Goal: Information Seeking & Learning: Learn about a topic

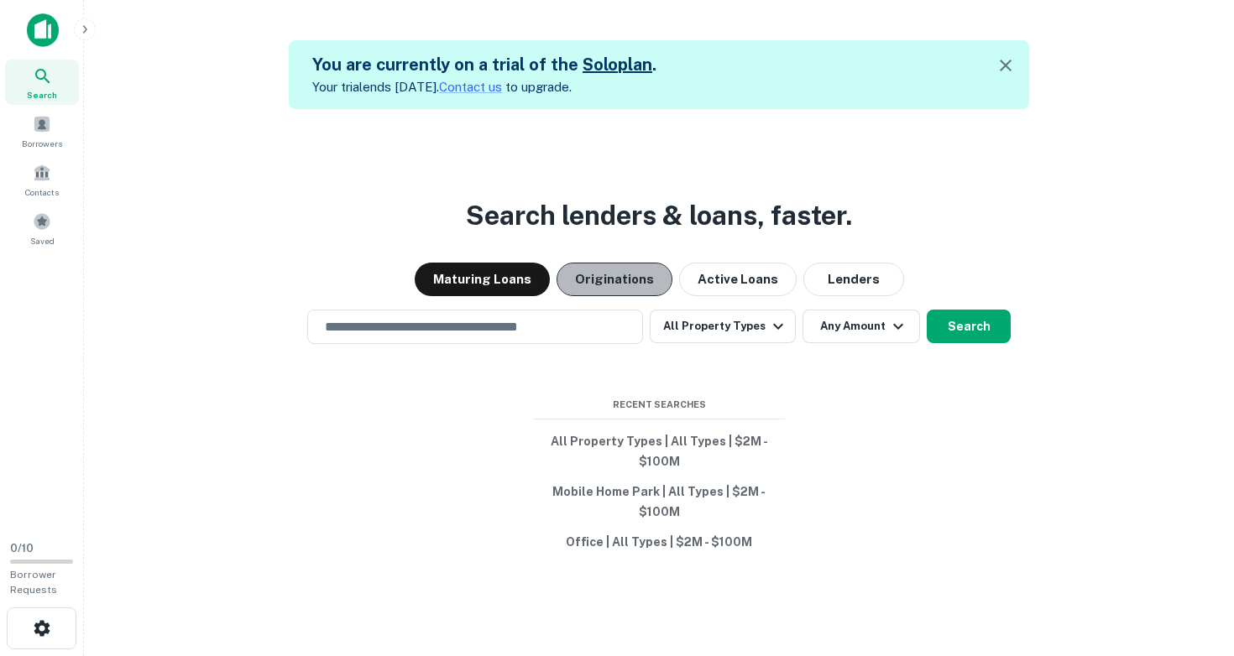
click at [624, 277] on button "Originations" at bounding box center [614, 280] width 116 height 34
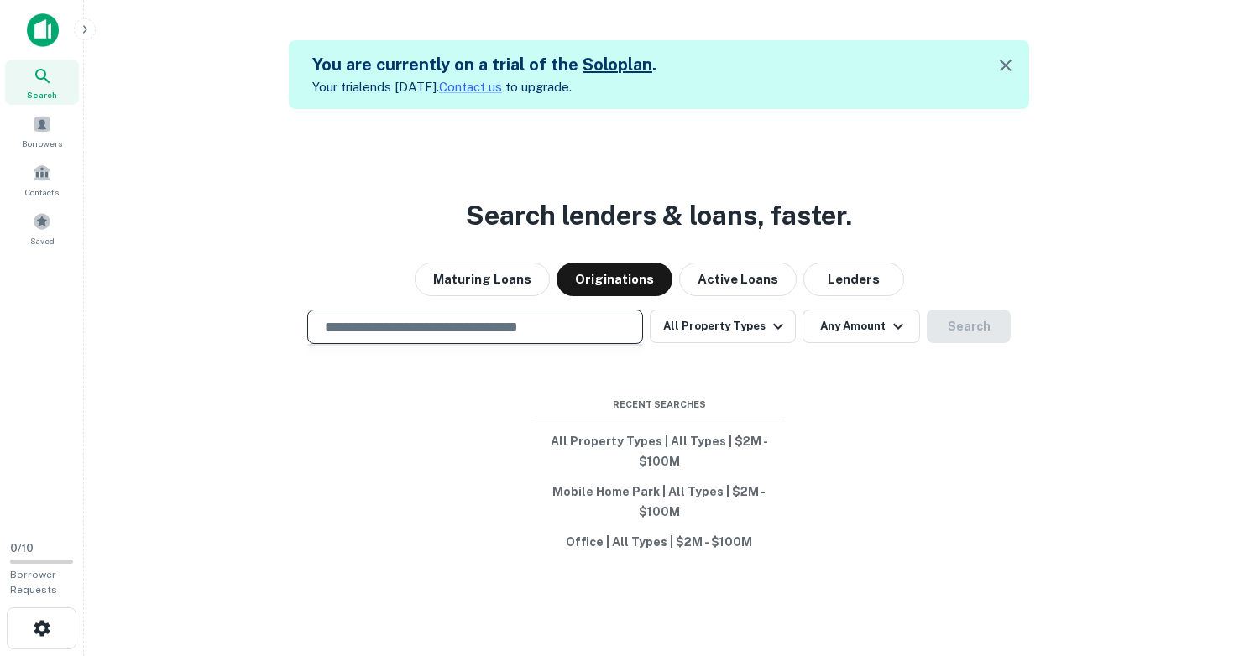
click at [549, 324] on input "text" at bounding box center [475, 326] width 321 height 19
type input "********"
click at [949, 332] on button "Search" at bounding box center [968, 327] width 84 height 34
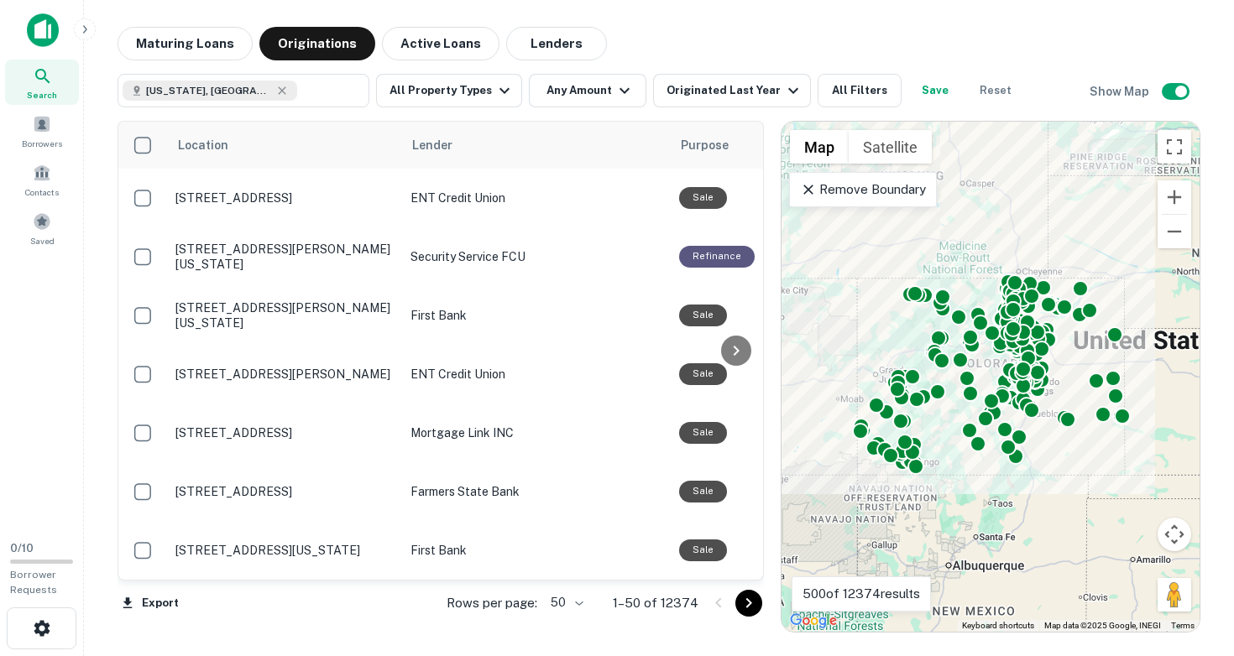
click at [1066, 363] on div "To activate drag with keyboard, press Alt + Enter. Once in keyboard drag state,…" at bounding box center [990, 377] width 418 height 510
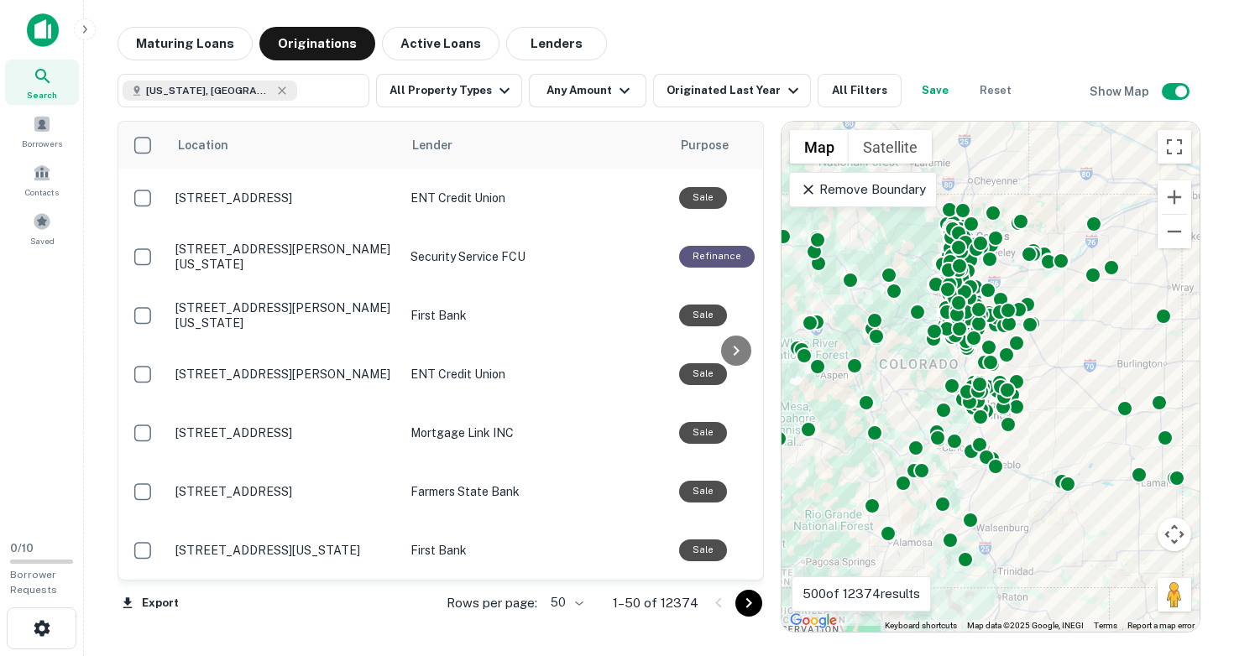
click at [1066, 363] on div "To activate drag with keyboard, press Alt + Enter. Once in keyboard drag state,…" at bounding box center [990, 377] width 418 height 510
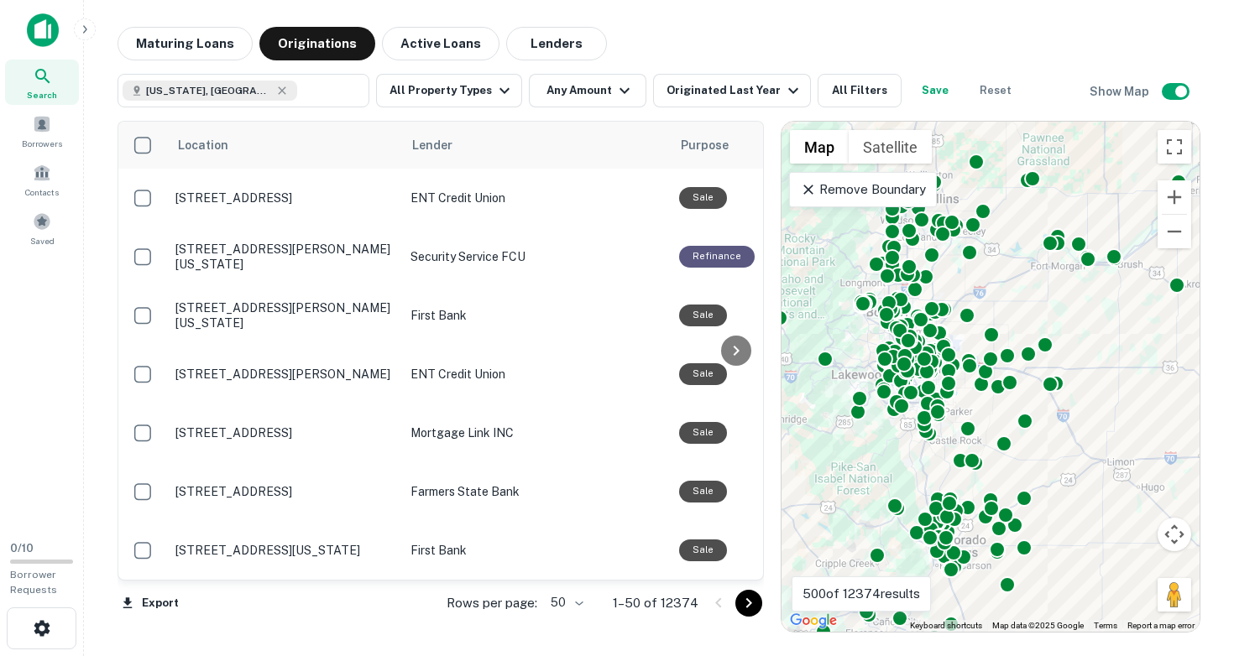
drag, startPoint x: 1012, startPoint y: 362, endPoint x: 1078, endPoint y: 467, distance: 124.4
click at [1078, 467] on div "To activate drag with keyboard, press Alt + Enter. Once in keyboard drag state,…" at bounding box center [990, 377] width 418 height 510
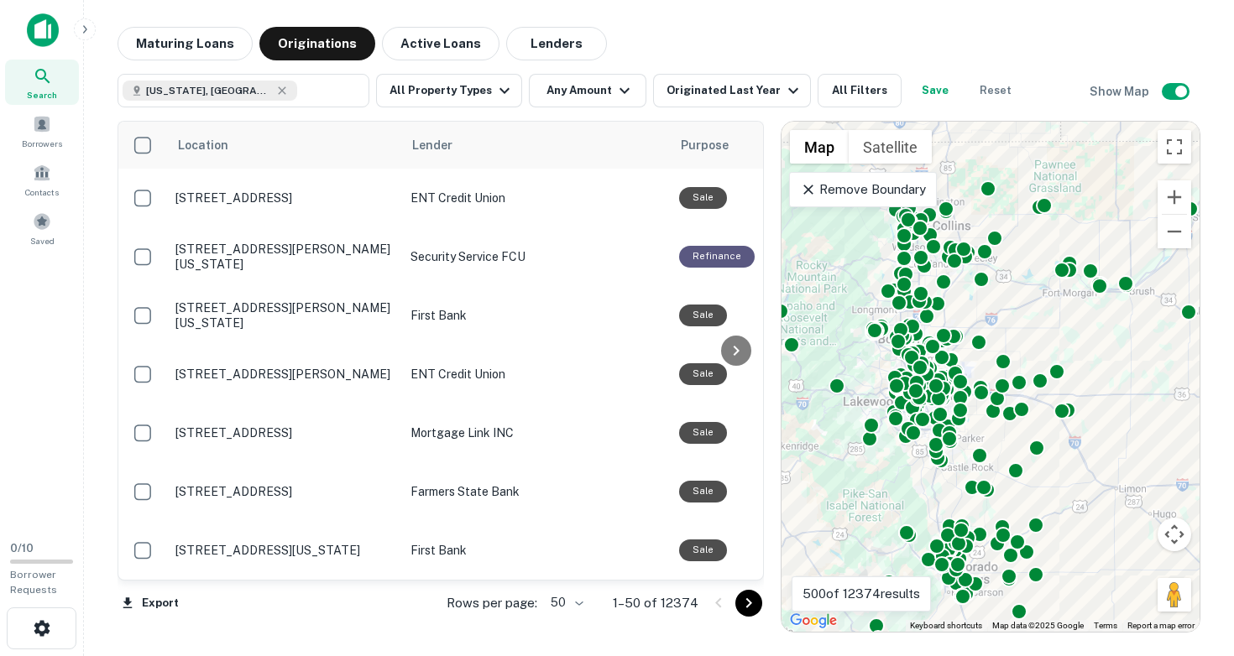
click at [1020, 324] on div "To activate drag with keyboard, press Alt + Enter. Once in keyboard drag state,…" at bounding box center [990, 377] width 418 height 510
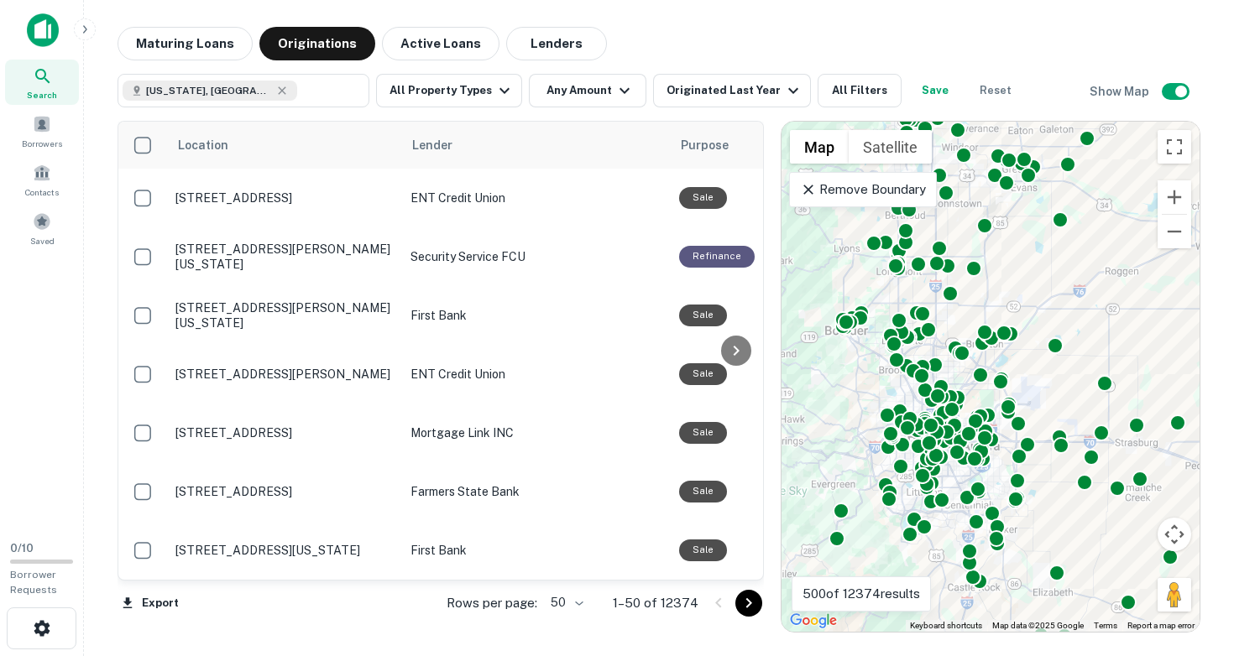
drag, startPoint x: 992, startPoint y: 348, endPoint x: 1114, endPoint y: 326, distance: 124.6
click at [1114, 326] on div "To activate drag with keyboard, press Alt + Enter. Once in keyboard drag state,…" at bounding box center [990, 377] width 418 height 510
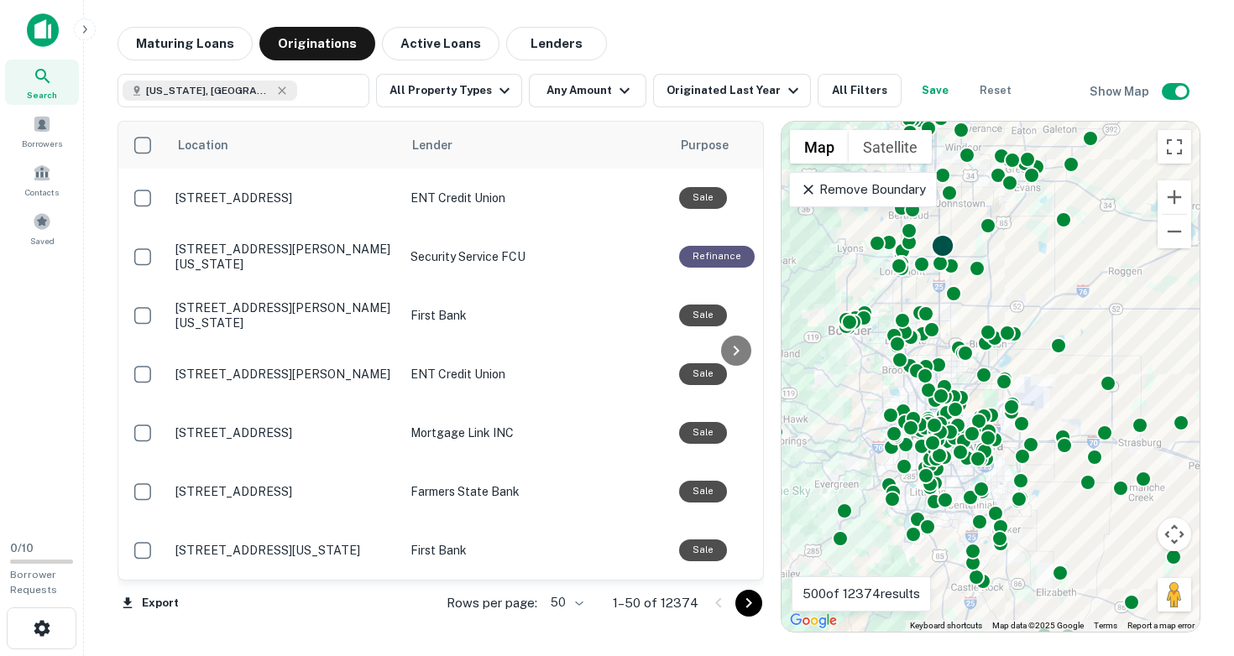
drag, startPoint x: 285, startPoint y: 386, endPoint x: 933, endPoint y: 247, distance: 662.7
click at [933, 247] on div "Location Lender Purpose Type Mortgage Amount Borrower Last Financed Date sorted…" at bounding box center [658, 369] width 1083 height 525
click at [557, 85] on button "Any Amount" at bounding box center [587, 91] width 117 height 34
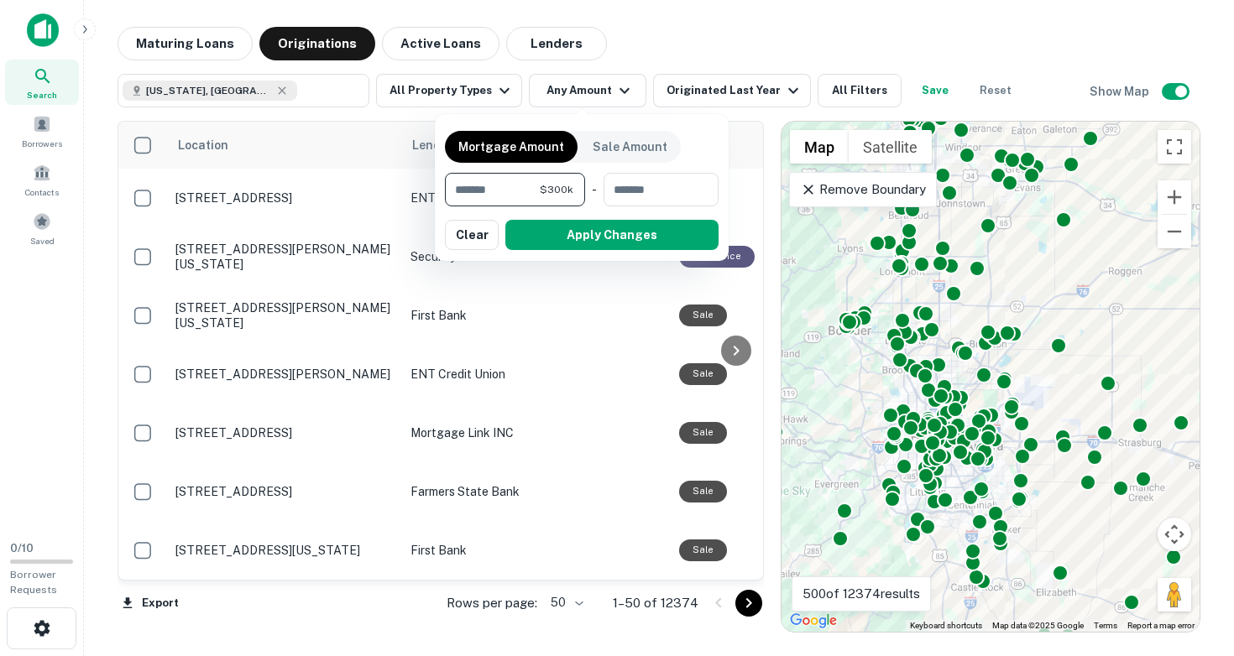
type input "*******"
click at [605, 232] on button "Apply Changes" at bounding box center [611, 235] width 213 height 30
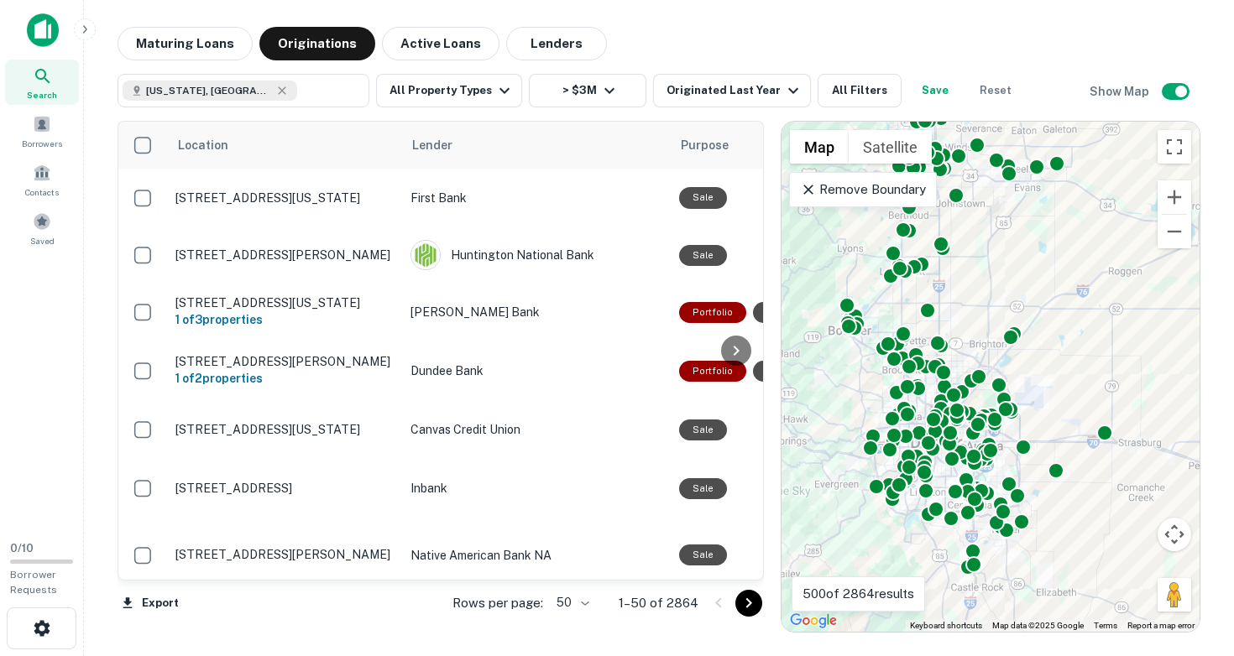
click at [1029, 371] on div "To activate drag with keyboard, press Alt + Enter. Once in keyboard drag state,…" at bounding box center [990, 377] width 418 height 510
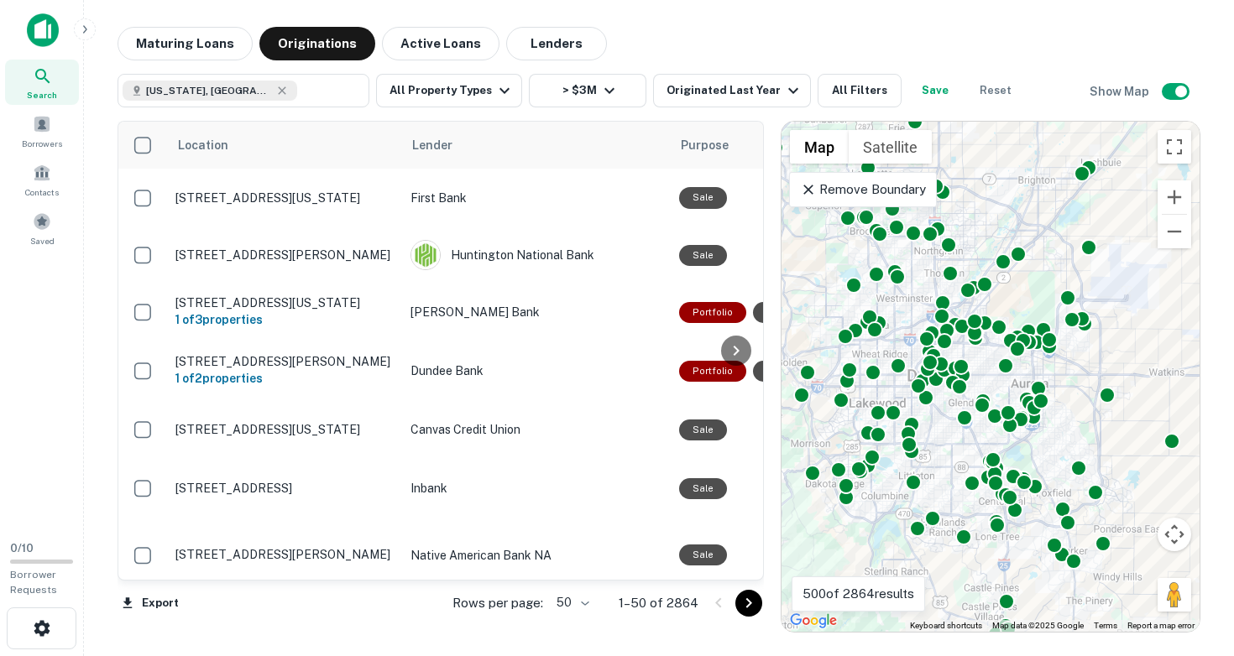
drag, startPoint x: 1027, startPoint y: 390, endPoint x: 1123, endPoint y: 237, distance: 180.2
click at [1123, 237] on div "To activate drag with keyboard, press Alt + Enter. Once in keyboard drag state,…" at bounding box center [990, 377] width 418 height 510
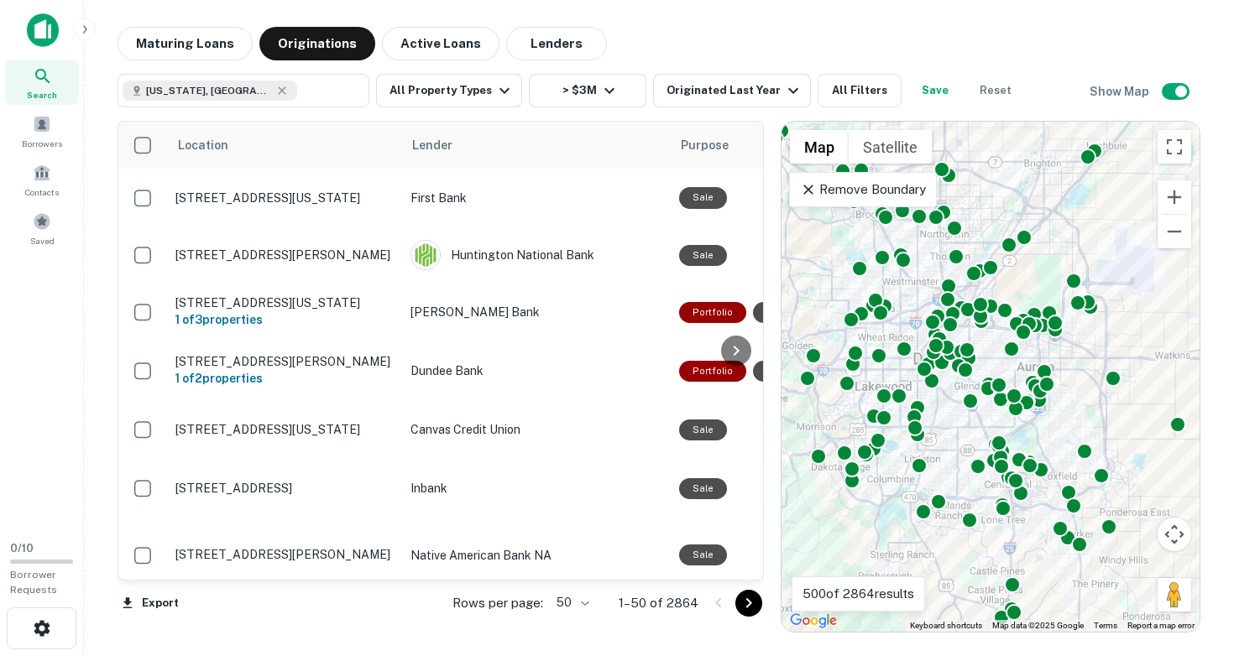
click at [1041, 523] on div "To activate drag with keyboard, press Alt + Enter. Once in keyboard drag state,…" at bounding box center [990, 377] width 418 height 510
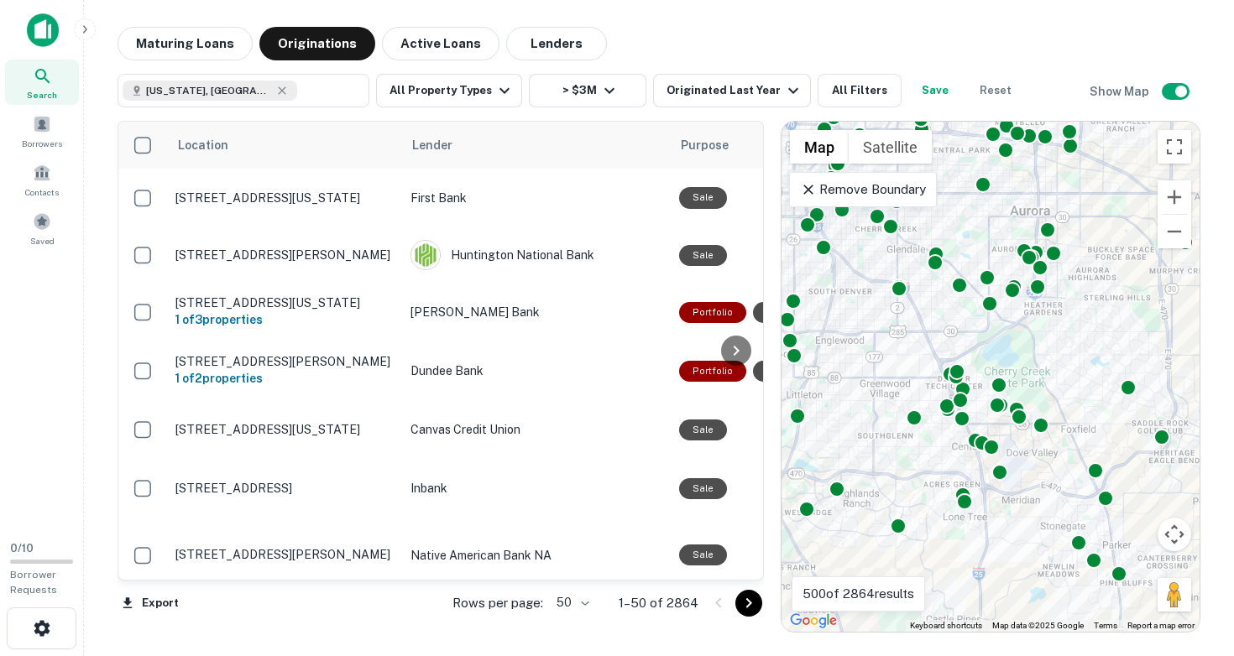
click at [1032, 432] on div at bounding box center [1040, 425] width 17 height 17
click at [1041, 467] on div "To activate drag with keyboard, press Alt + Enter. Once in keyboard drag state,…" at bounding box center [990, 377] width 418 height 510
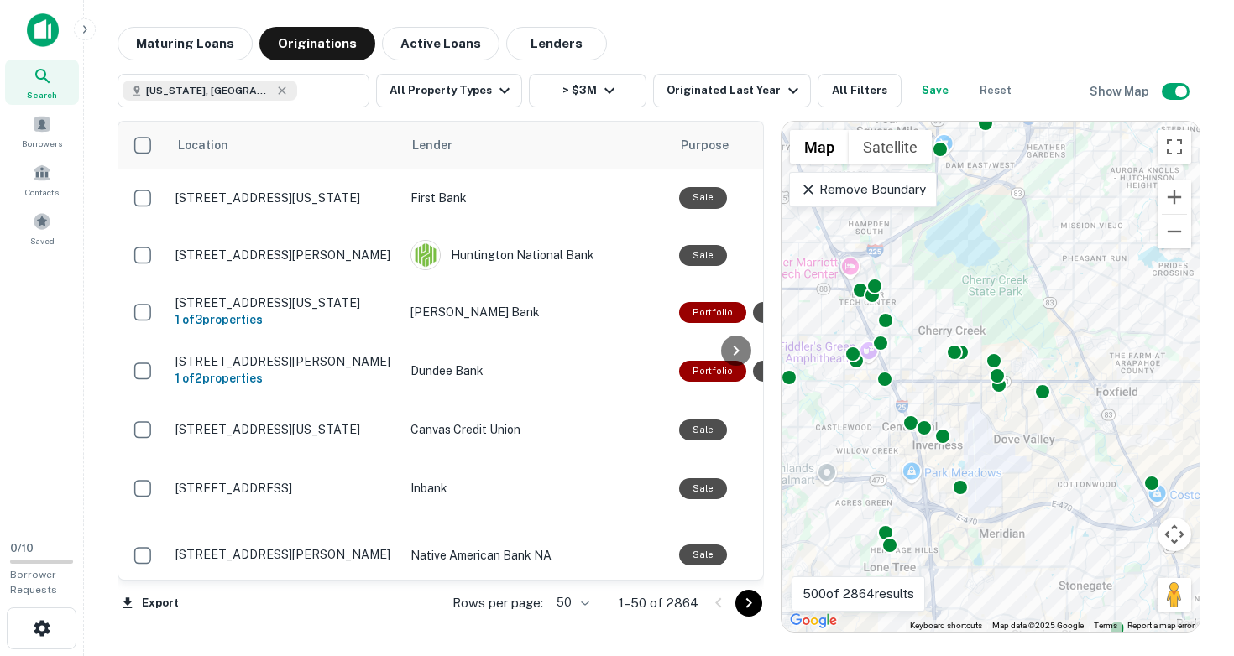
click at [999, 451] on div "To activate drag with keyboard, press Alt + Enter. Once in keyboard drag state,…" at bounding box center [990, 377] width 418 height 510
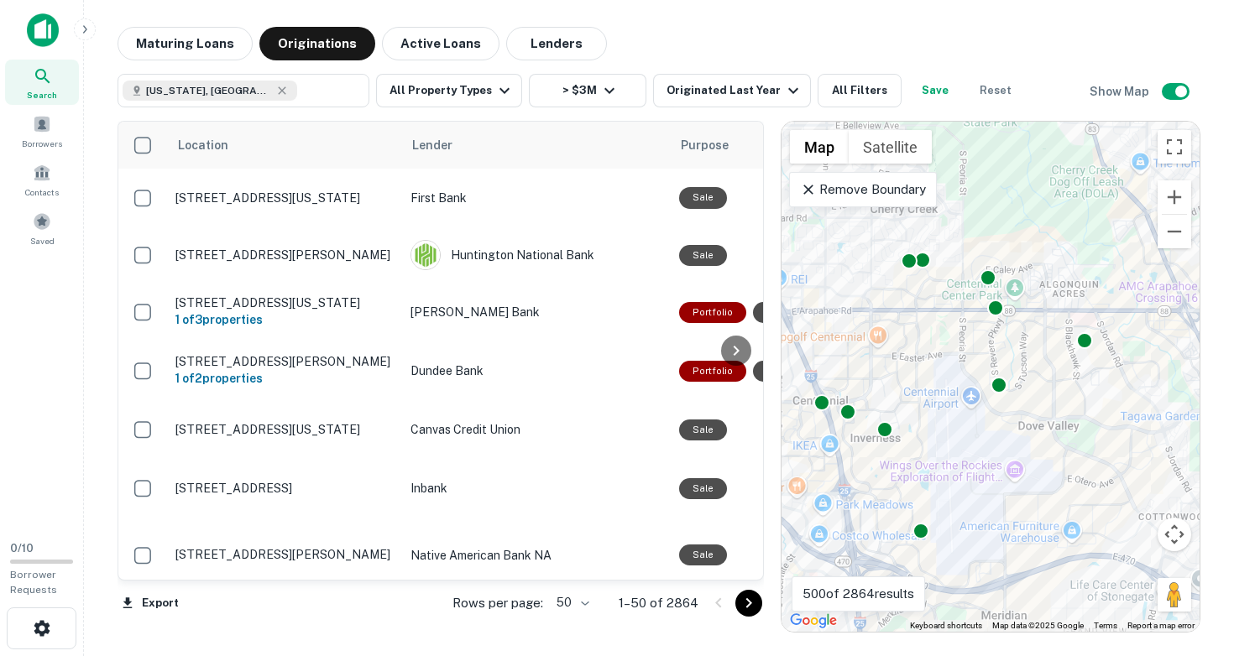
drag, startPoint x: 915, startPoint y: 433, endPoint x: 1008, endPoint y: 437, distance: 93.2
click at [1008, 437] on div "To activate drag with keyboard, press Alt + Enter. Once in keyboard drag state,…" at bounding box center [990, 377] width 418 height 510
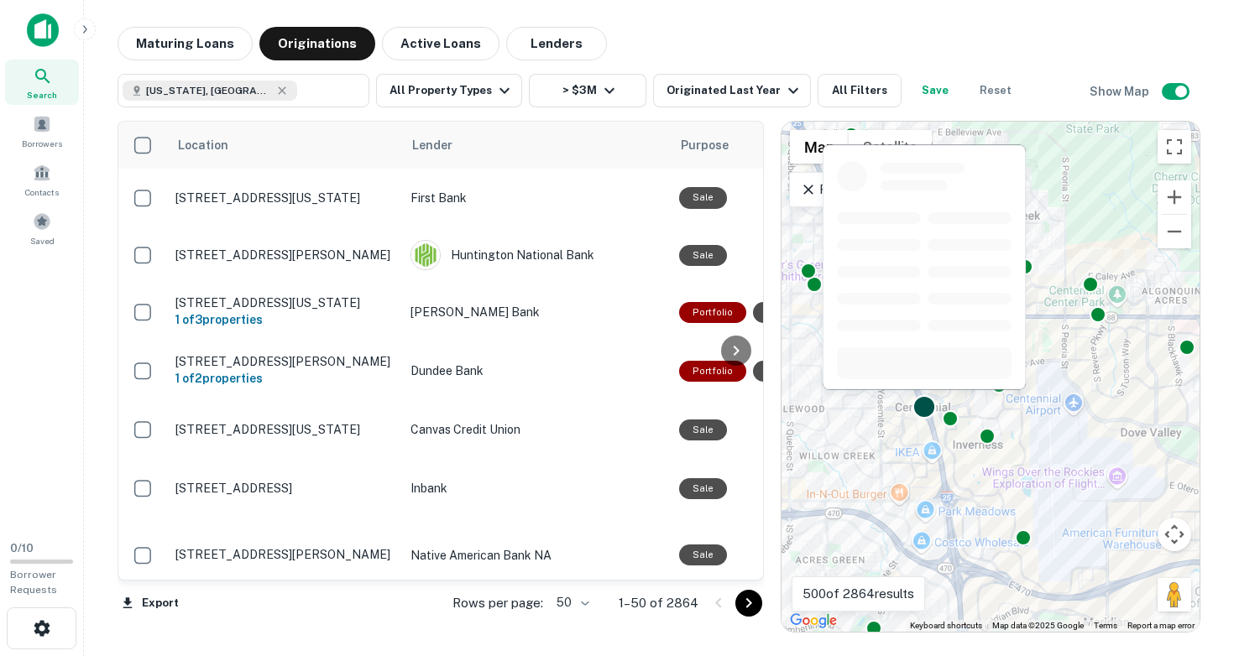
click at [924, 403] on div at bounding box center [924, 407] width 24 height 24
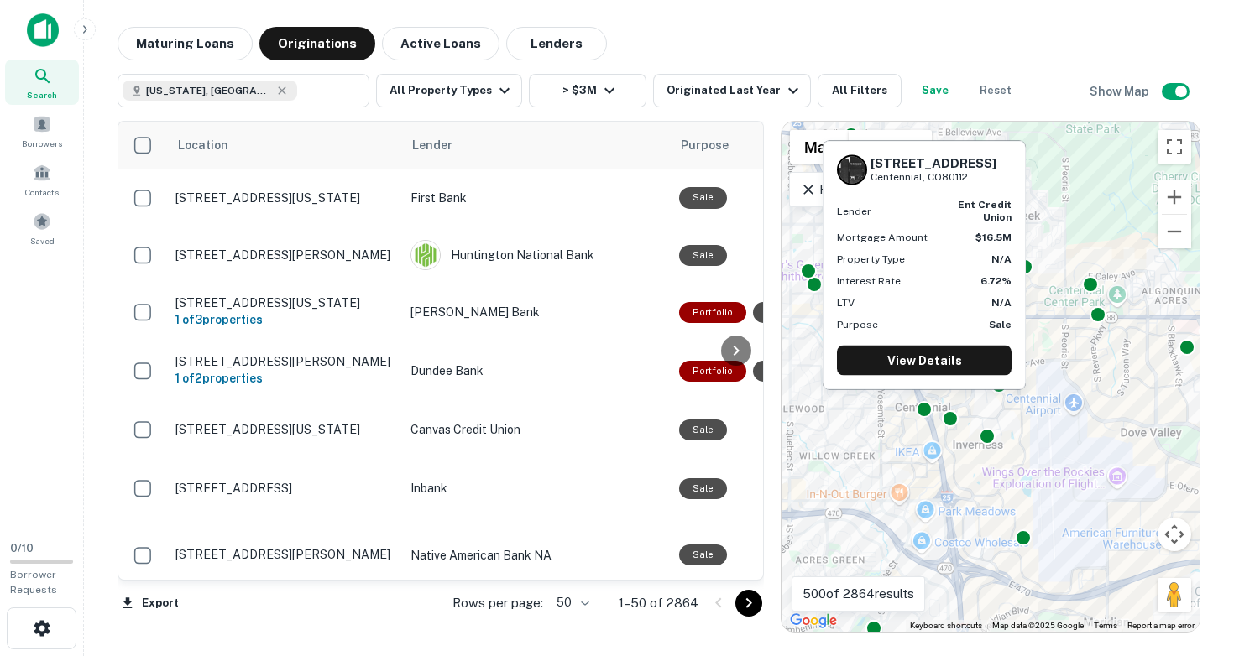
drag, startPoint x: 870, startPoint y: 167, endPoint x: 978, endPoint y: 183, distance: 108.6
click at [978, 183] on div "8260 S Quebec St Centennial, CO80112" at bounding box center [933, 169] width 126 height 29
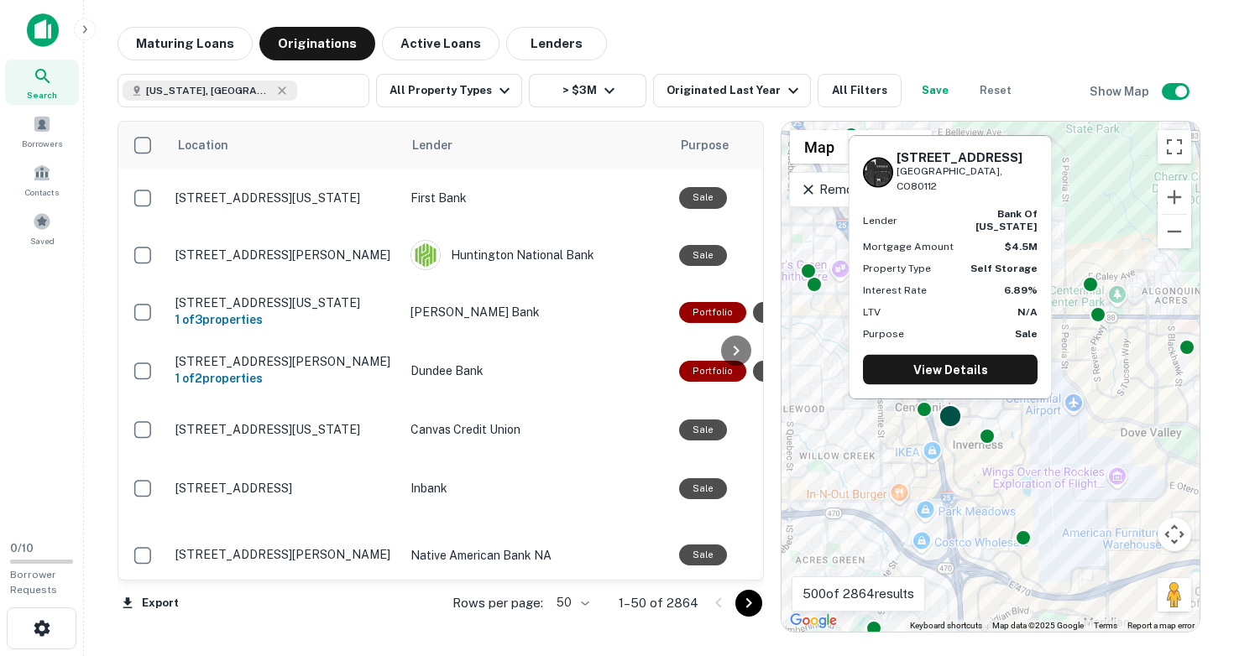
click at [949, 414] on div at bounding box center [950, 416] width 24 height 24
drag, startPoint x: 898, startPoint y: 172, endPoint x: 1000, endPoint y: 189, distance: 103.7
click at [1000, 189] on div "14153 E Davies Ave Englewood, CO80112" at bounding box center [966, 171] width 141 height 44
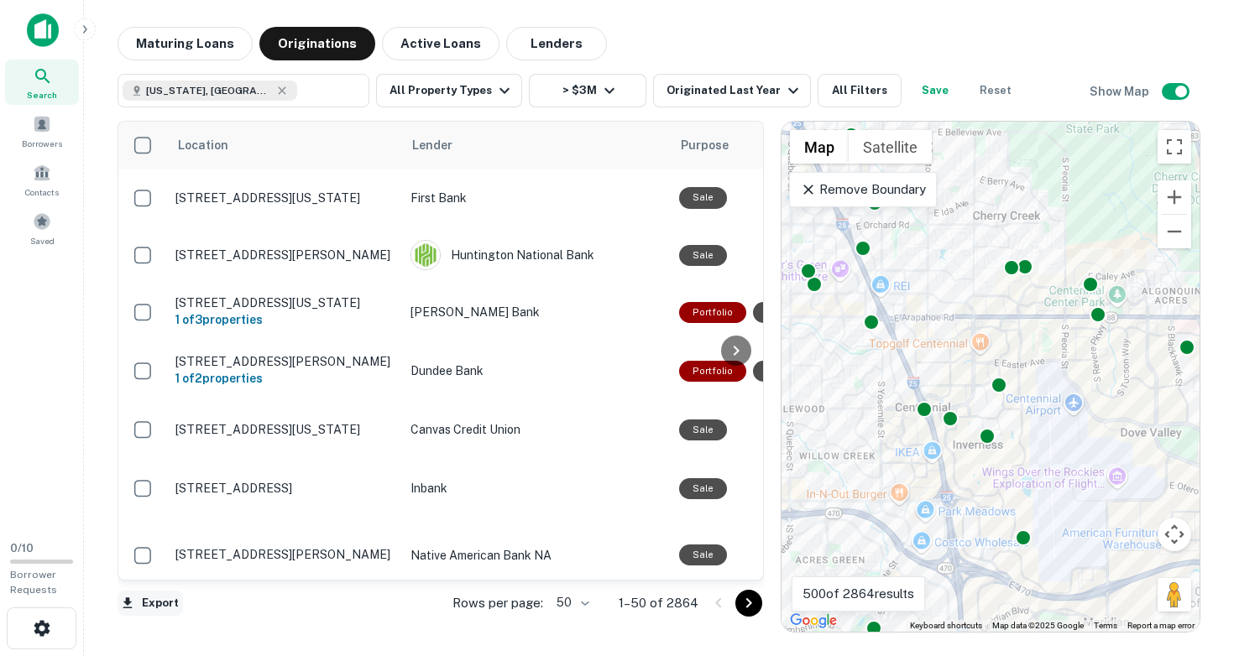
click at [162, 602] on button "Export" at bounding box center [149, 603] width 65 height 25
click at [175, 619] on li "Export as Excel (.xlsx)" at bounding box center [212, 621] width 190 height 30
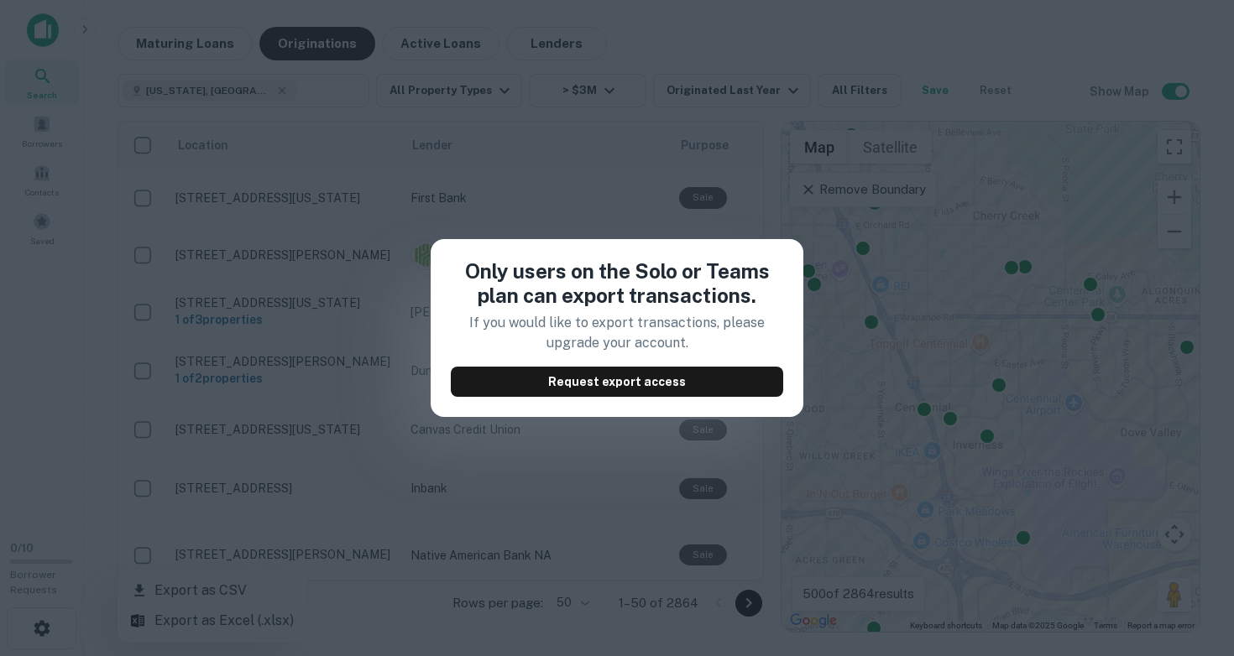
click at [563, 190] on div "Only users on the Solo or Teams plan can export transactions. If you would like…" at bounding box center [617, 328] width 1234 height 656
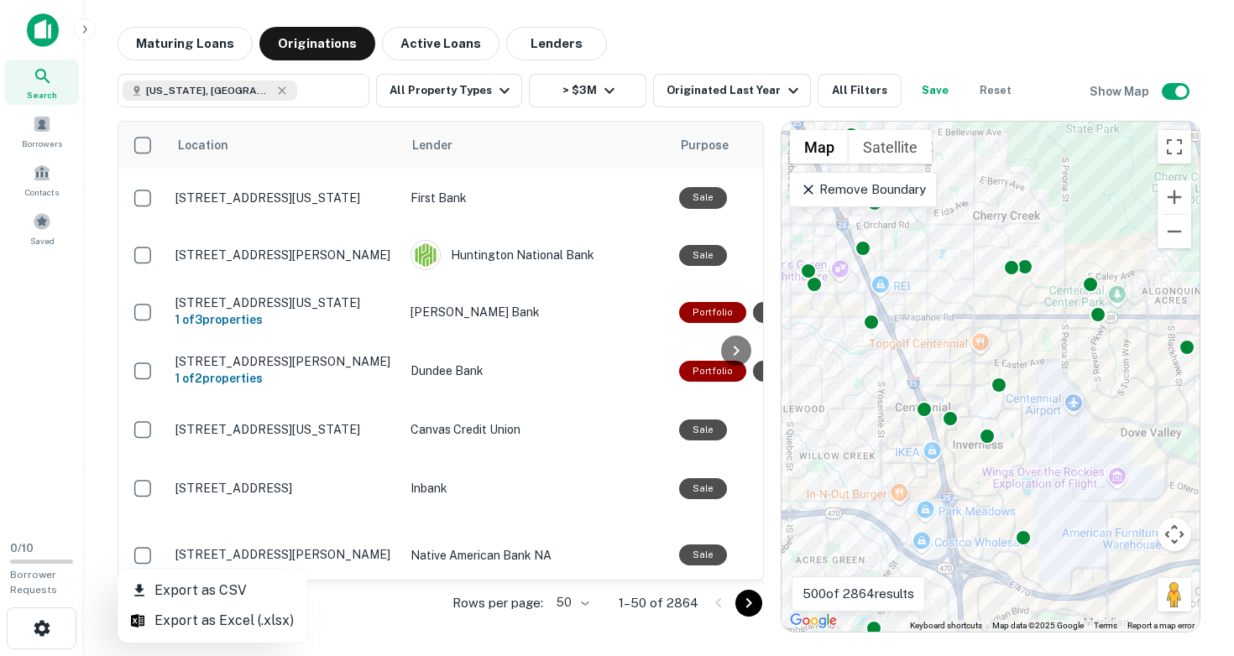
click at [394, 635] on div at bounding box center [617, 328] width 1234 height 656
click at [809, 185] on icon at bounding box center [808, 189] width 17 height 17
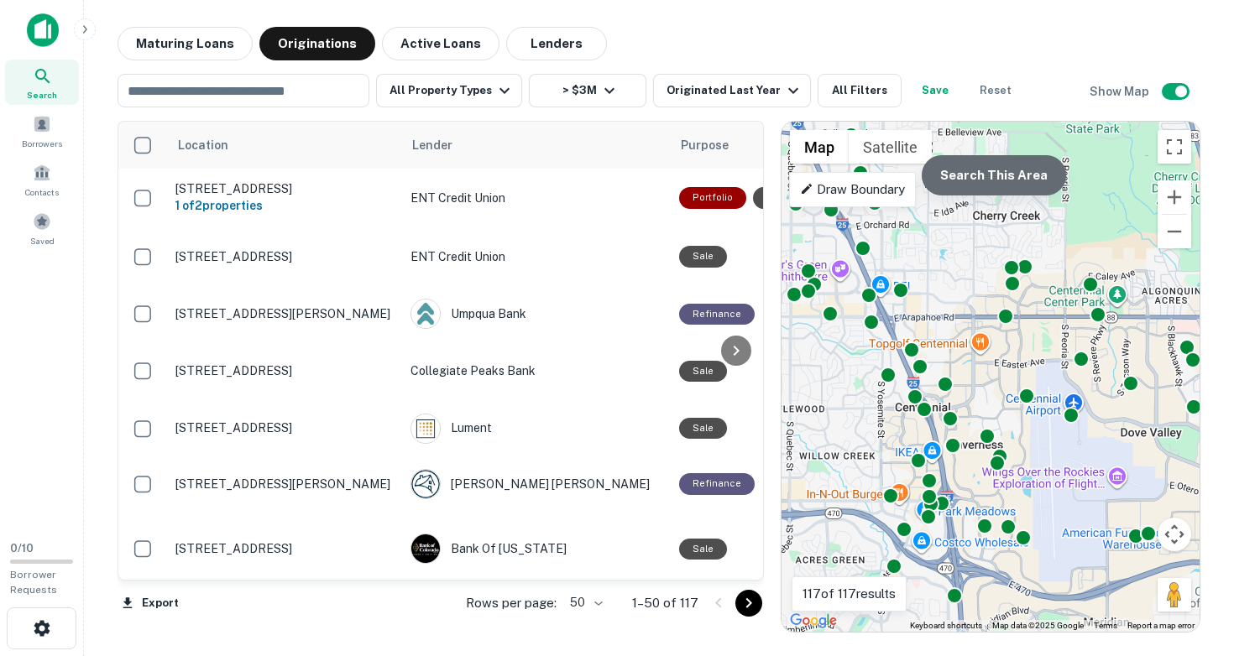
click at [995, 182] on button "Search This Area" at bounding box center [993, 175] width 144 height 40
click at [972, 478] on div "To activate drag with keyboard, press Alt + Enter. Once in keyboard drag state,…" at bounding box center [990, 377] width 418 height 510
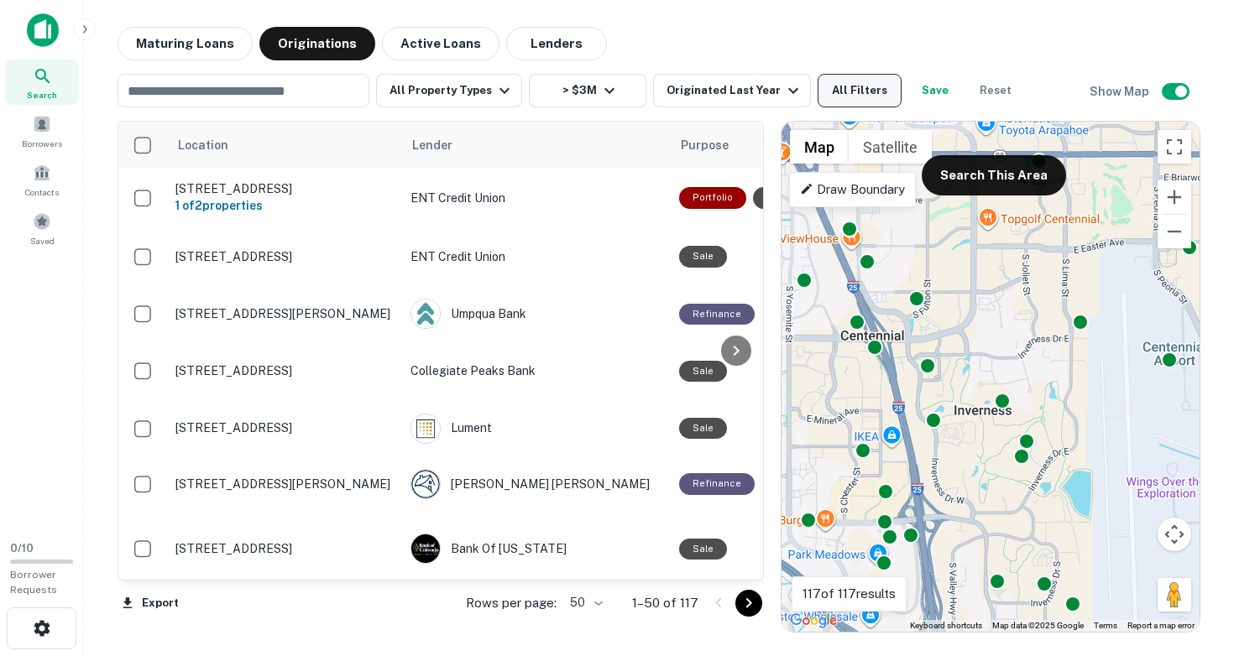
click at [833, 81] on button "All Filters" at bounding box center [859, 91] width 84 height 34
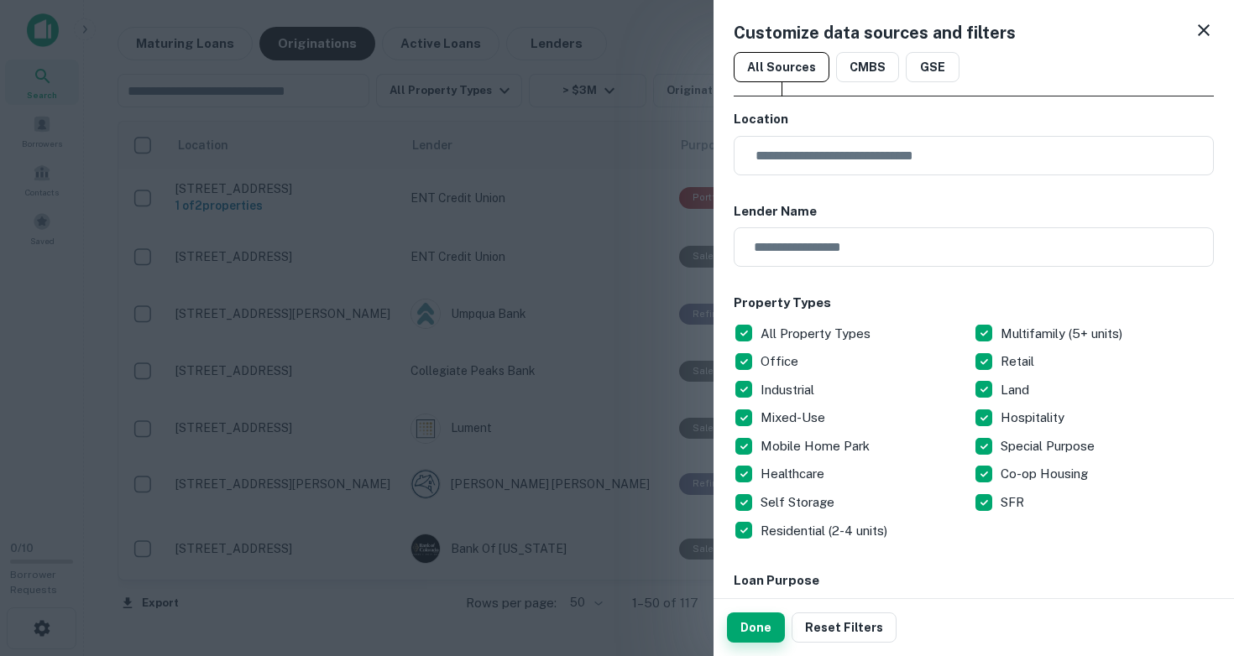
click at [764, 624] on button "Done" at bounding box center [756, 628] width 58 height 30
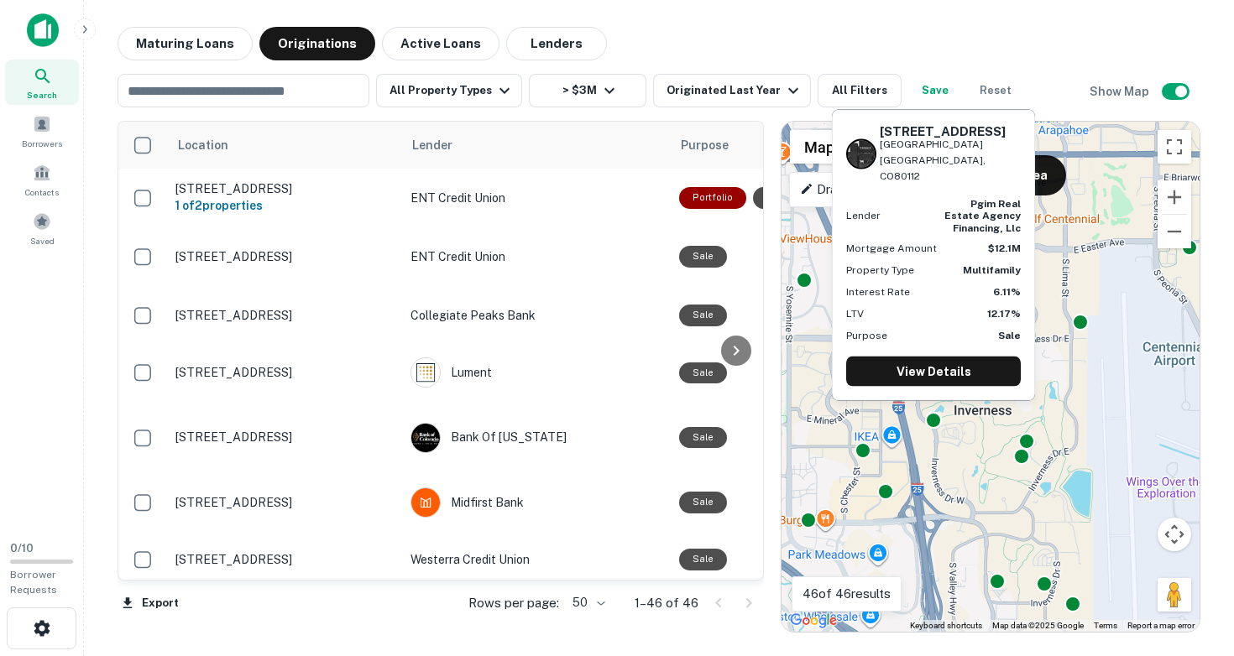
drag, startPoint x: 883, startPoint y: 132, endPoint x: 953, endPoint y: 145, distance: 71.8
click at [953, 138] on h6 "7550 South Blackhawk Street" at bounding box center [949, 130] width 141 height 15
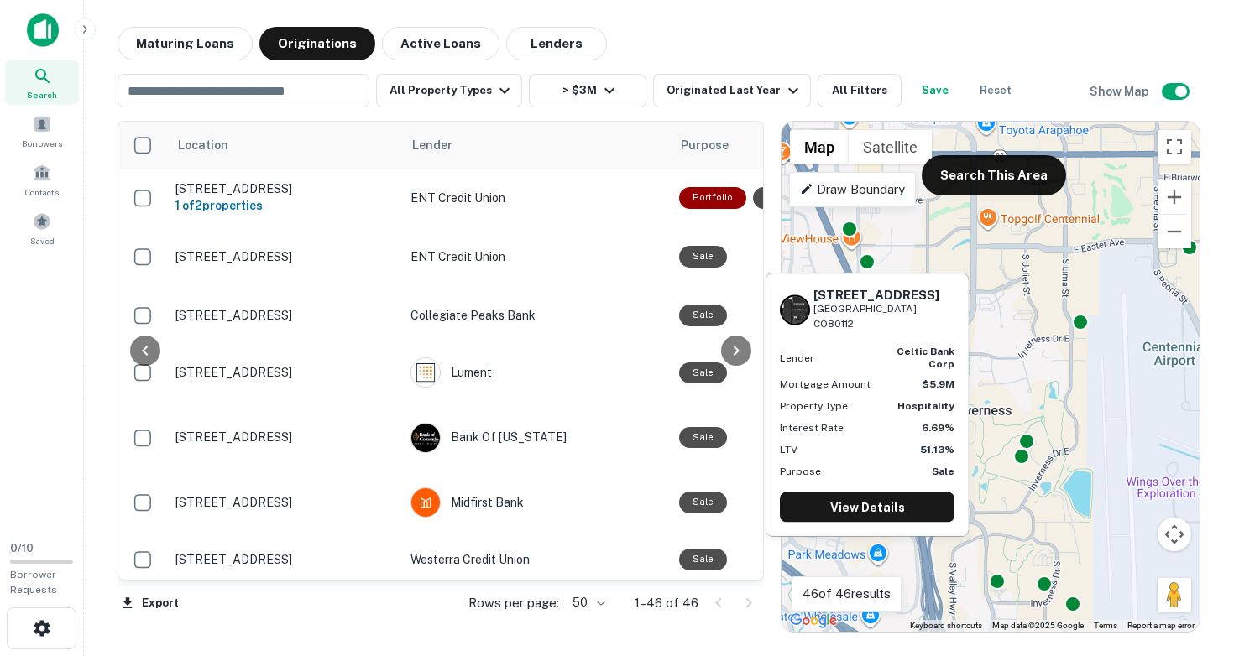
drag, startPoint x: 815, startPoint y: 294, endPoint x: 933, endPoint y: 308, distance: 119.2
click at [933, 308] on div "7150 S CLINTON ST Englewood, CO80112" at bounding box center [883, 310] width 141 height 44
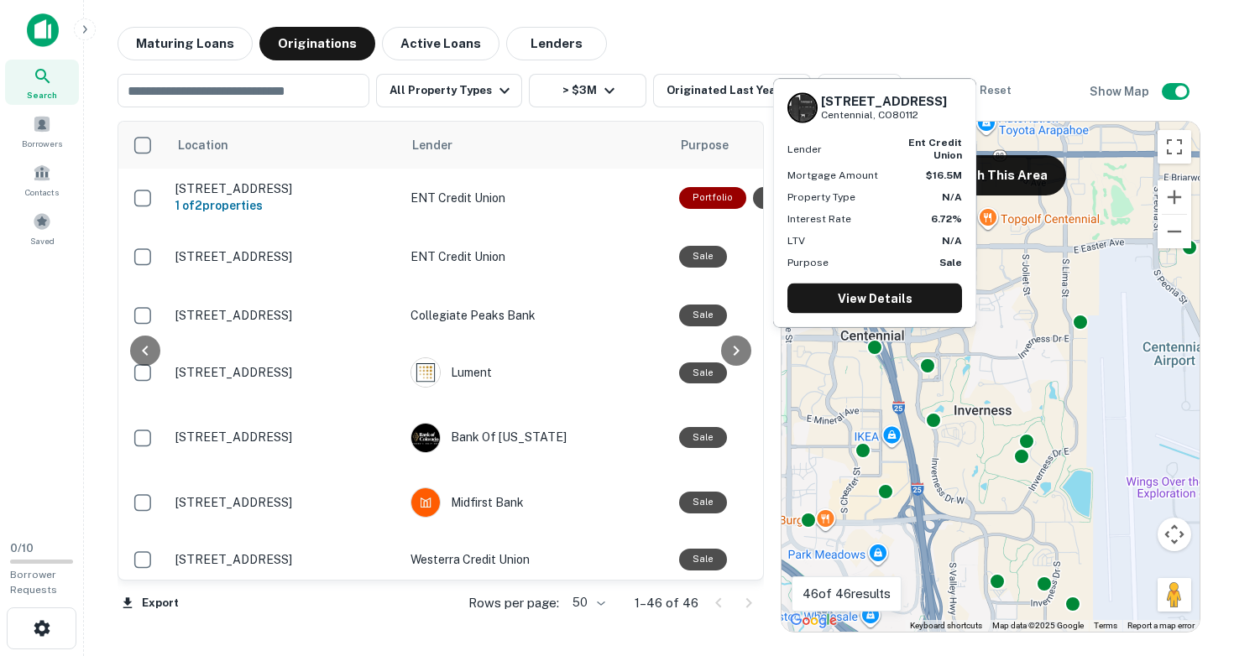
drag, startPoint x: 822, startPoint y: 112, endPoint x: 921, endPoint y: 122, distance: 98.7
click at [921, 122] on div "8260 S Quebec St Centennial, CO80112" at bounding box center [884, 107] width 126 height 29
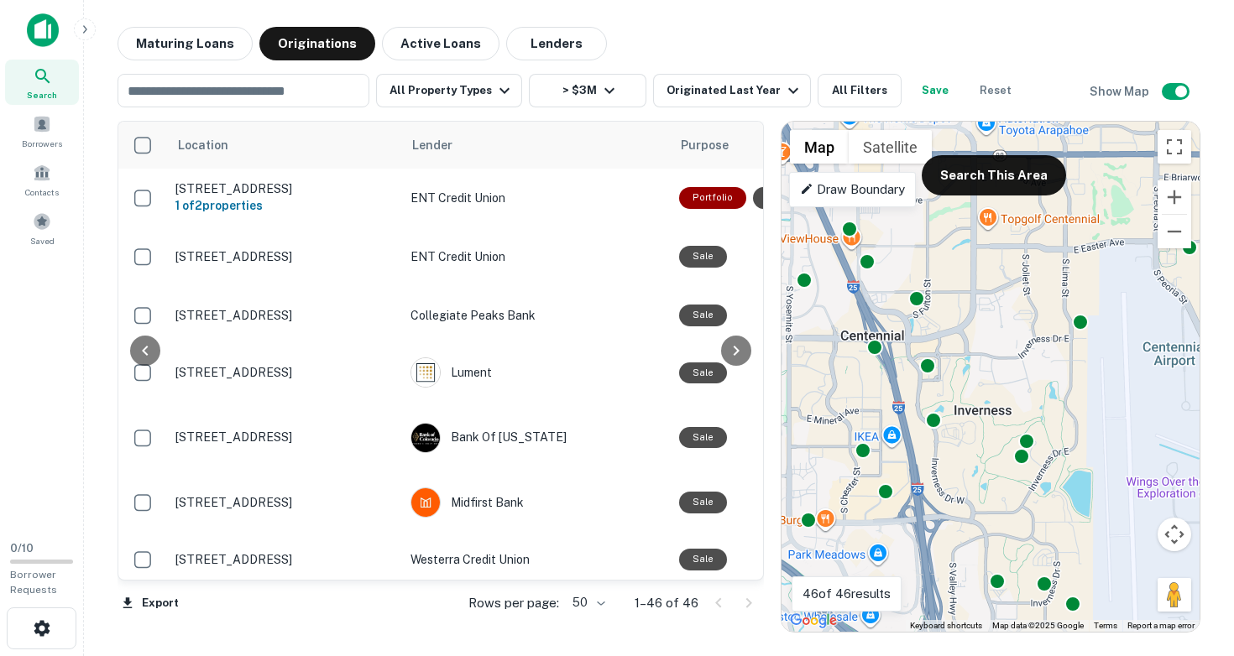
click at [873, 376] on div "To activate drag with keyboard, press Alt + Enter. Once in keyboard drag state,…" at bounding box center [990, 377] width 418 height 510
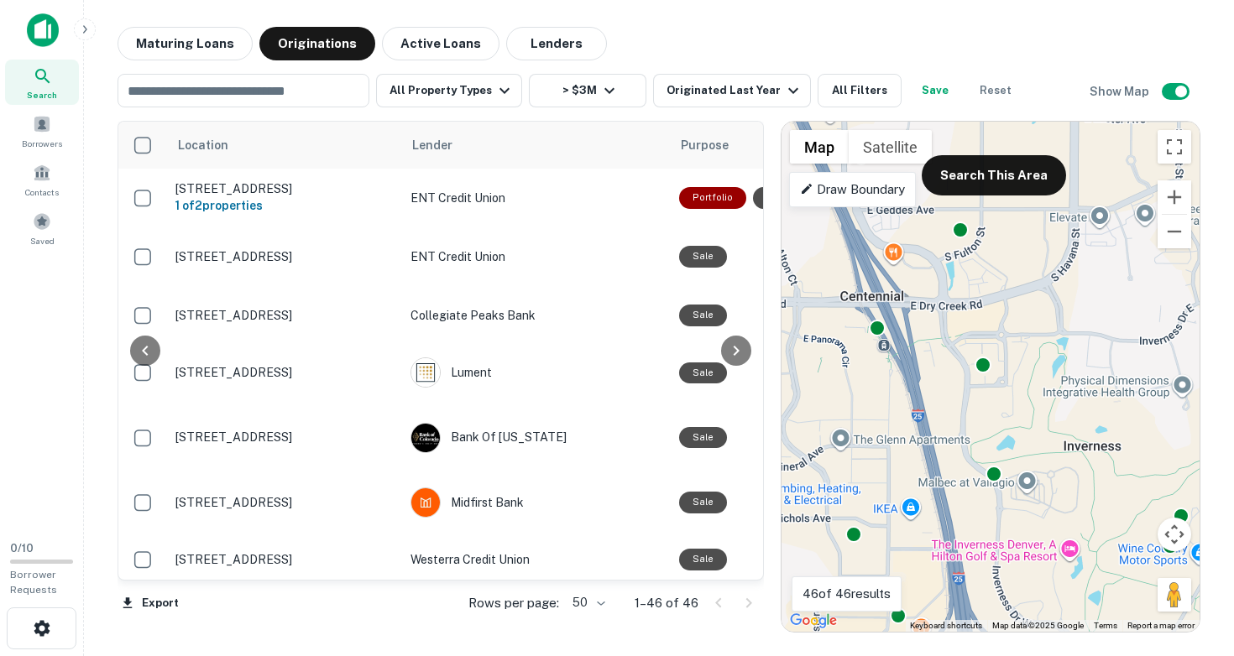
click at [869, 361] on div "To activate drag with keyboard, press Alt + Enter. Once in keyboard drag state,…" at bounding box center [990, 377] width 418 height 510
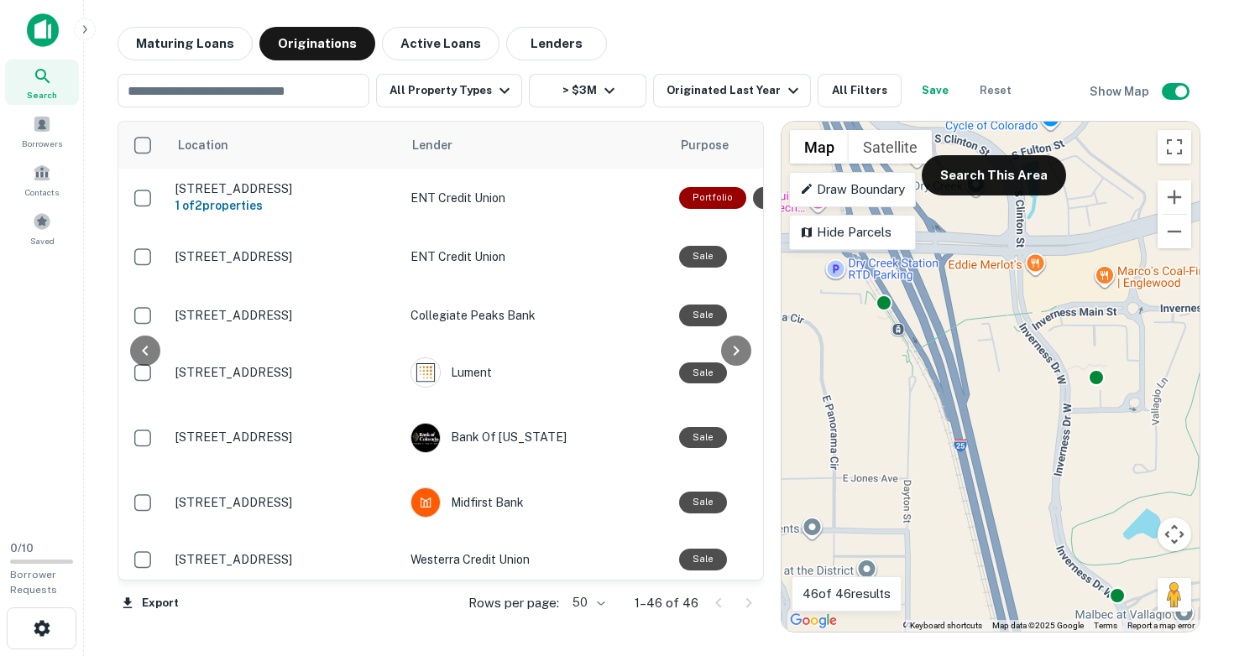
click at [864, 337] on div "To activate drag with keyboard, press Alt + Enter. Once in keyboard drag state,…" at bounding box center [990, 377] width 418 height 510
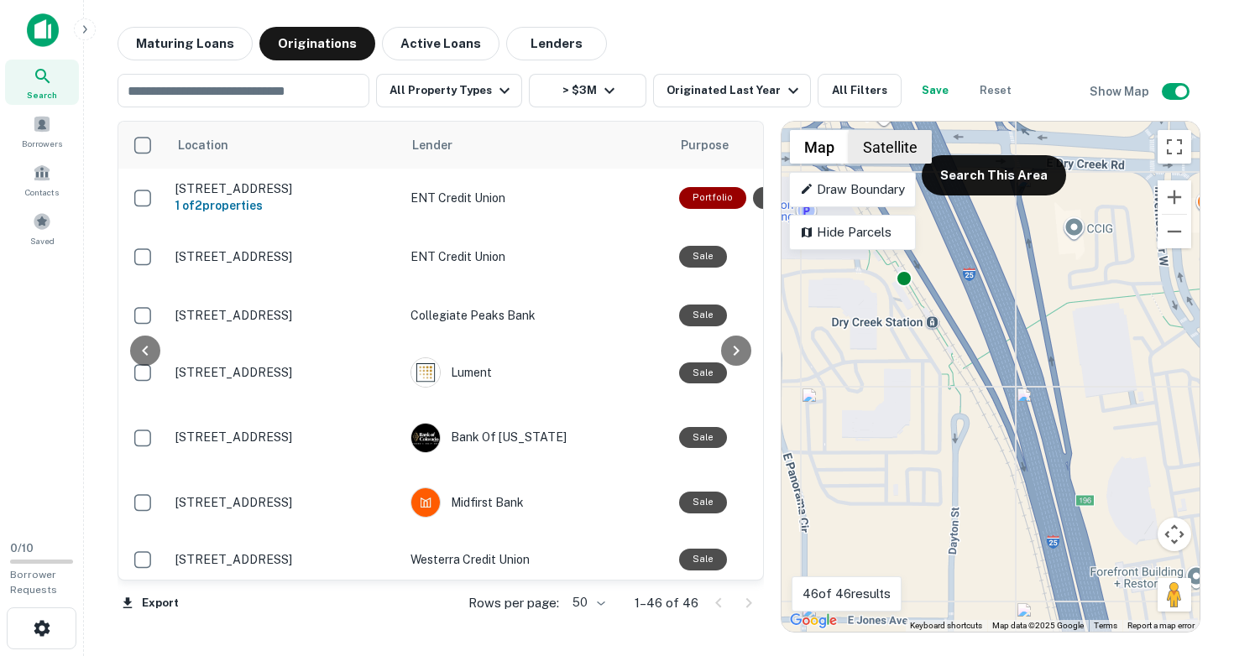
click at [891, 153] on button "Satellite" at bounding box center [889, 147] width 83 height 34
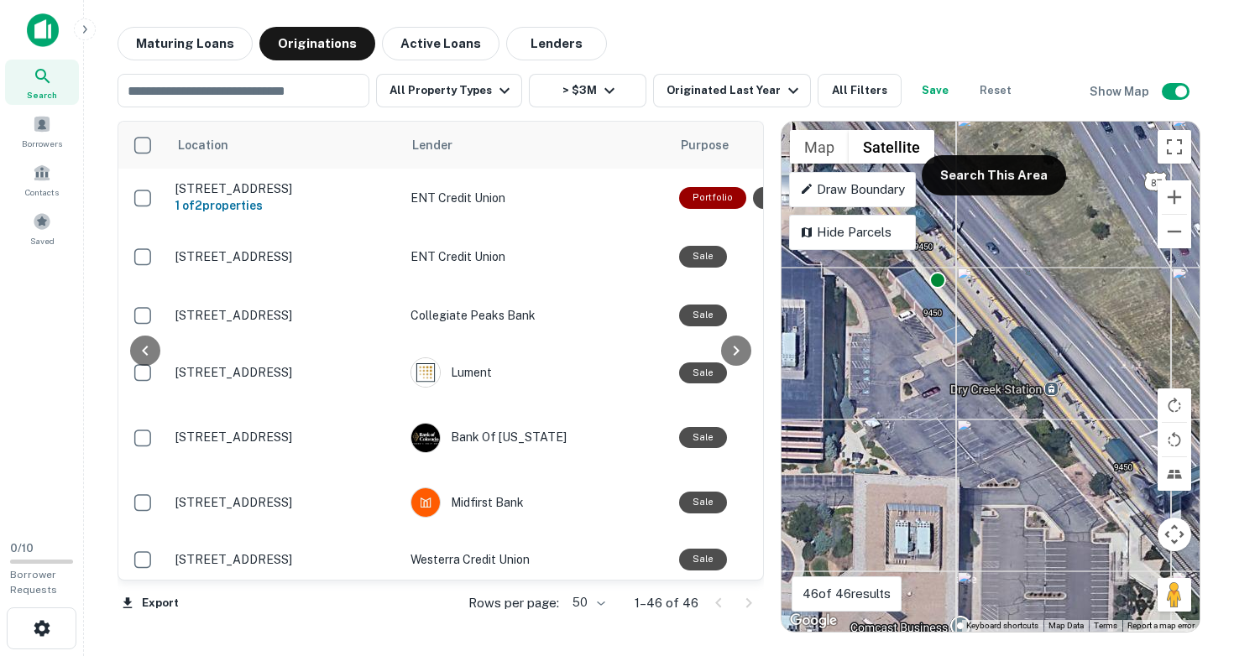
drag, startPoint x: 942, startPoint y: 288, endPoint x: 911, endPoint y: 431, distance: 146.8
click at [911, 431] on div "To activate drag with keyboard, press Alt + Enter. Once in keyboard drag state,…" at bounding box center [990, 377] width 418 height 510
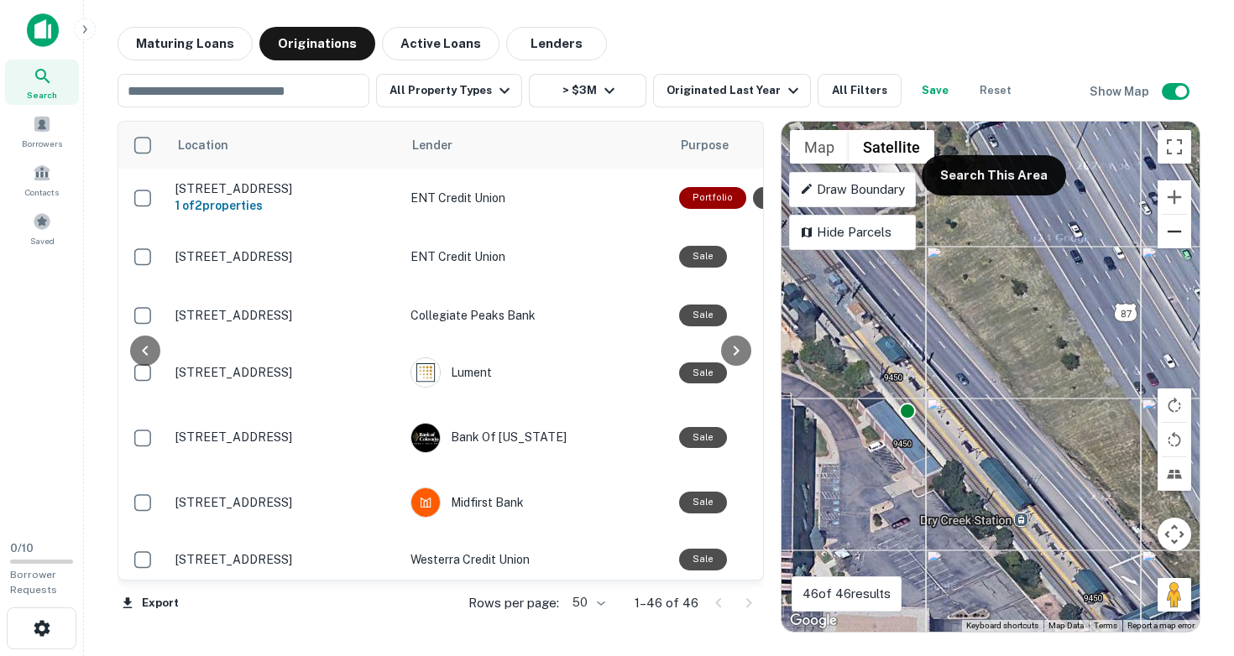
click at [1177, 233] on button "Zoom out" at bounding box center [1174, 232] width 34 height 34
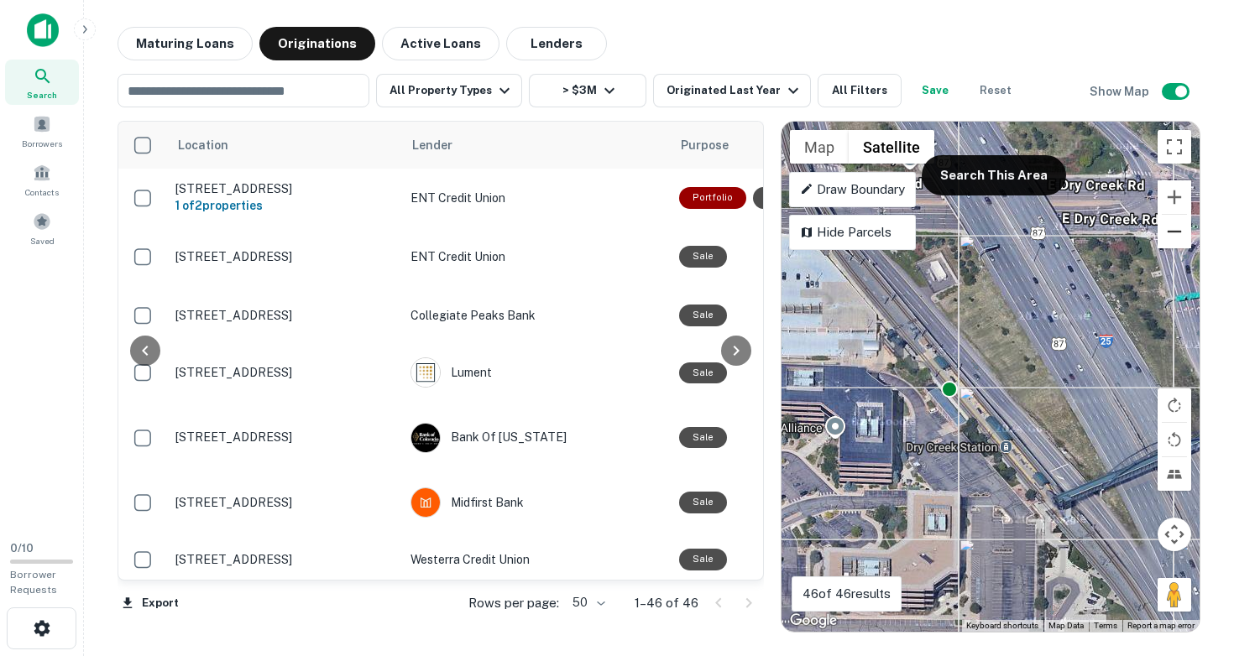
click at [1177, 233] on button "Zoom out" at bounding box center [1174, 232] width 34 height 34
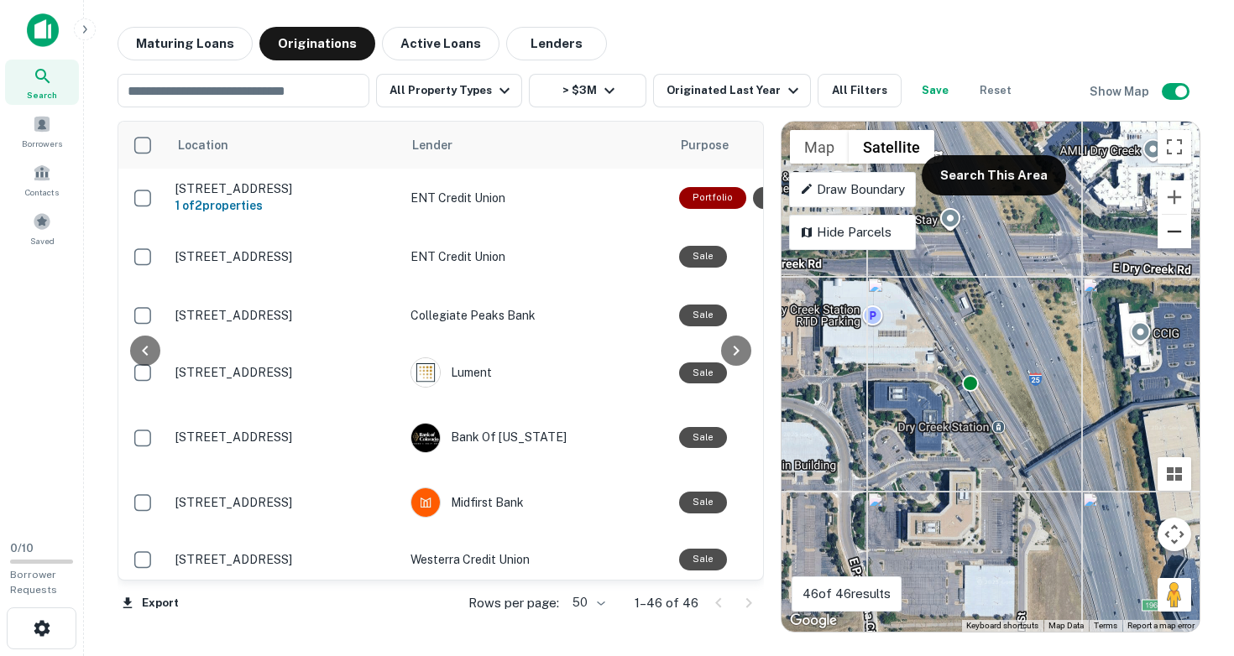
click at [1177, 233] on button "Zoom out" at bounding box center [1174, 232] width 34 height 34
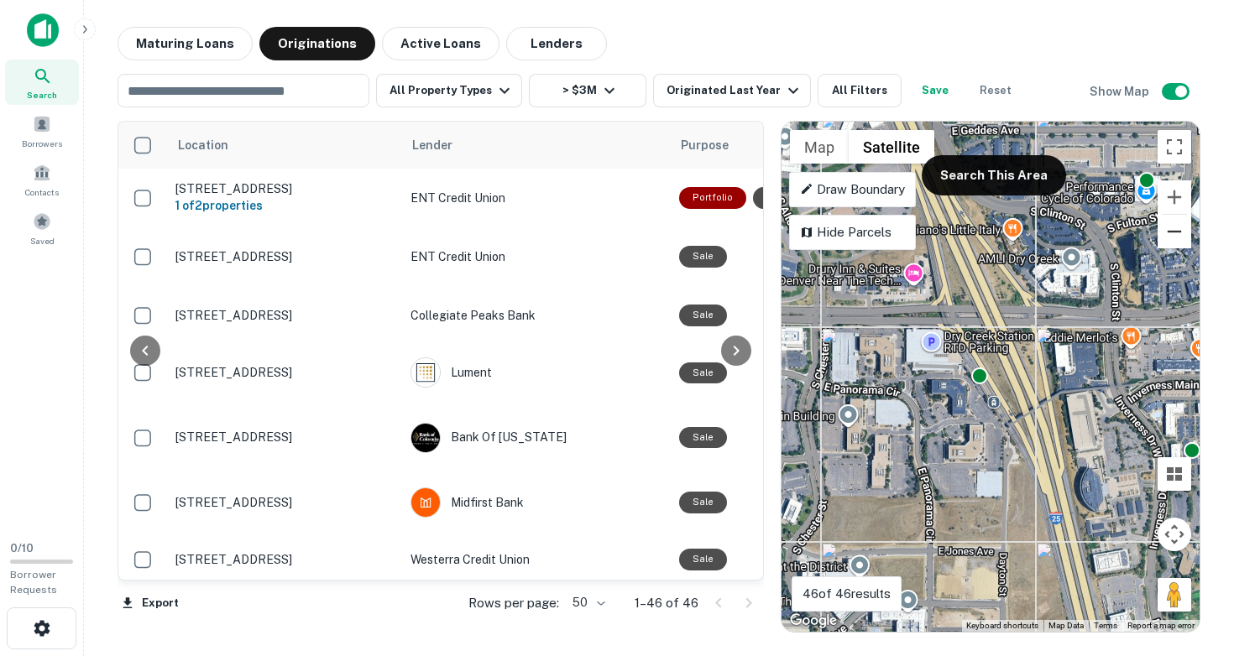
click at [1177, 233] on button "Zoom out" at bounding box center [1174, 232] width 34 height 34
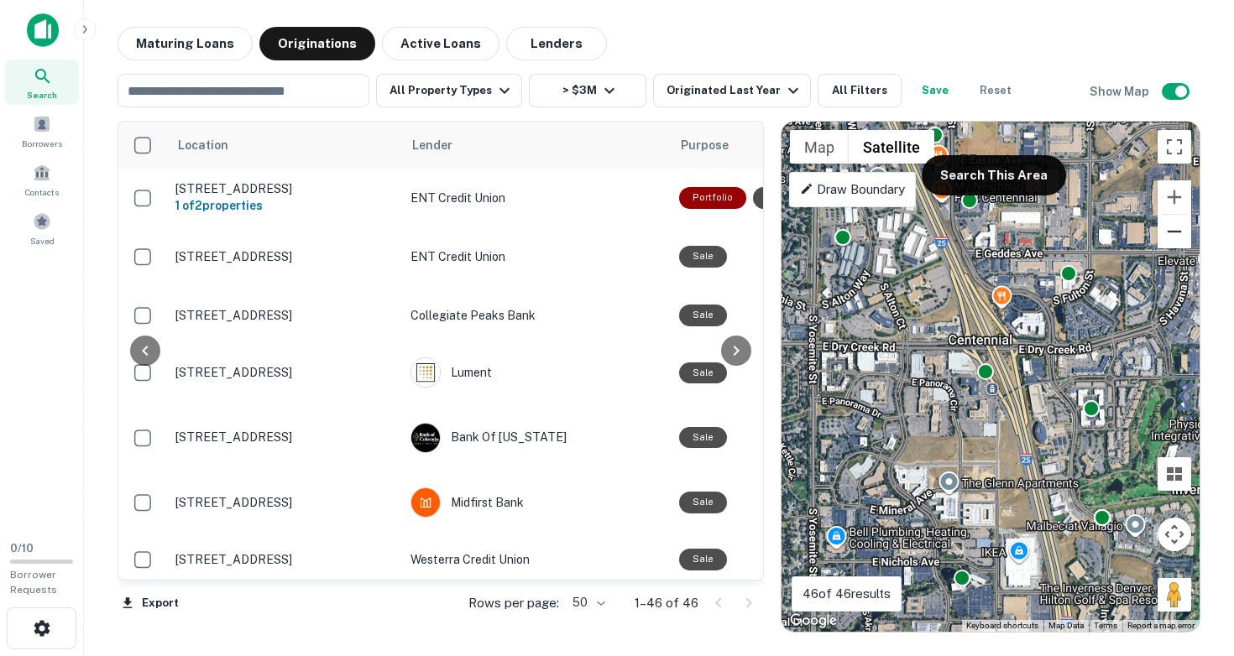
click at [1177, 233] on button "Zoom out" at bounding box center [1174, 232] width 34 height 34
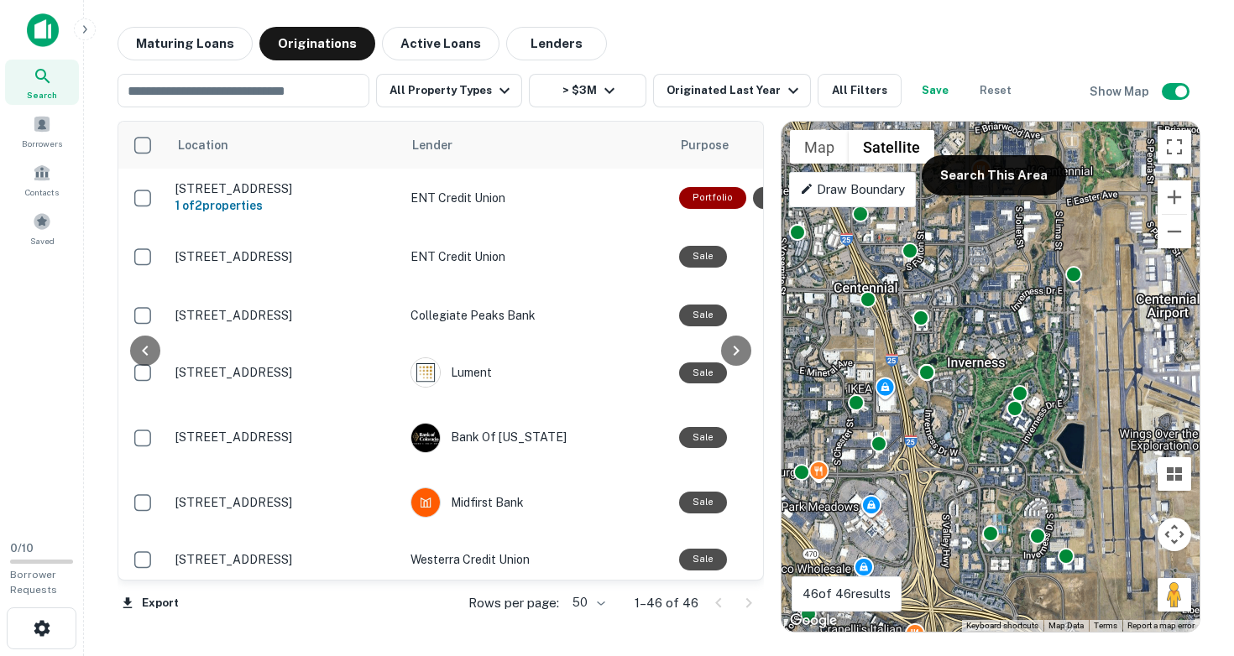
drag, startPoint x: 1080, startPoint y: 385, endPoint x: 955, endPoint y: 312, distance: 144.8
click at [955, 312] on div "To activate drag with keyboard, press Alt + Enter. Once in keyboard drag state,…" at bounding box center [990, 377] width 418 height 510
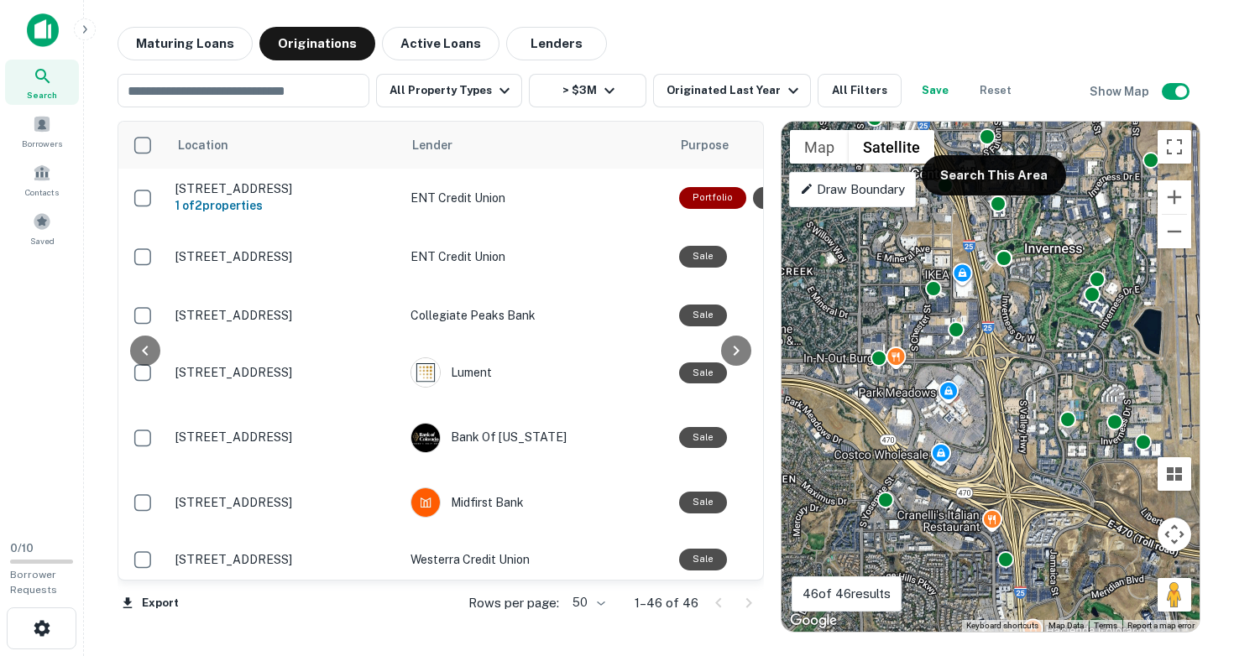
drag, startPoint x: 928, startPoint y: 421, endPoint x: 1008, endPoint y: 307, distance: 139.2
click at [1008, 307] on div "To activate drag with keyboard, press Alt + Enter. Once in keyboard drag state,…" at bounding box center [990, 377] width 418 height 510
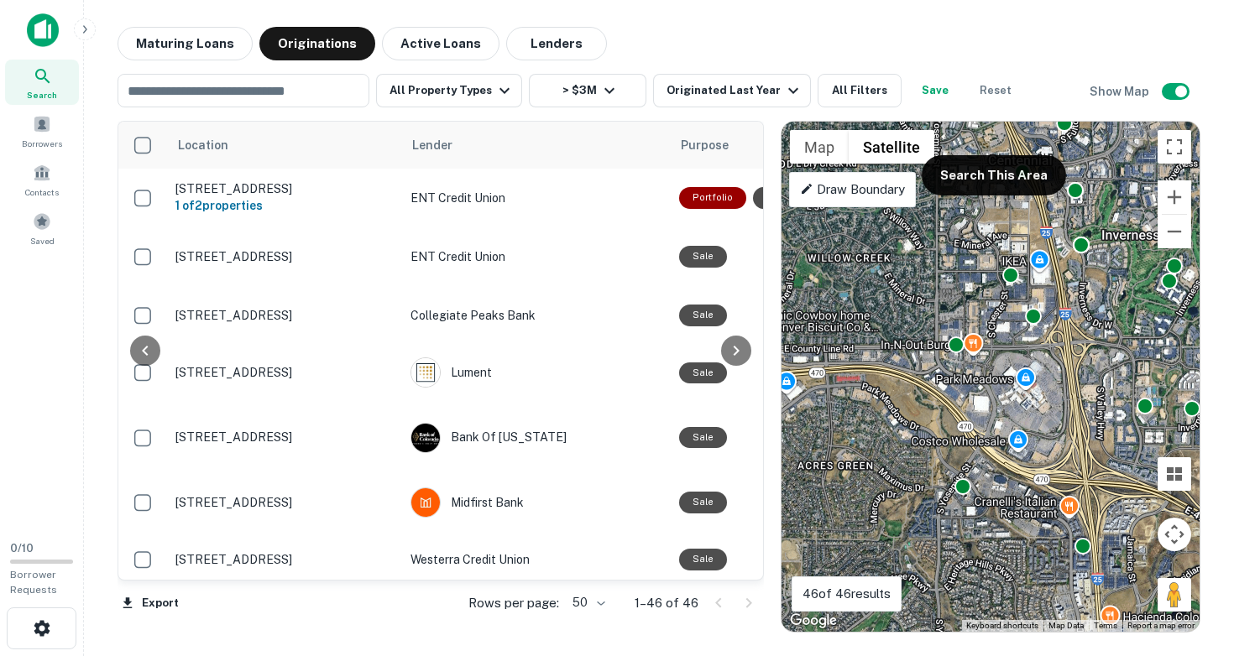
drag, startPoint x: 952, startPoint y: 367, endPoint x: 1034, endPoint y: 352, distance: 82.8
click at [1033, 352] on div "To activate drag with keyboard, press Alt + Enter. Once in keyboard drag state,…" at bounding box center [990, 377] width 418 height 510
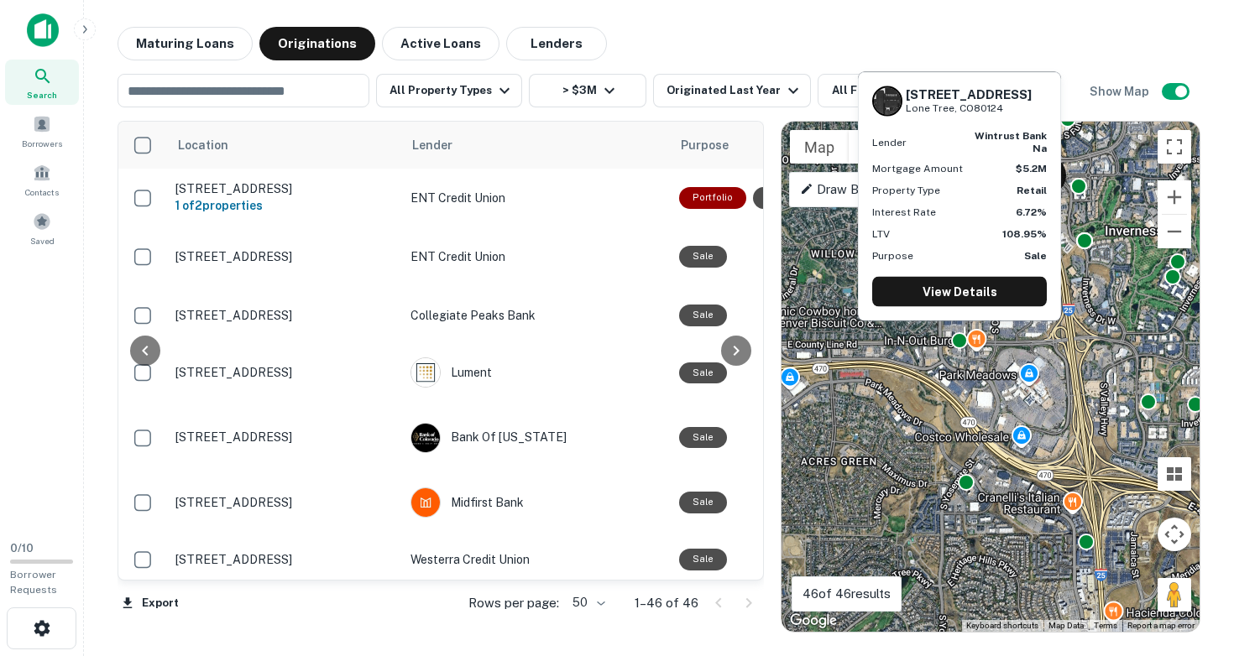
drag, startPoint x: 905, startPoint y: 93, endPoint x: 999, endPoint y: 106, distance: 94.0
click at [999, 106] on div "9067 Westview Rd Lone Tree, CO80124" at bounding box center [968, 100] width 126 height 29
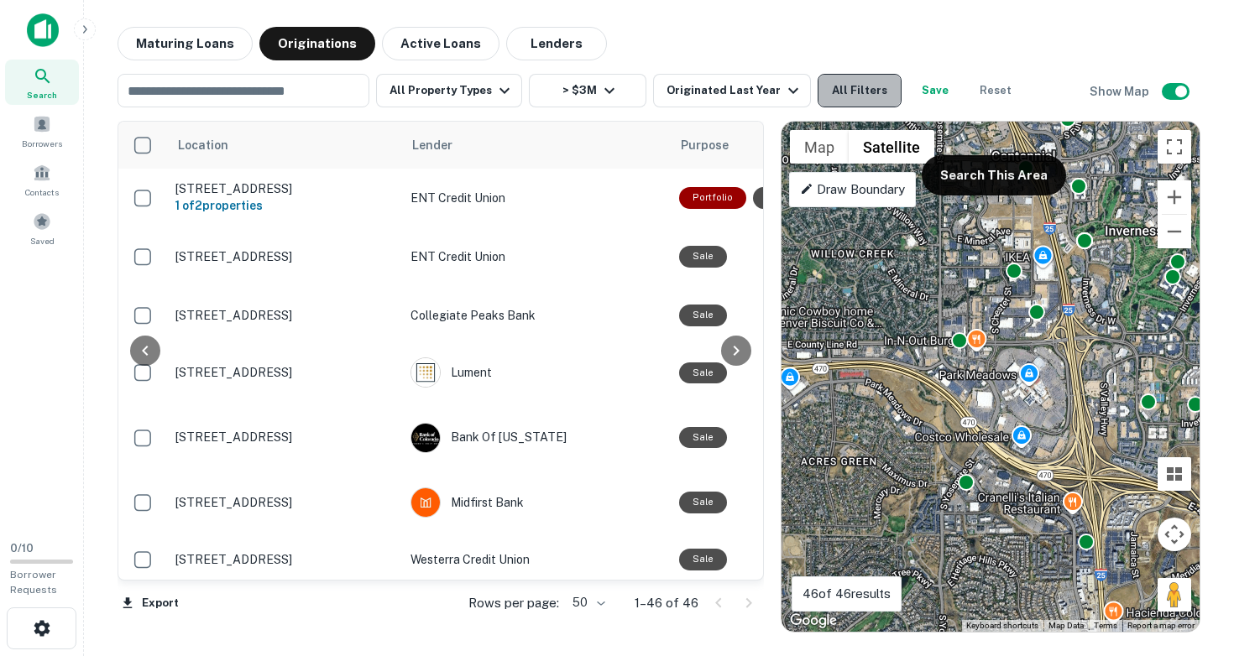
click at [834, 81] on button "All Filters" at bounding box center [859, 91] width 84 height 34
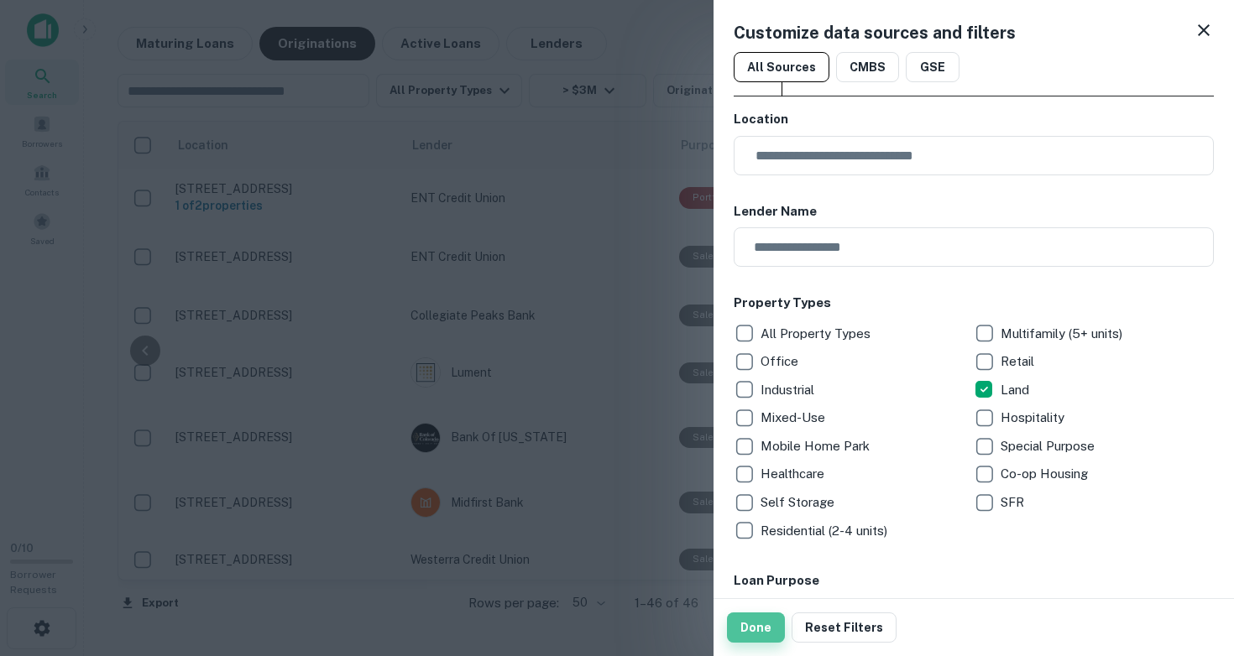
click at [754, 623] on button "Done" at bounding box center [756, 628] width 58 height 30
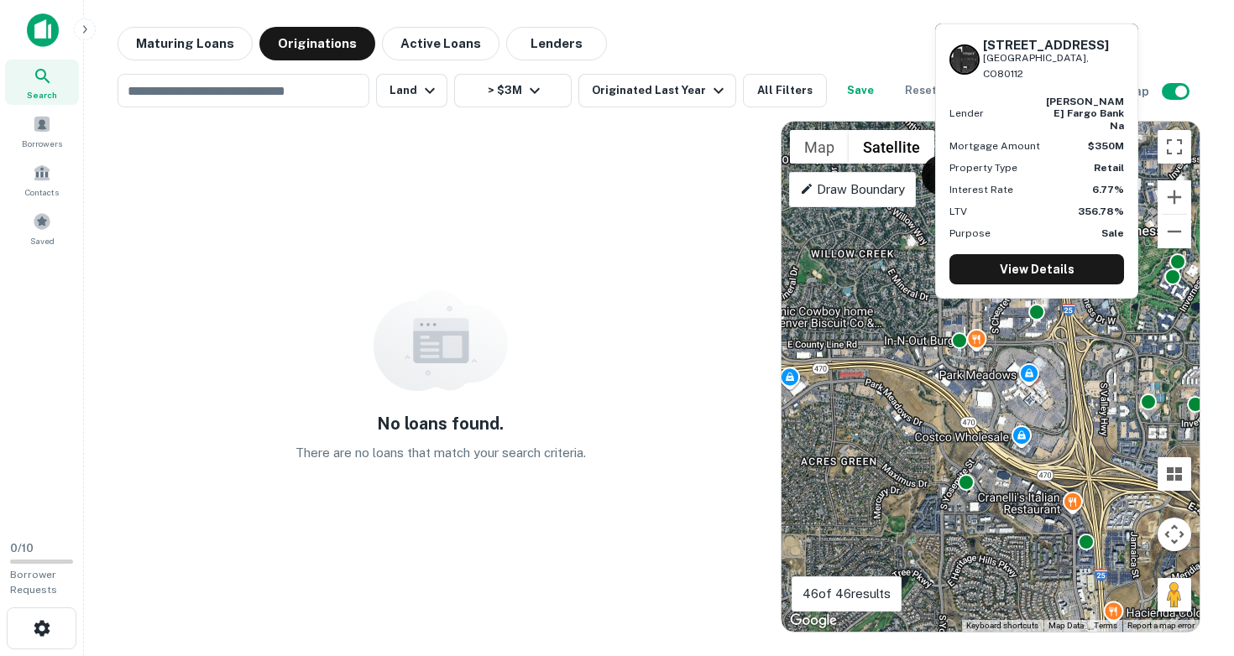
drag, startPoint x: 985, startPoint y: 73, endPoint x: 1085, endPoint y: 86, distance: 100.7
click at [1085, 82] on div "9619 E County Line Rd Englewood, CO80112" at bounding box center [1053, 60] width 141 height 44
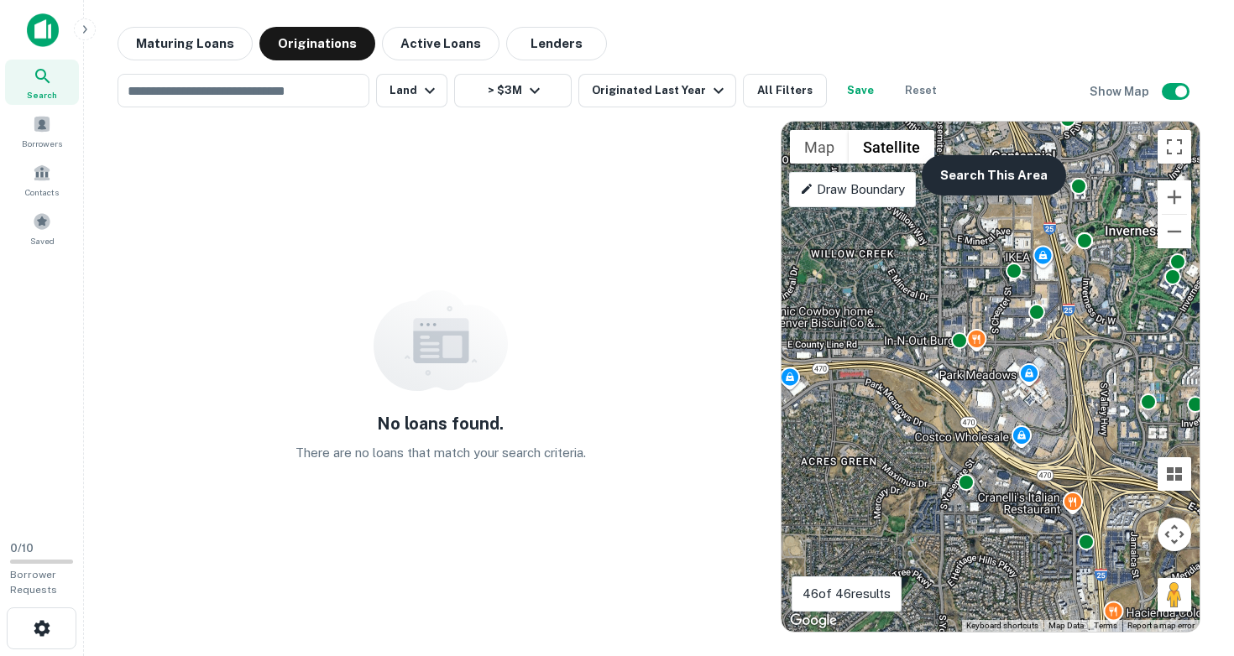
click at [957, 178] on button "Search This Area" at bounding box center [993, 175] width 144 height 40
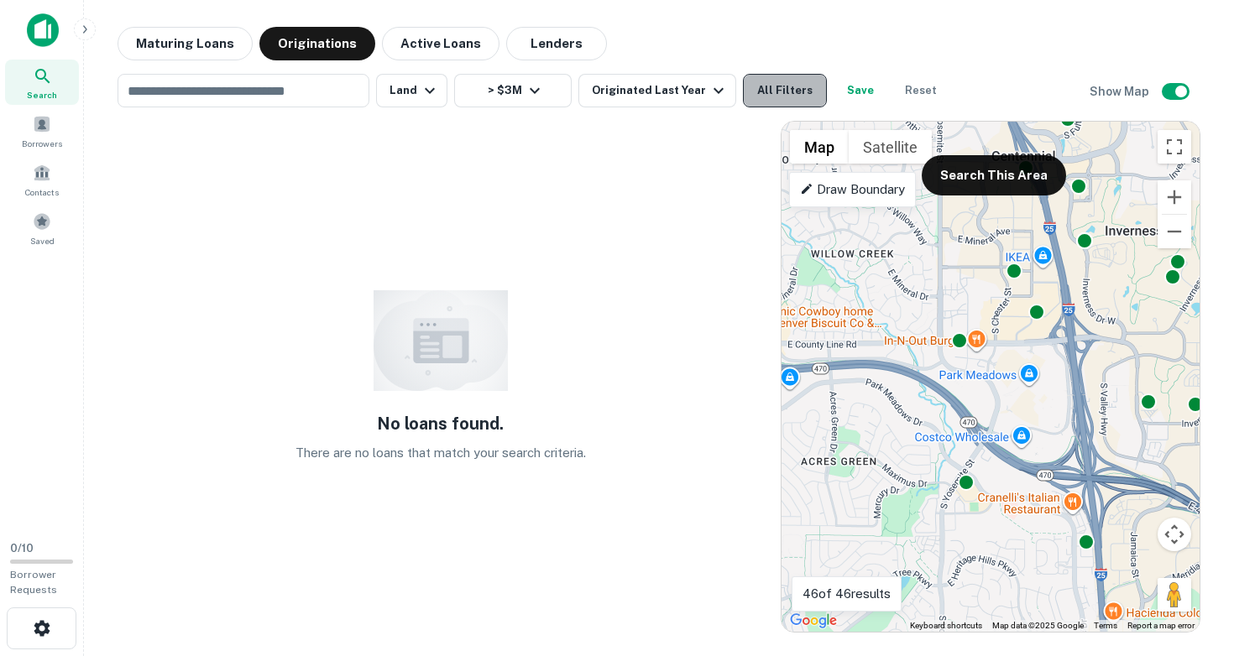
click at [767, 89] on button "All Filters" at bounding box center [785, 91] width 84 height 34
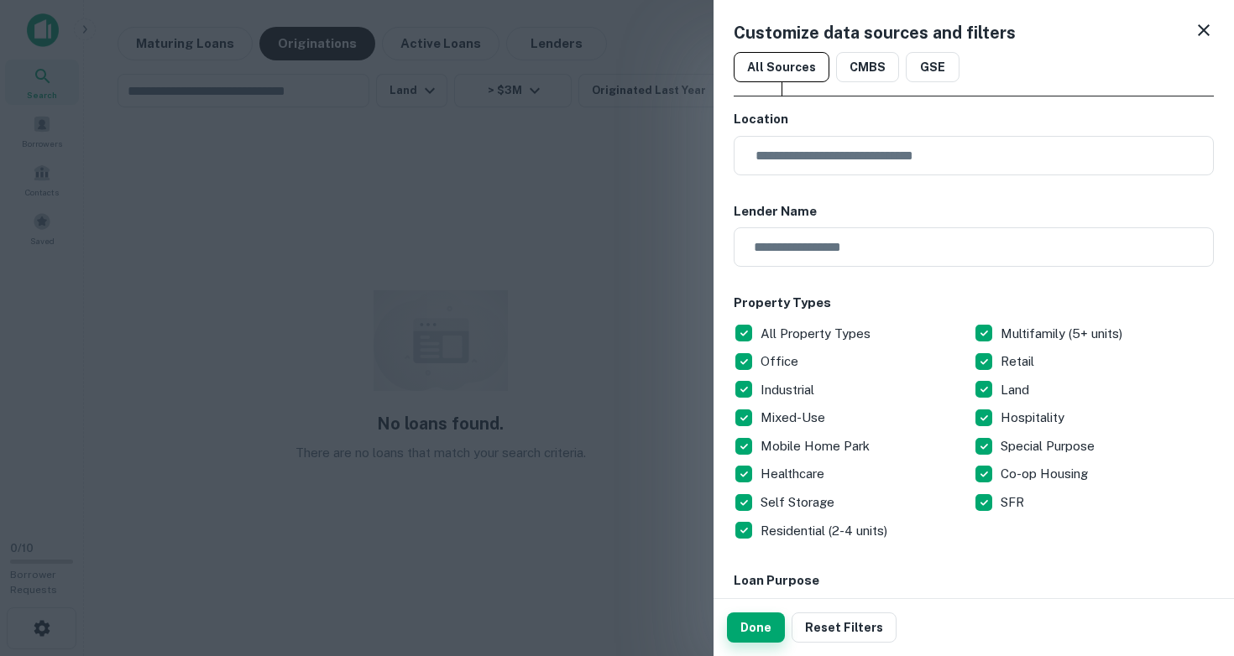
click at [755, 634] on button "Done" at bounding box center [756, 628] width 58 height 30
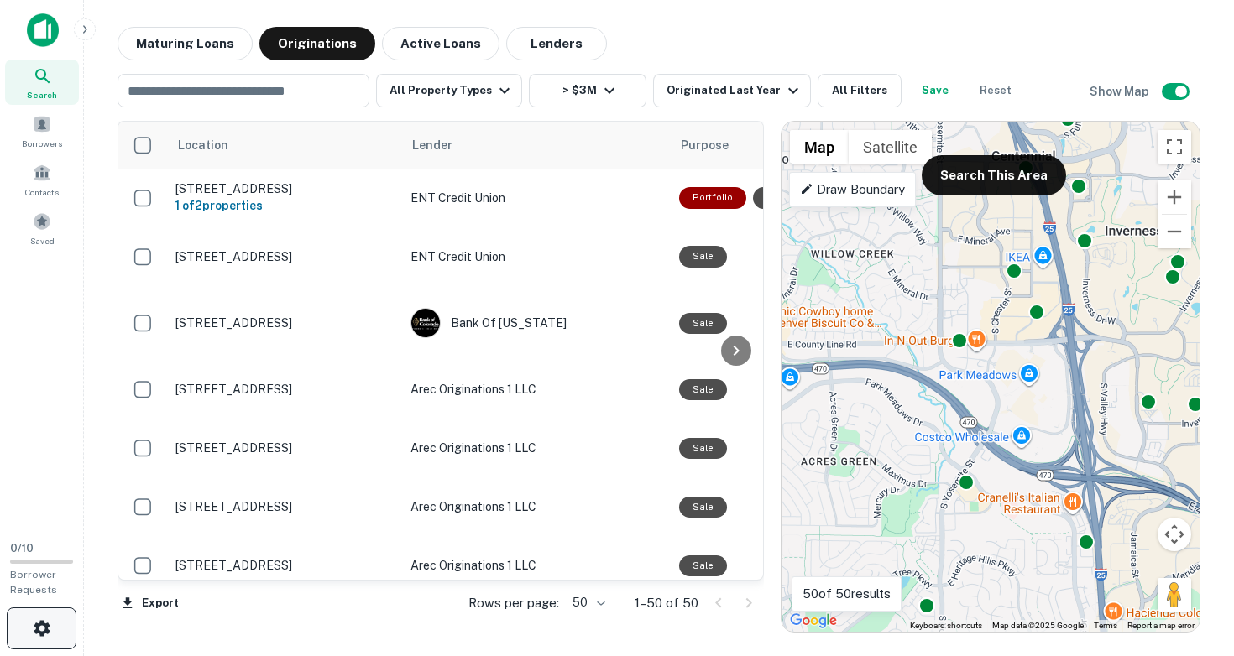
click at [39, 629] on icon "button" at bounding box center [42, 628] width 16 height 16
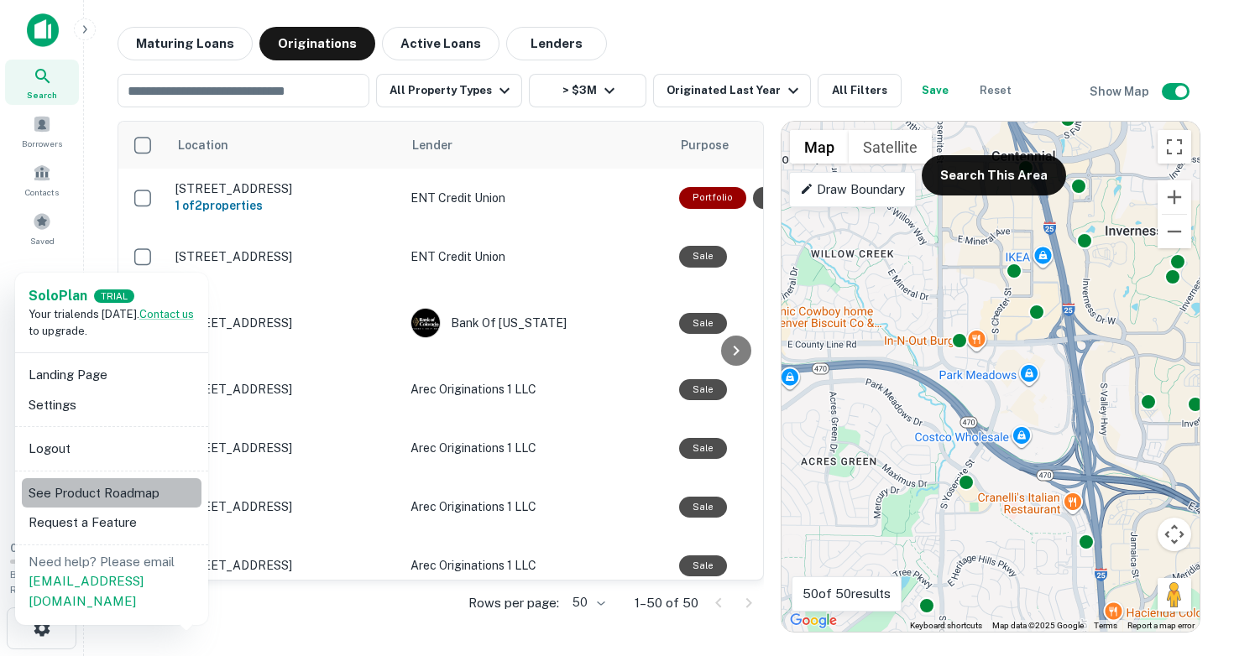
click at [72, 491] on li "See Product Roadmap" at bounding box center [112, 493] width 180 height 30
click at [876, 149] on div at bounding box center [617, 328] width 1234 height 656
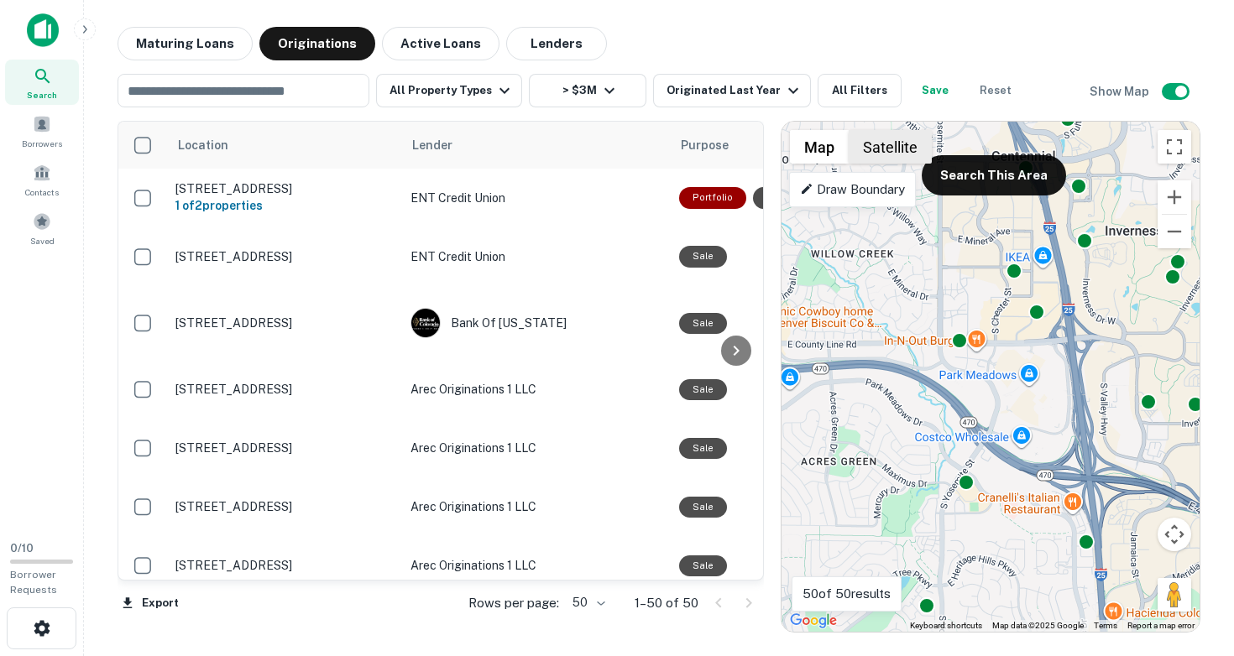
click at [882, 148] on button "Satellite" at bounding box center [889, 147] width 83 height 34
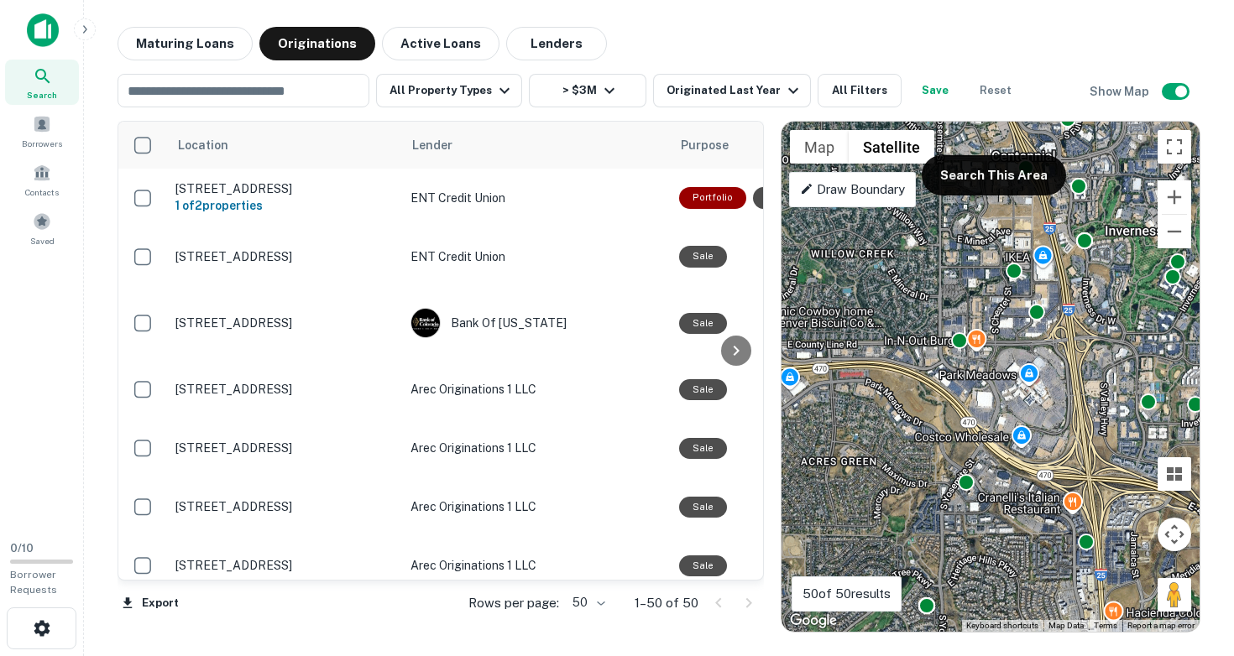
click at [1023, 292] on div "To activate drag with keyboard, press Alt + Enter. Once in keyboard drag state,…" at bounding box center [990, 377] width 418 height 510
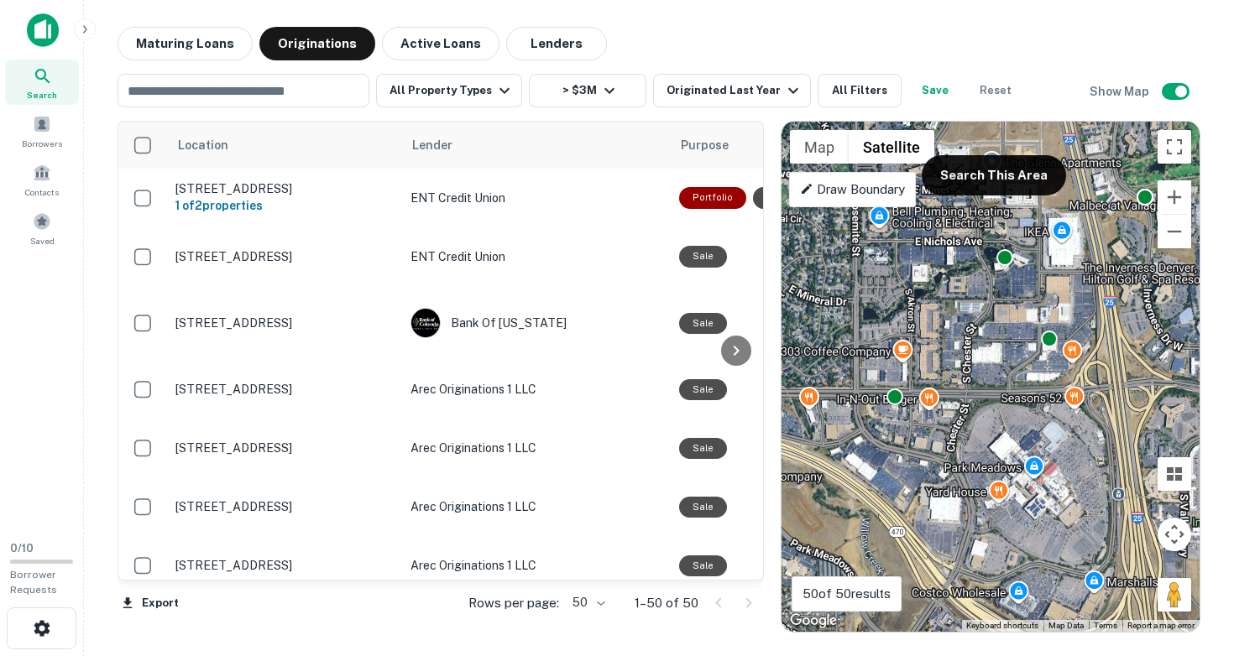
click at [1023, 292] on div "To activate drag with keyboard, press Alt + Enter. Once in keyboard drag state,…" at bounding box center [990, 377] width 418 height 510
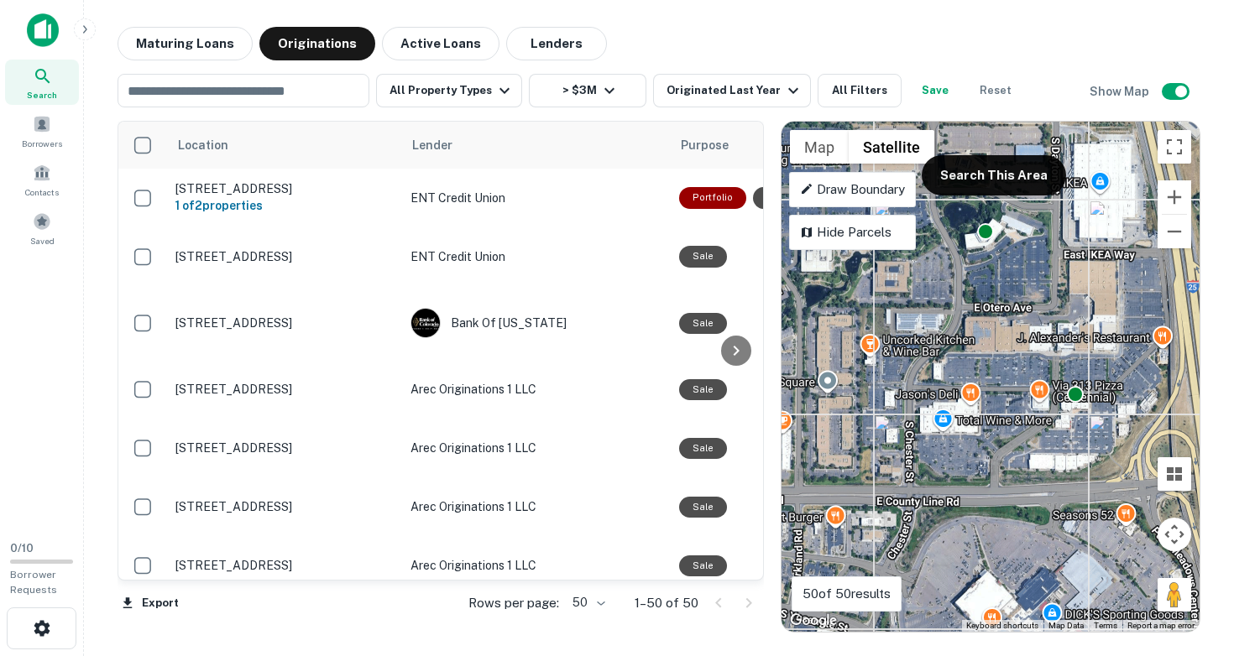
click at [1011, 277] on div "To activate drag with keyboard, press Alt + Enter. Once in keyboard drag state,…" at bounding box center [990, 377] width 418 height 510
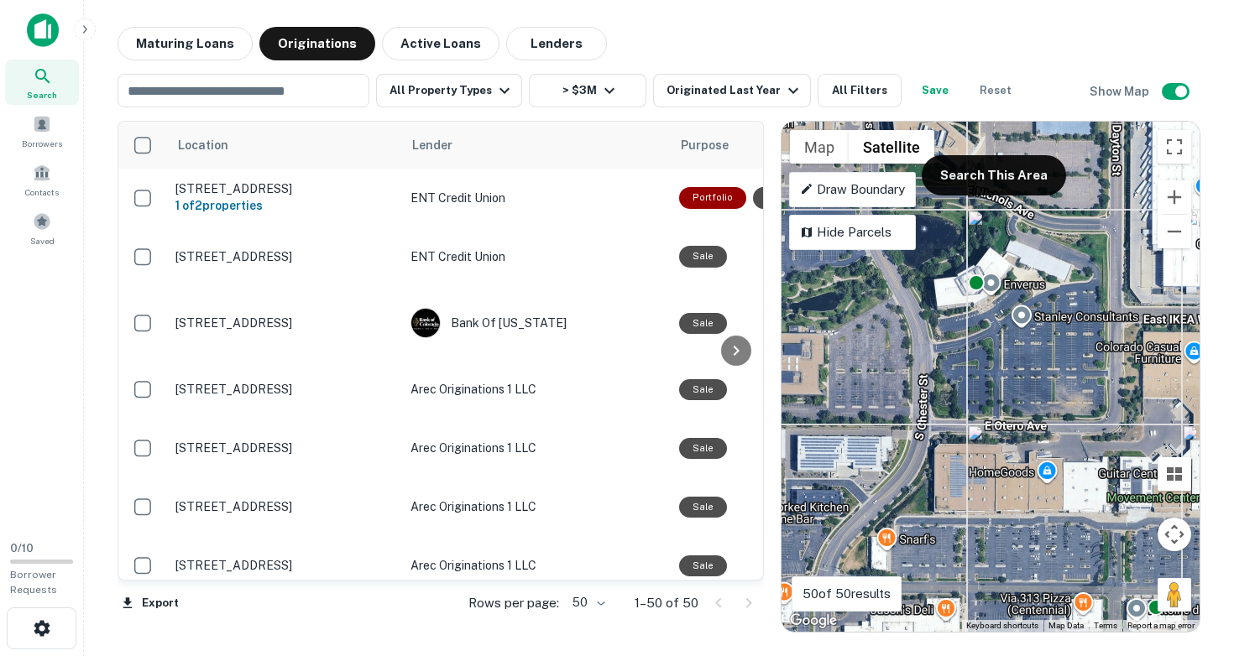
drag, startPoint x: 992, startPoint y: 255, endPoint x: 1017, endPoint y: 369, distance: 116.9
click at [1017, 369] on div "To activate drag with keyboard, press Alt + Enter. Once in keyboard drag state,…" at bounding box center [990, 377] width 418 height 510
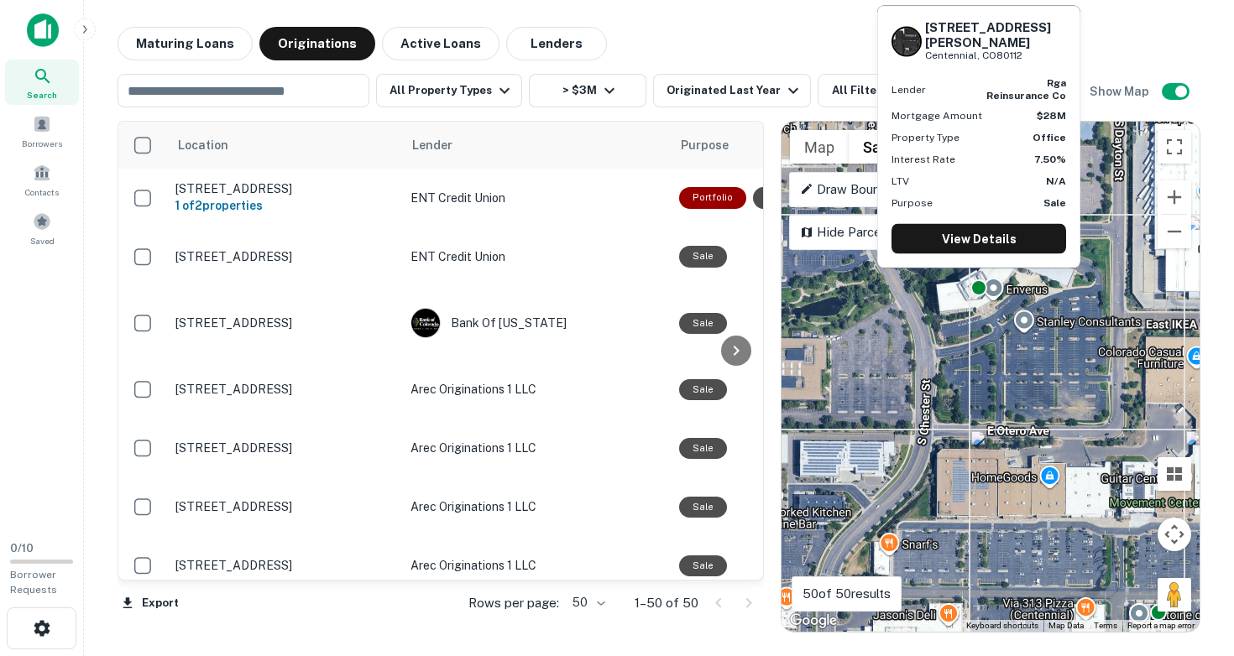
drag, startPoint x: 926, startPoint y: 40, endPoint x: 1029, endPoint y: 58, distance: 103.9
click at [1029, 58] on div "8000 S Chester St Centennial, CO80112" at bounding box center [995, 41] width 141 height 44
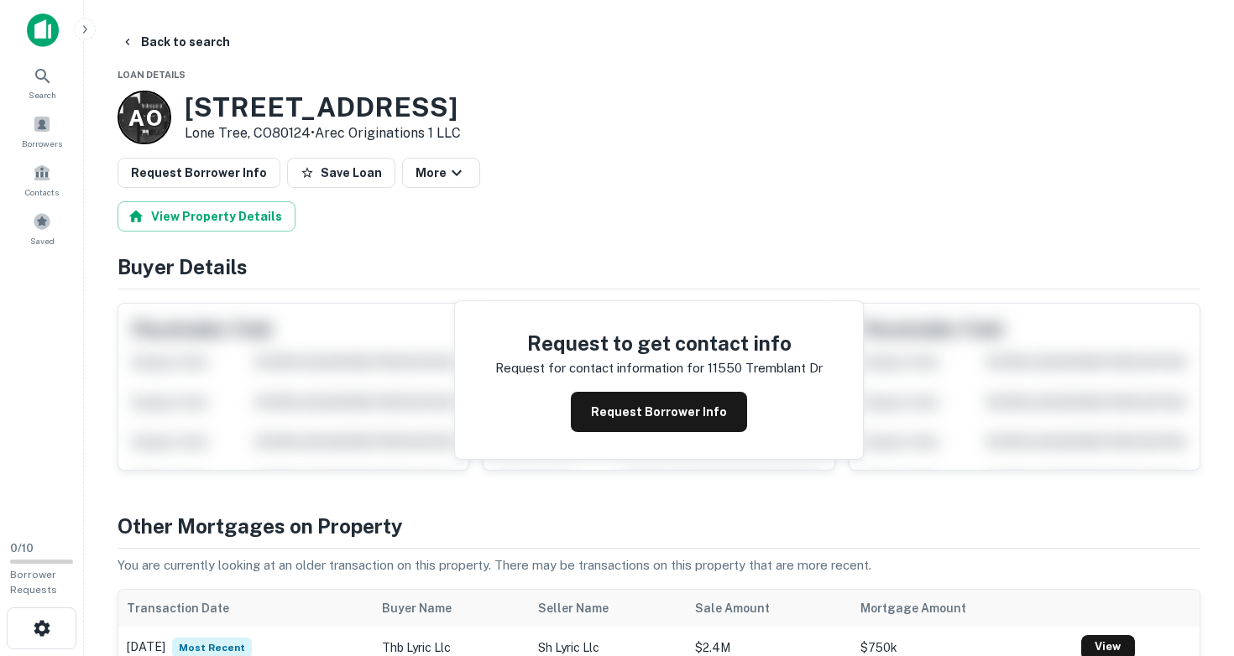
drag, startPoint x: 185, startPoint y: 104, endPoint x: 314, endPoint y: 133, distance: 131.5
click at [314, 133] on div "11550 Tremblant Dr Lone Tree, CO80124 • Arec Originations 1 LLC" at bounding box center [323, 117] width 276 height 52
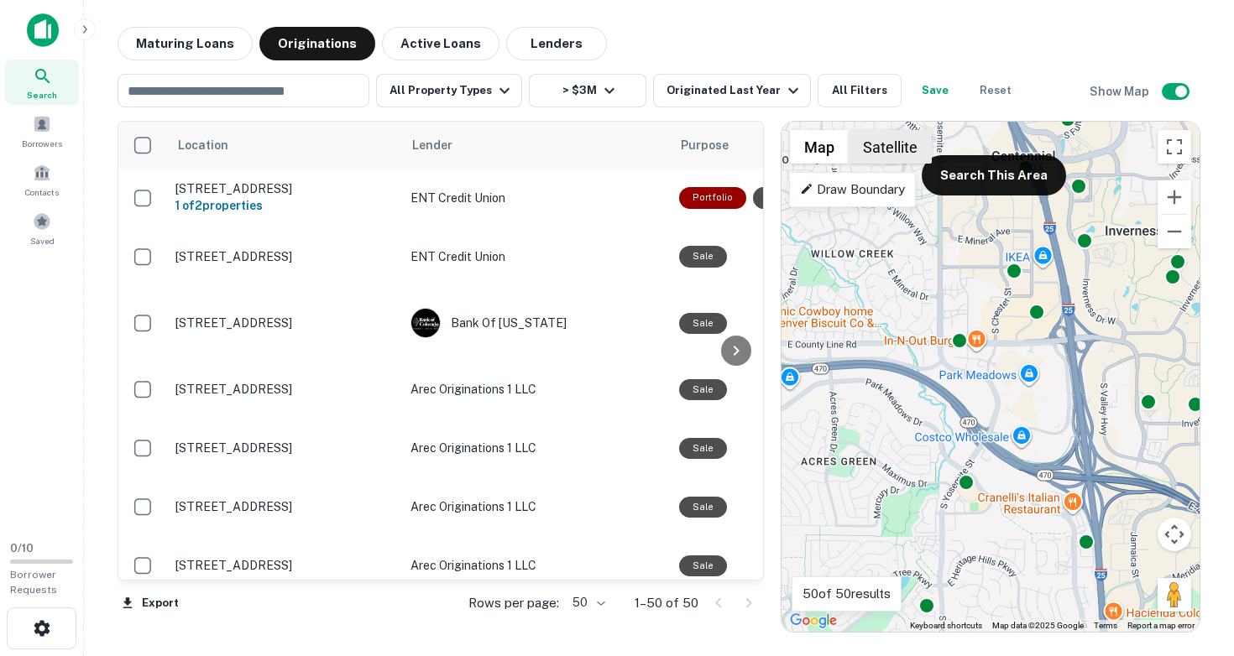
click at [897, 151] on button "Satellite" at bounding box center [889, 147] width 83 height 34
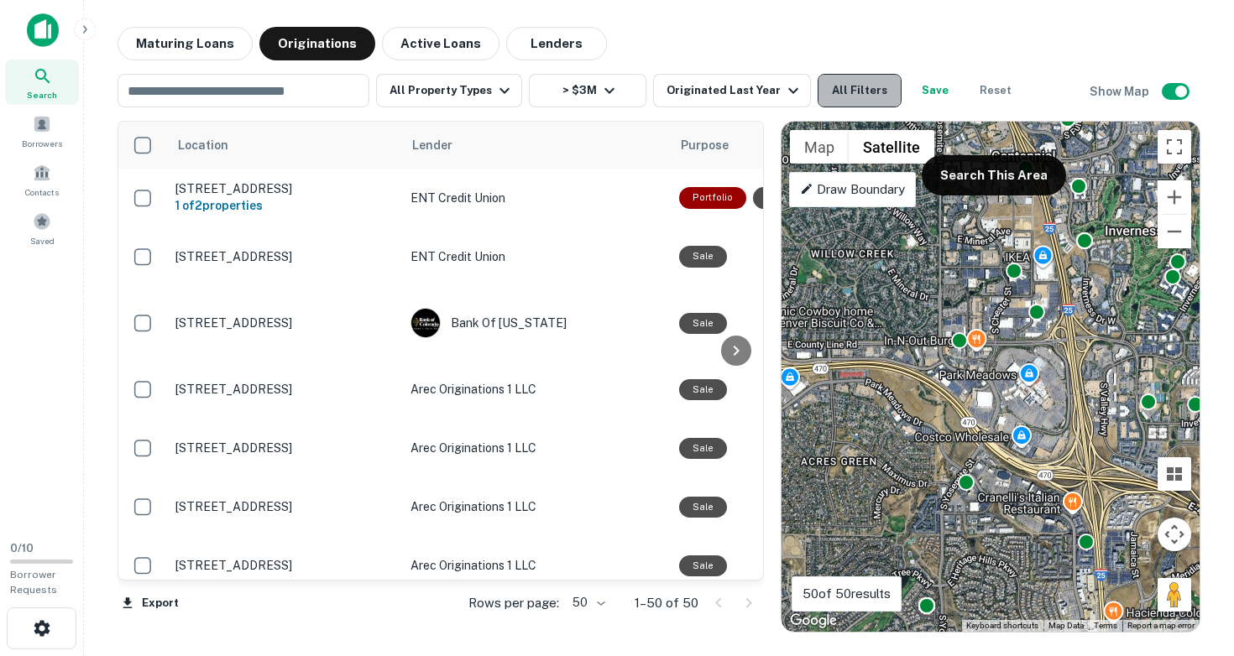
click at [832, 91] on button "All Filters" at bounding box center [859, 91] width 84 height 34
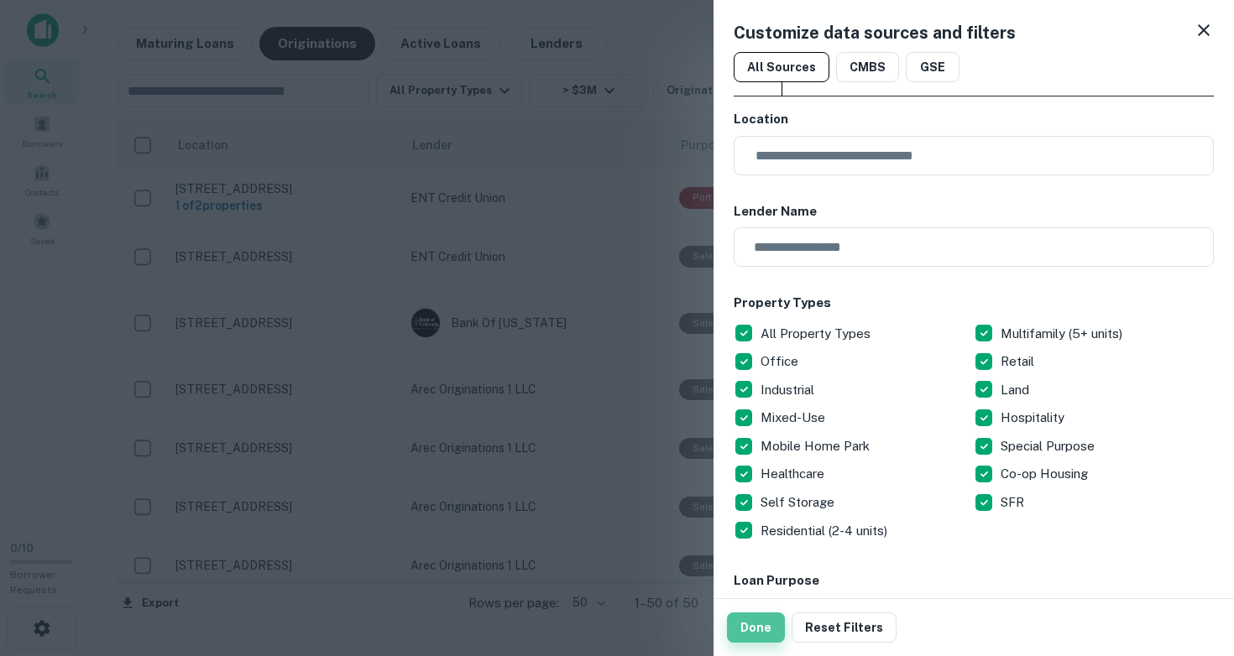
click at [765, 630] on button "Done" at bounding box center [756, 628] width 58 height 30
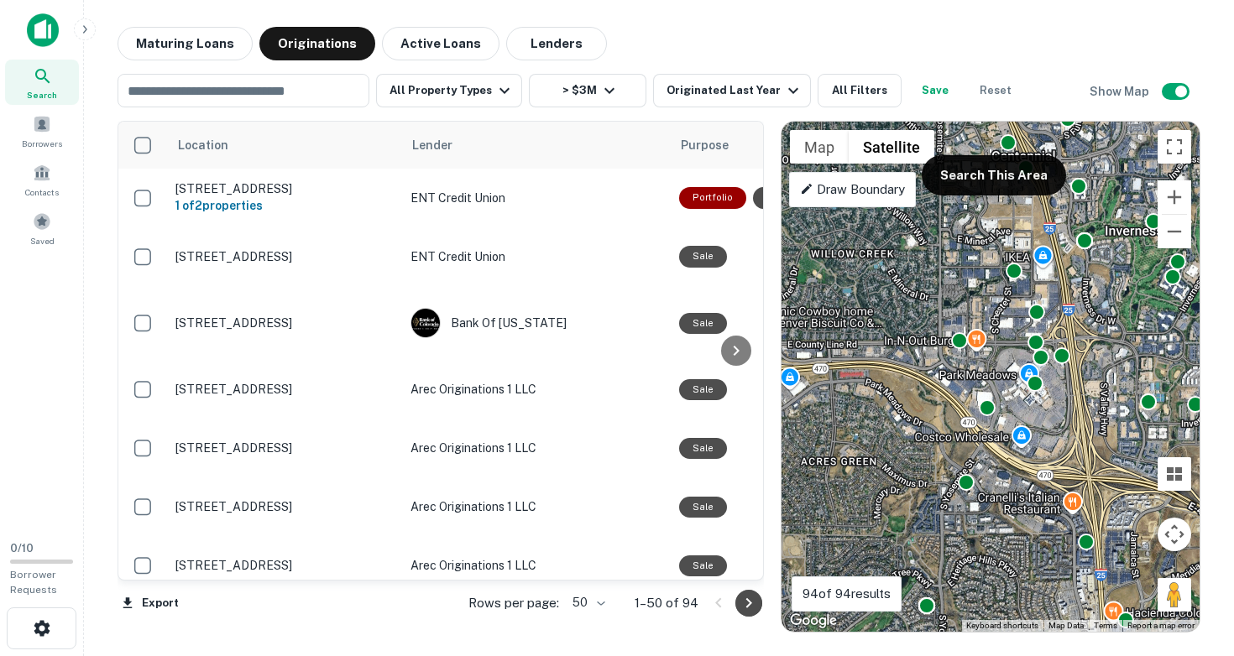
click at [752, 606] on icon "Go to next page" at bounding box center [748, 603] width 20 height 20
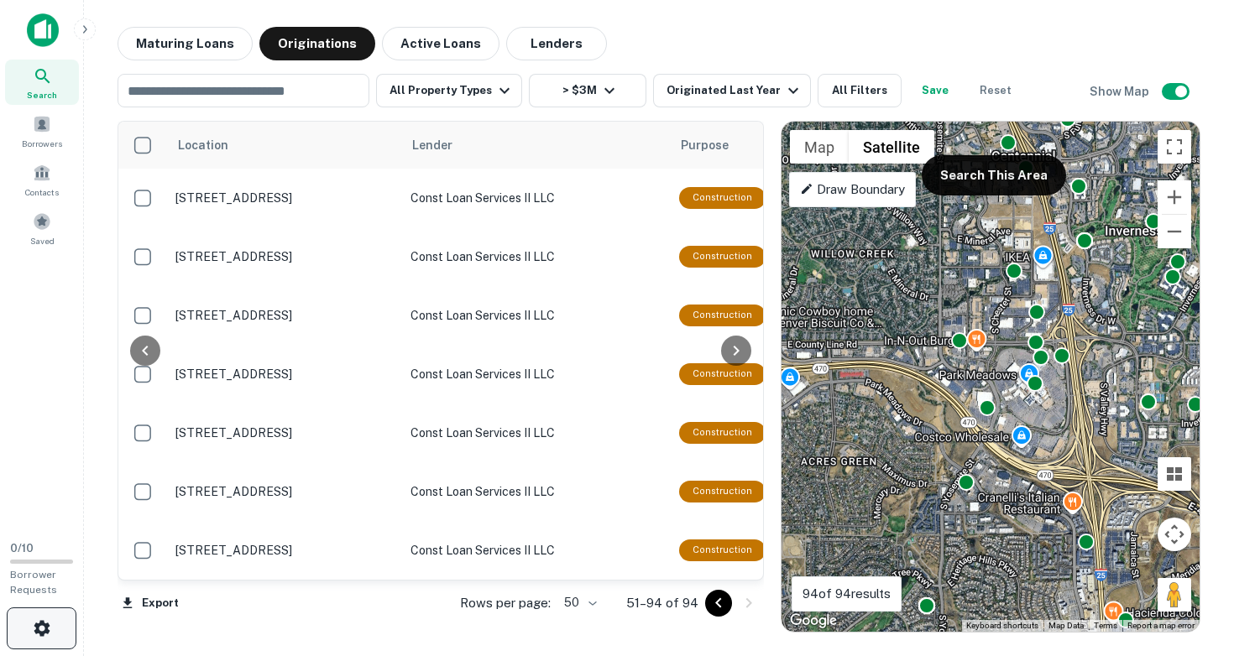
click at [43, 627] on icon "button" at bounding box center [42, 628] width 20 height 20
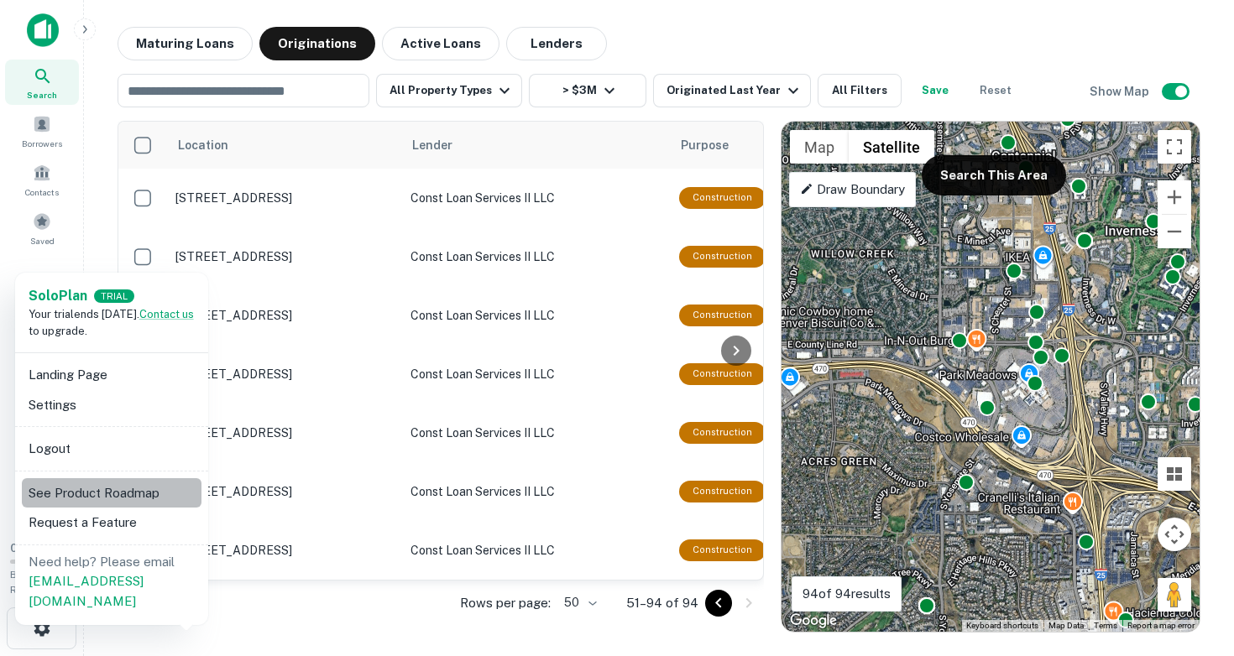
click at [63, 494] on li "See Product Roadmap" at bounding box center [112, 493] width 180 height 30
click at [603, 449] on div at bounding box center [617, 328] width 1234 height 656
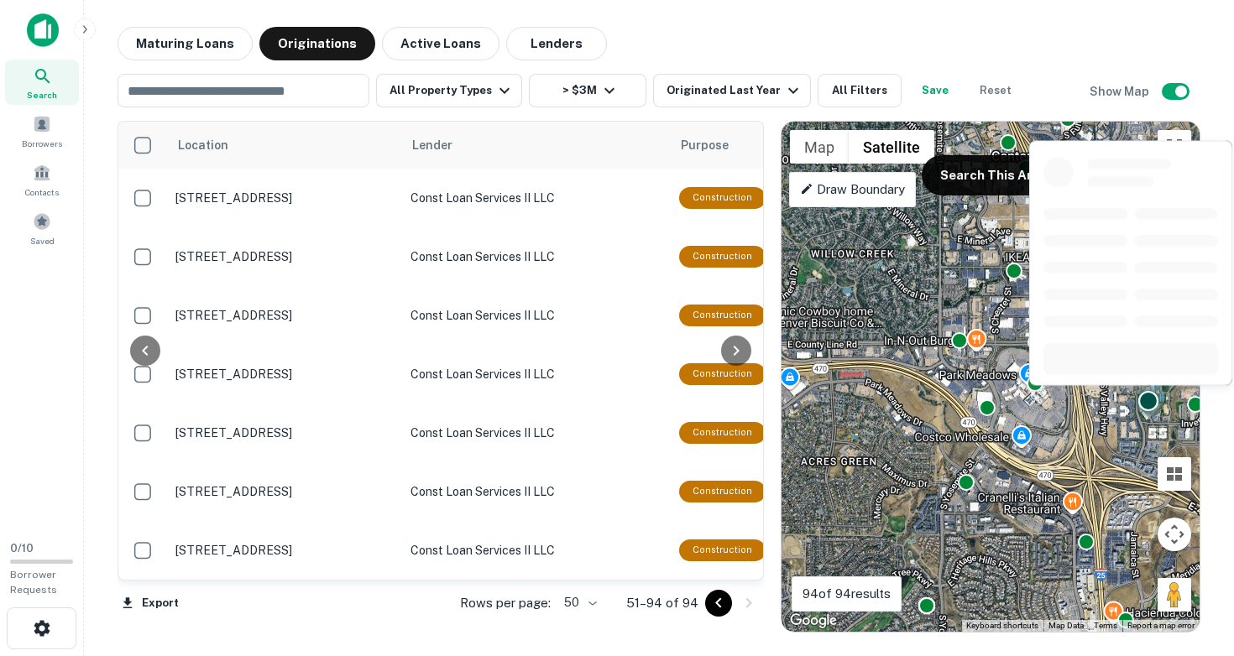
drag, startPoint x: 603, startPoint y: 449, endPoint x: 606, endPoint y: 473, distance: 24.6
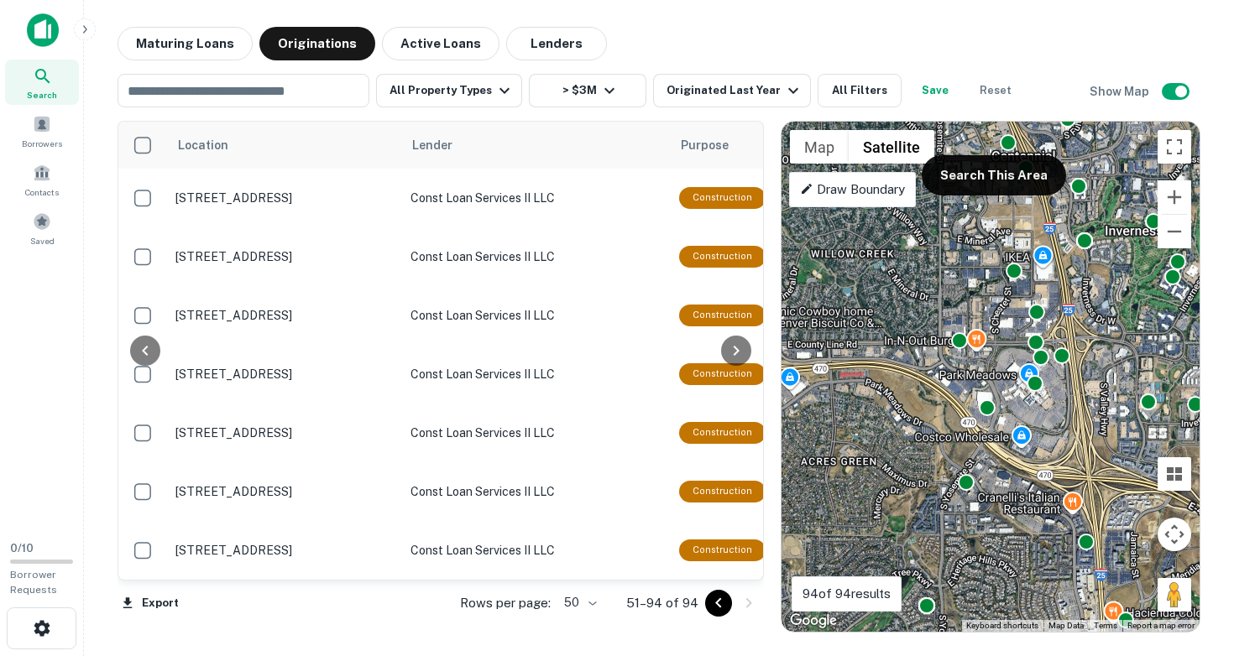
click at [45, 30] on img at bounding box center [43, 30] width 32 height 34
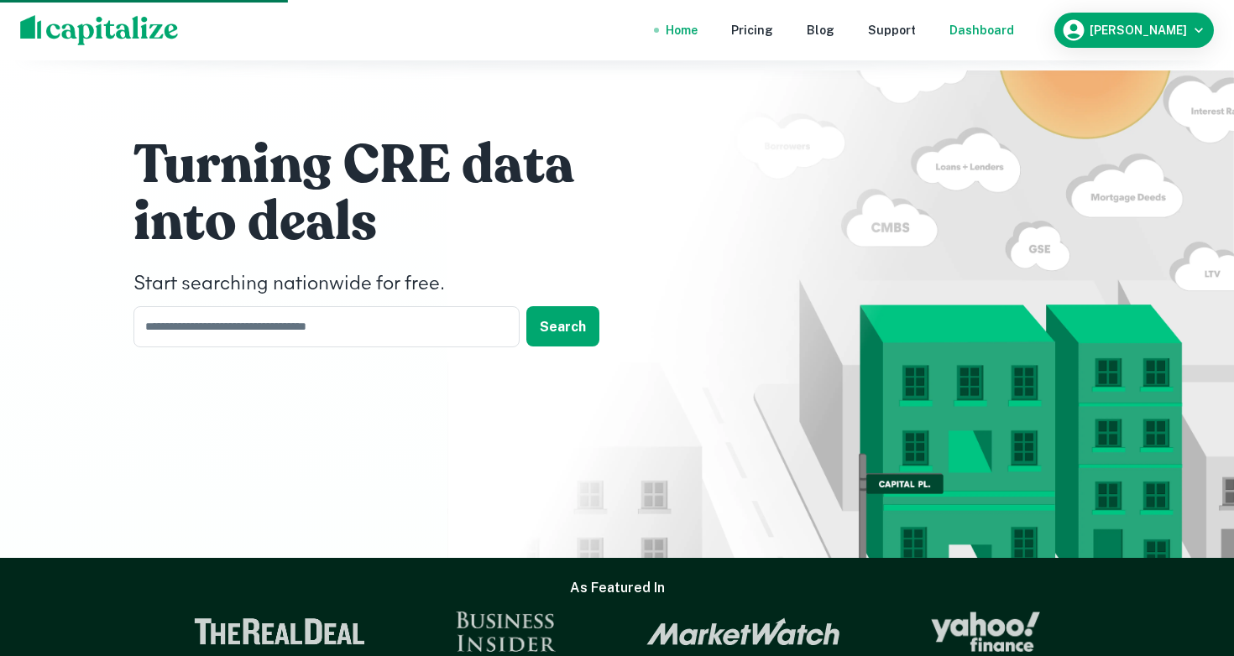
click at [1014, 29] on div "Dashboard" at bounding box center [981, 30] width 65 height 18
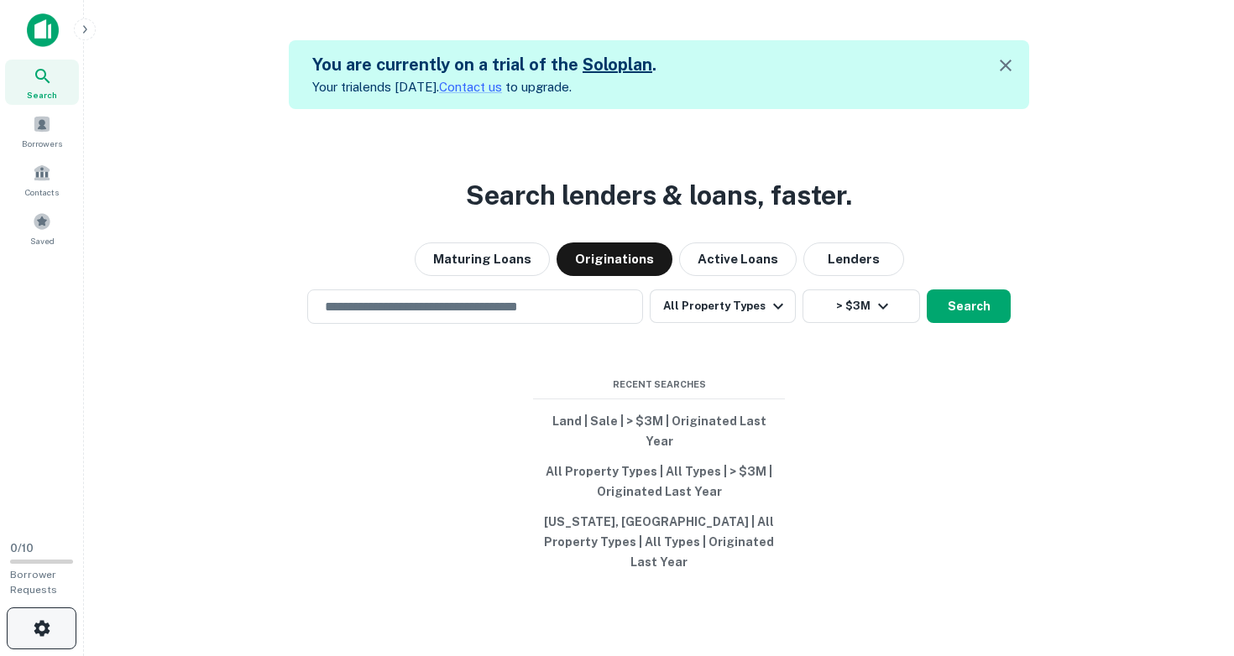
click at [46, 620] on icon "button" at bounding box center [42, 628] width 16 height 16
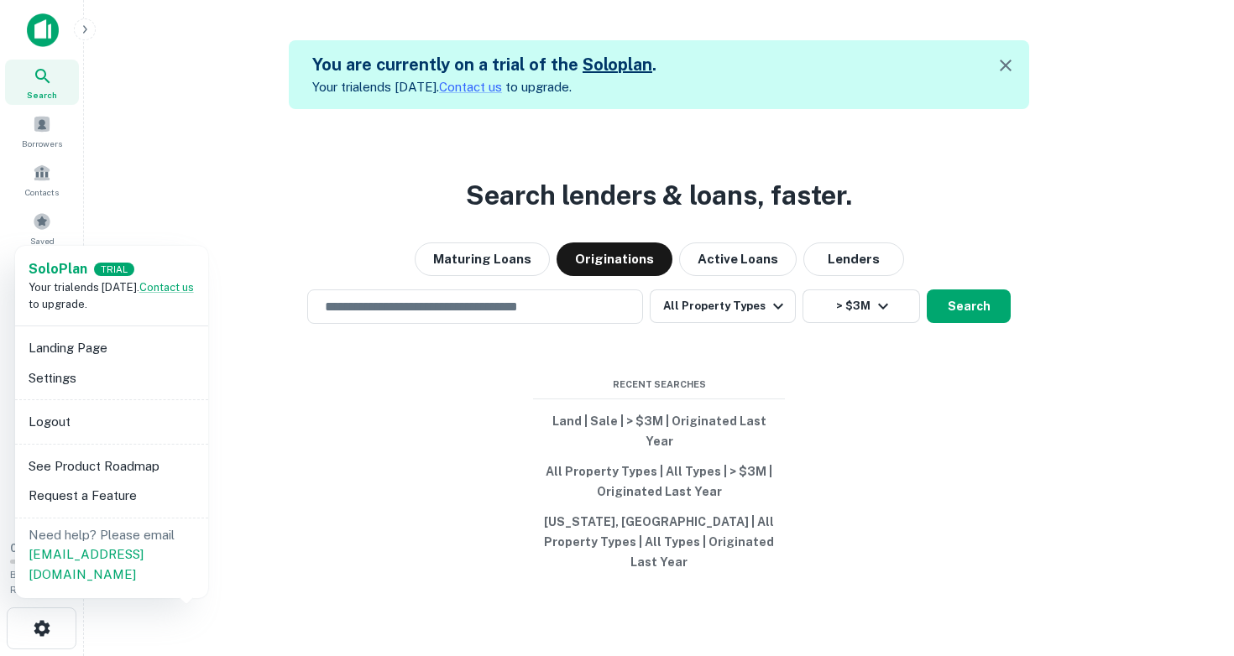
click at [184, 131] on div at bounding box center [617, 328] width 1234 height 656
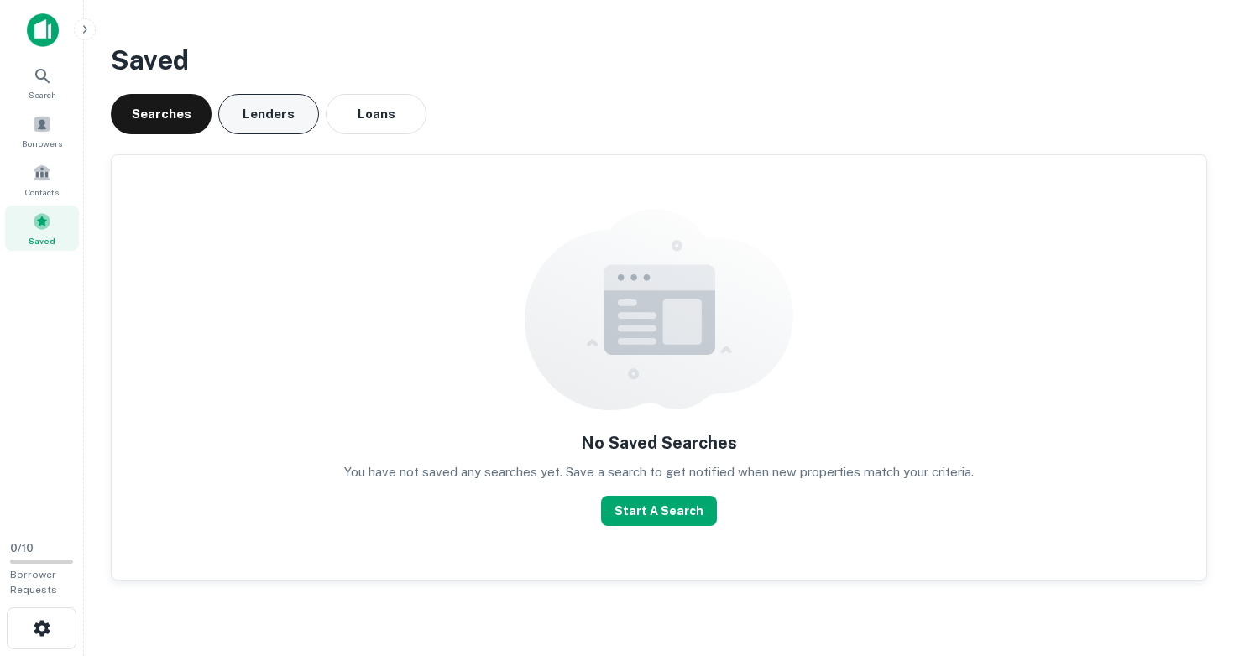
click at [248, 111] on button "Lenders" at bounding box center [268, 114] width 101 height 40
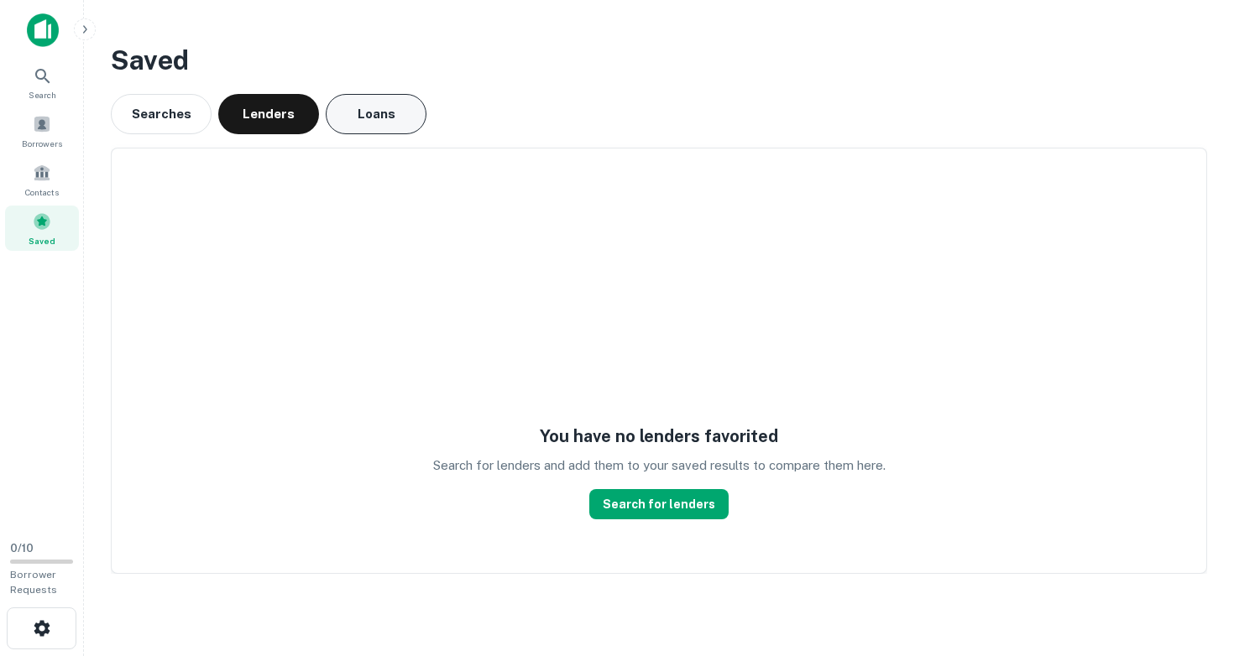
click at [358, 108] on button "Loans" at bounding box center [376, 114] width 101 height 40
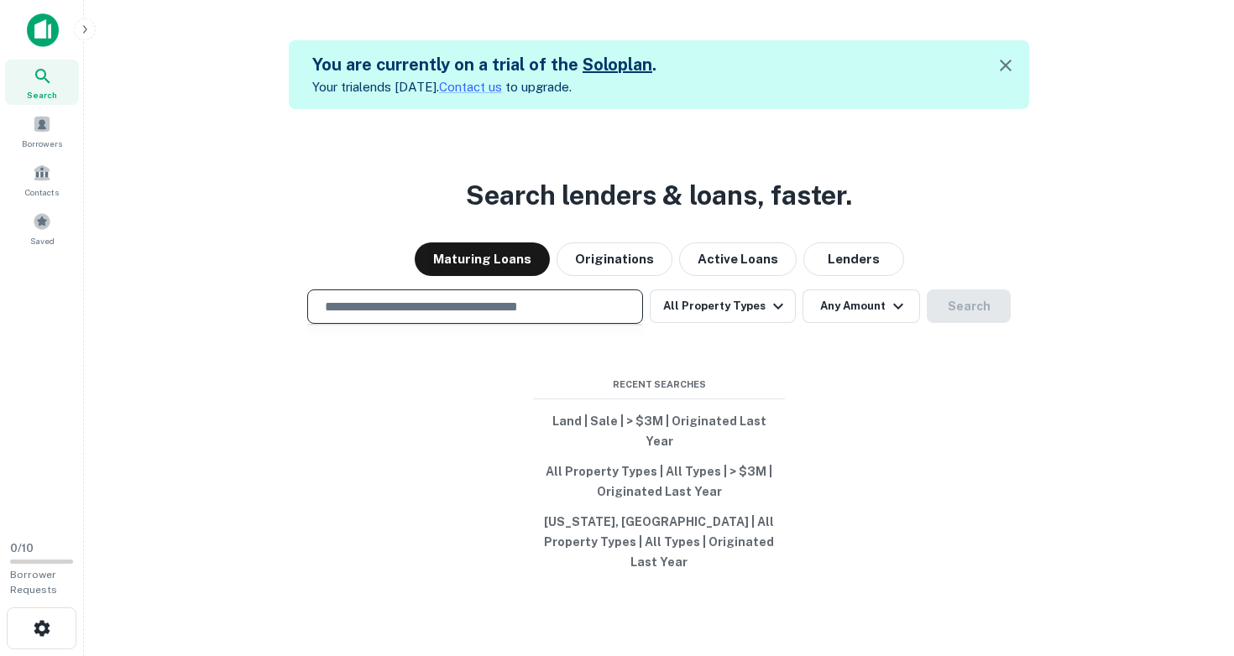
click at [473, 316] on input "text" at bounding box center [475, 306] width 321 height 19
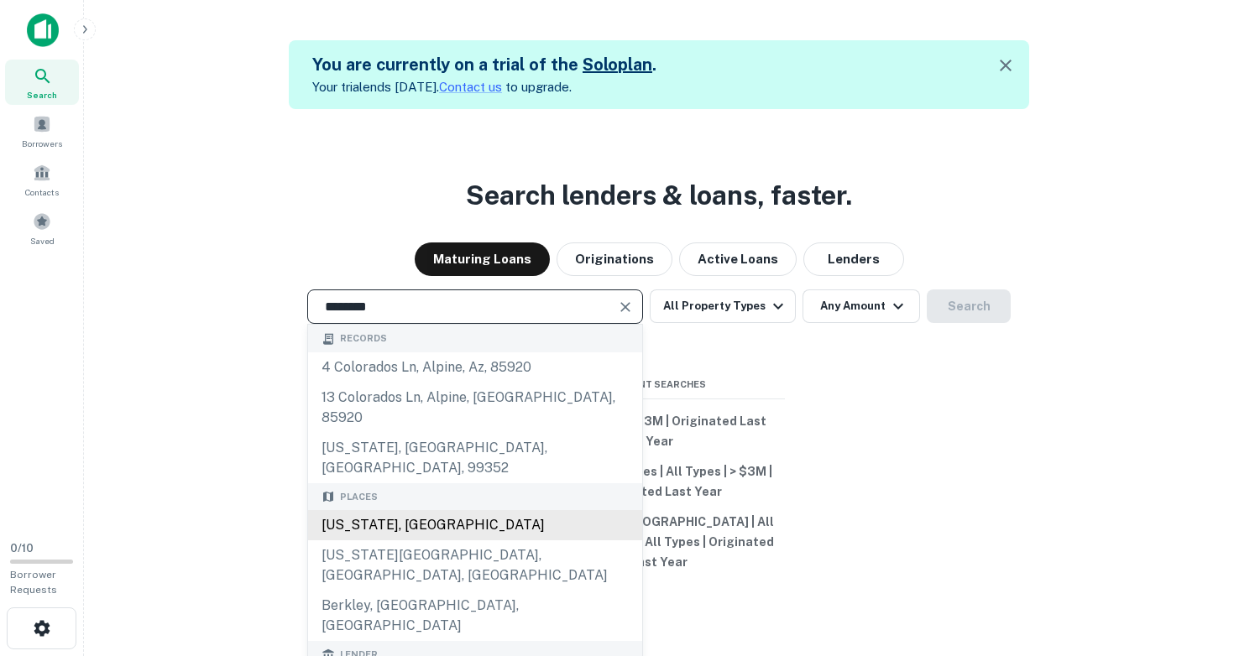
type input "**********"
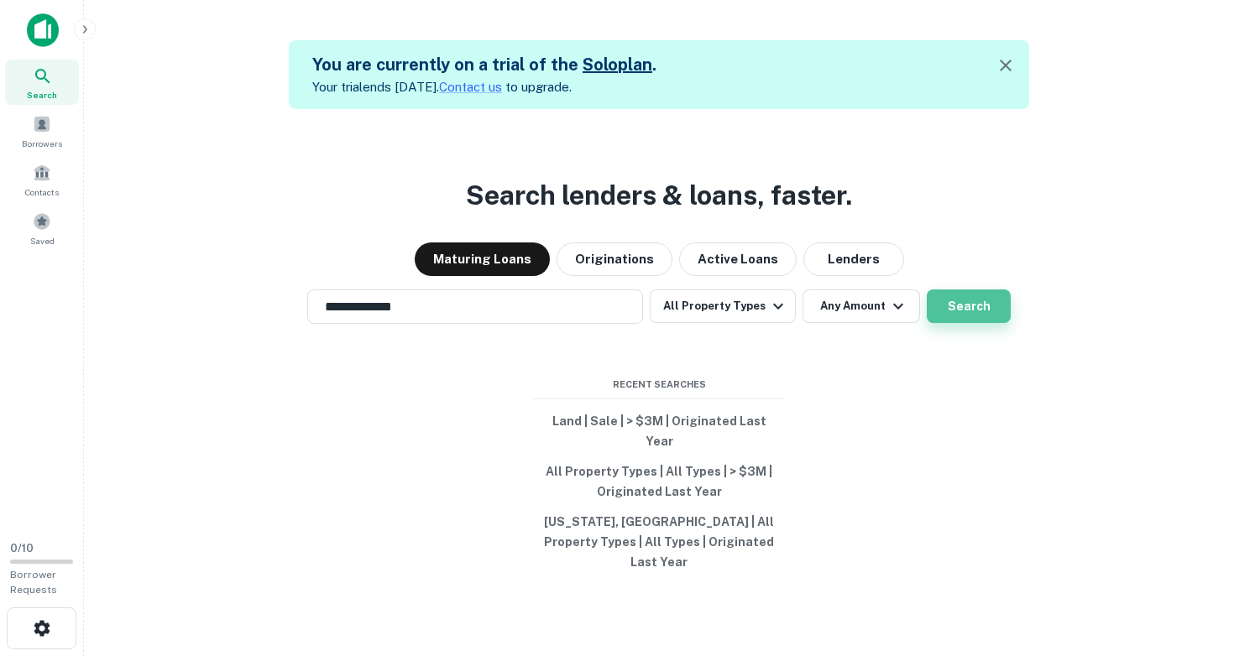
click at [938, 323] on button "Search" at bounding box center [968, 307] width 84 height 34
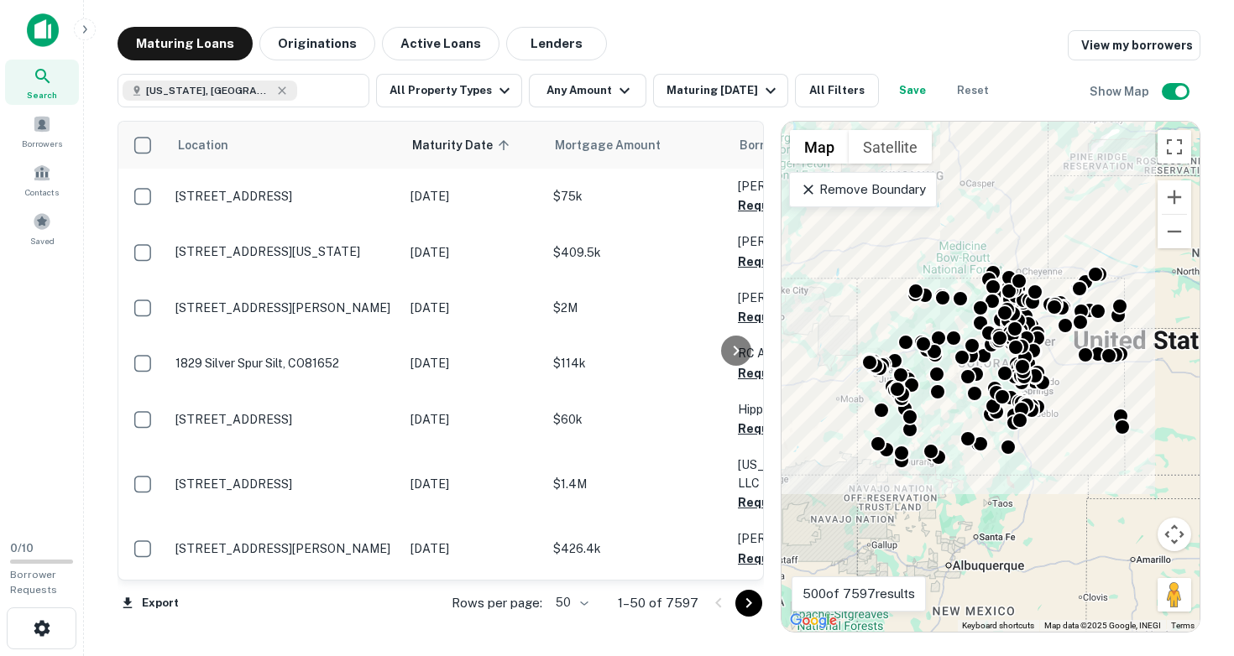
click at [1063, 386] on div "To activate drag with keyboard, press Alt + Enter. Once in keyboard drag state,…" at bounding box center [990, 377] width 418 height 510
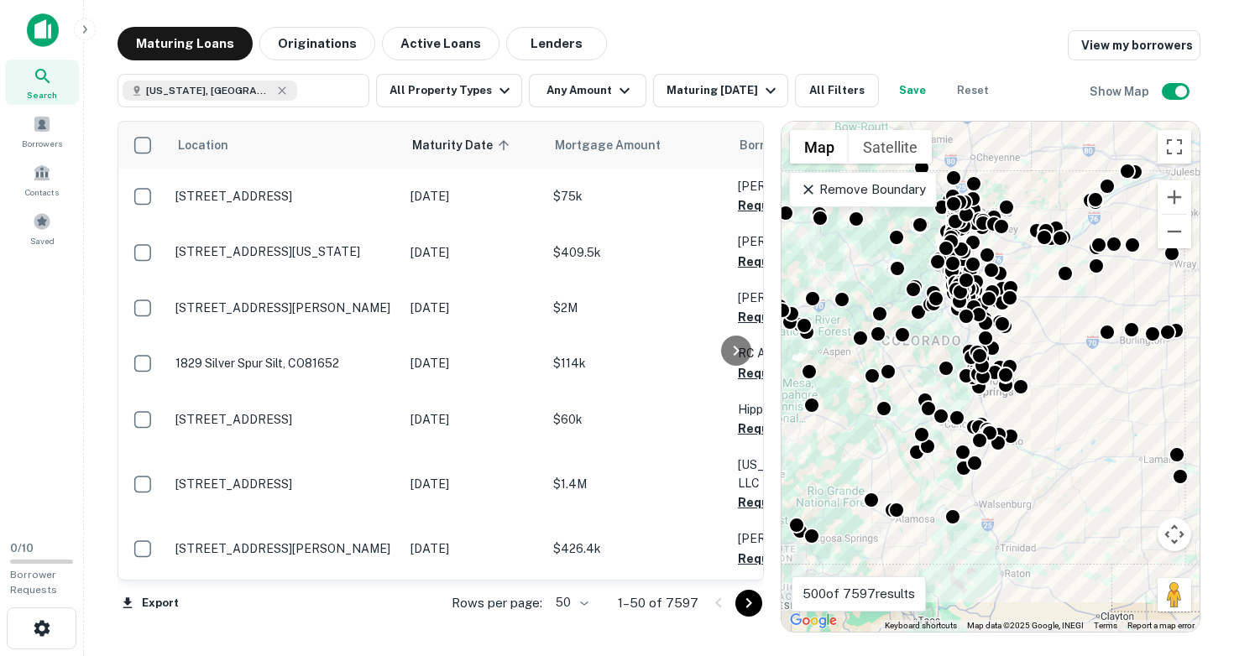
click at [1063, 386] on div "To activate drag with keyboard, press Alt + Enter. Once in keyboard drag state,…" at bounding box center [990, 377] width 418 height 510
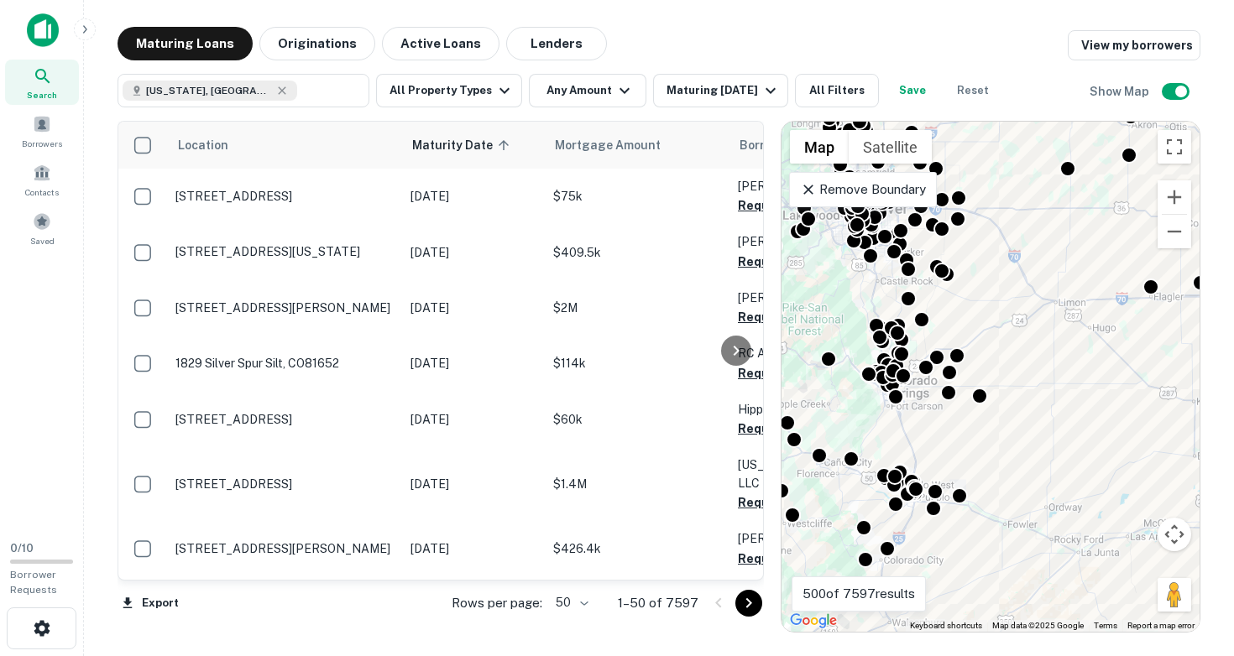
click at [1041, 388] on div "To activate drag with keyboard, press Alt + Enter. Once in keyboard drag state,…" at bounding box center [990, 377] width 418 height 510
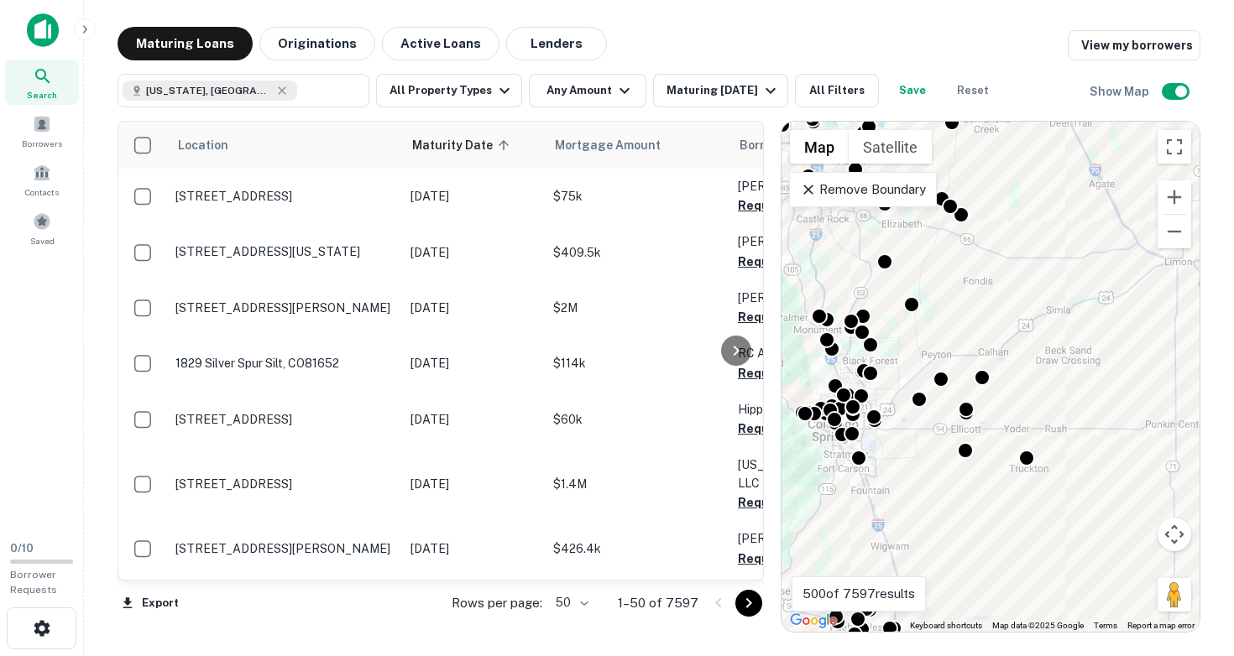
drag, startPoint x: 998, startPoint y: 366, endPoint x: 1130, endPoint y: 429, distance: 146.8
click at [1130, 429] on div "To activate drag with keyboard, press Alt + Enter. Once in keyboard drag state,…" at bounding box center [990, 377] width 418 height 510
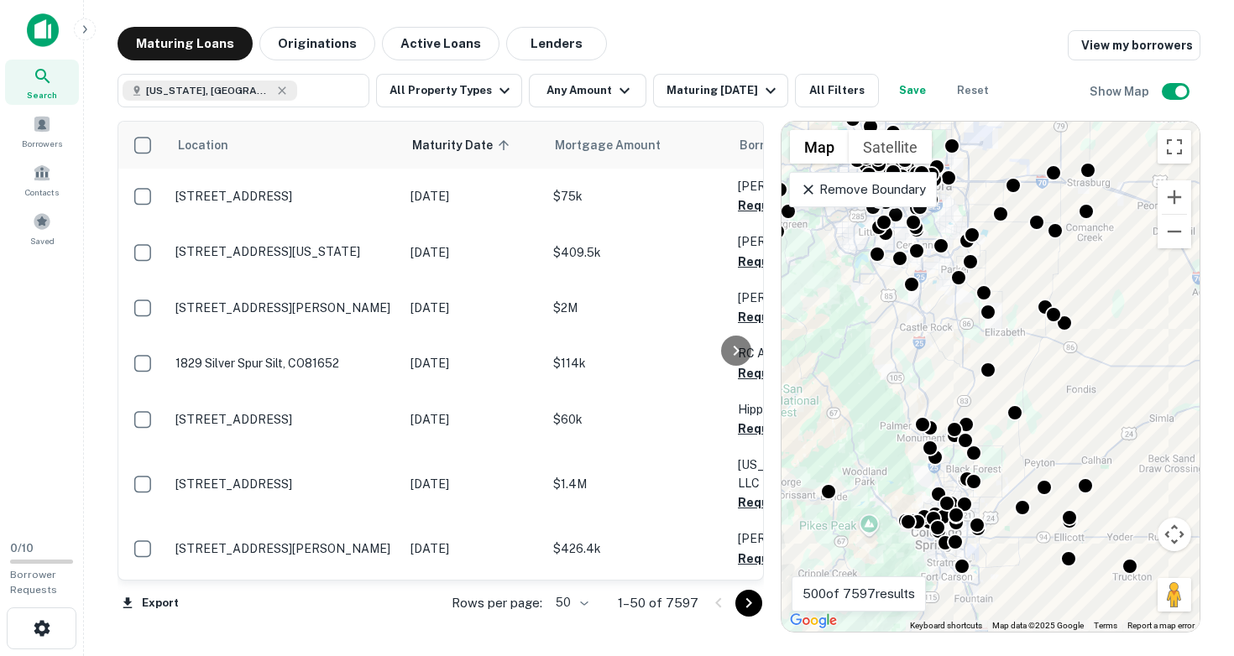
drag, startPoint x: 1003, startPoint y: 332, endPoint x: 1108, endPoint y: 450, distance: 157.5
click at [1108, 450] on div "To activate drag with keyboard, press Alt + Enter. Once in keyboard drag state,…" at bounding box center [990, 377] width 418 height 510
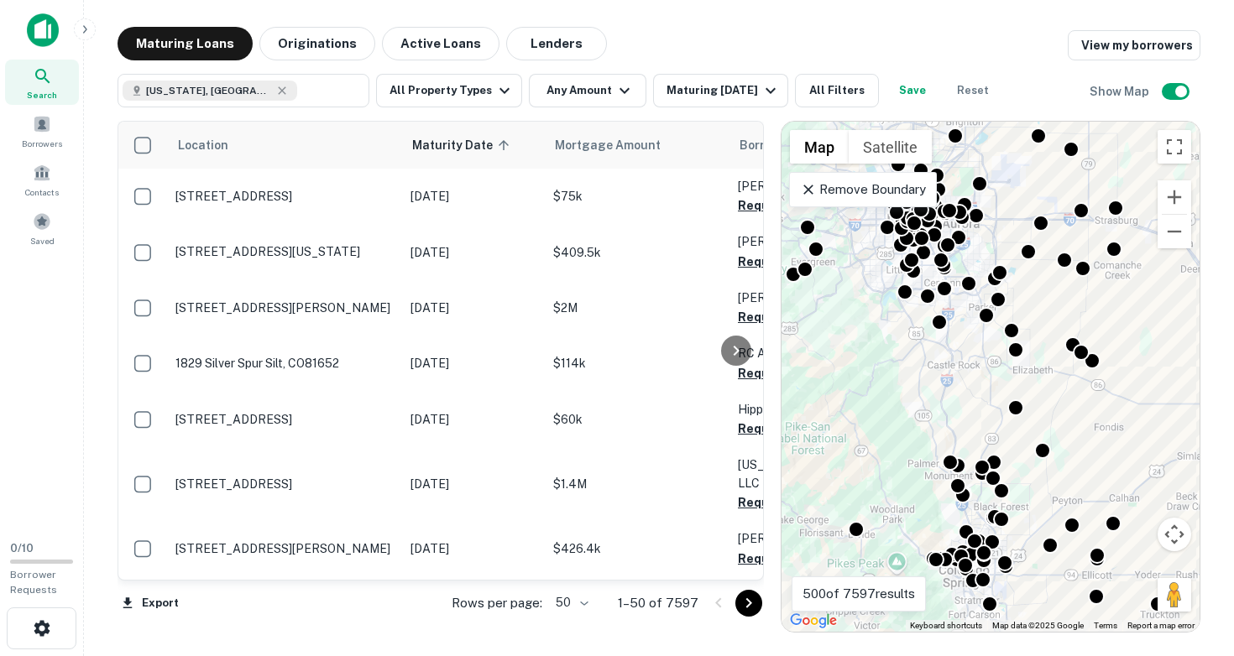
click at [949, 368] on div "To activate drag with keyboard, press Alt + Enter. Once in keyboard drag state,…" at bounding box center [990, 377] width 418 height 510
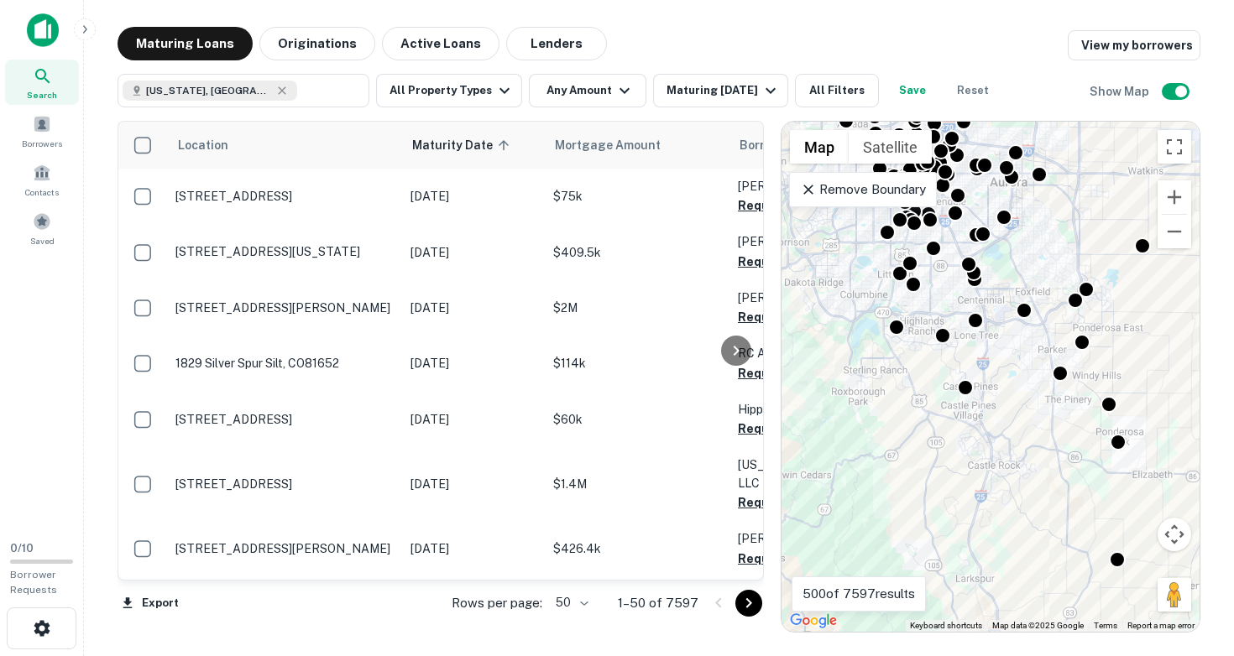
drag, startPoint x: 944, startPoint y: 352, endPoint x: 982, endPoint y: 465, distance: 119.4
click at [982, 465] on div "To activate drag with keyboard, press Alt + Enter. Once in keyboard drag state,…" at bounding box center [990, 377] width 418 height 510
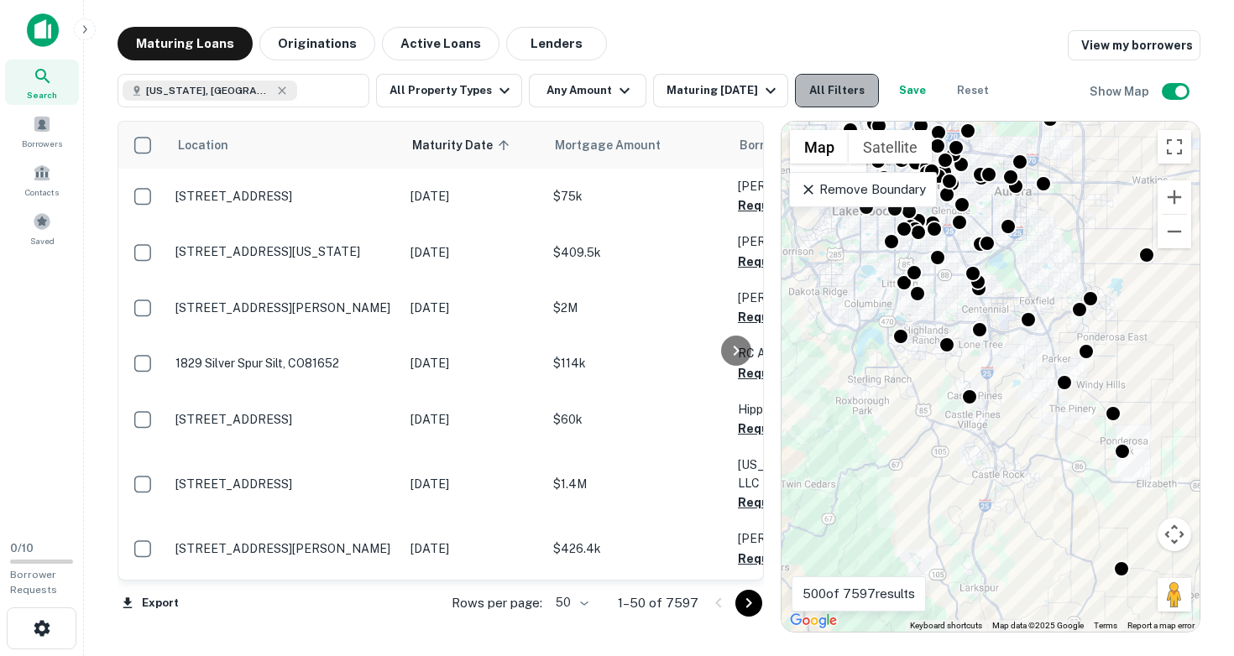
click at [843, 86] on button "All Filters" at bounding box center [837, 91] width 84 height 34
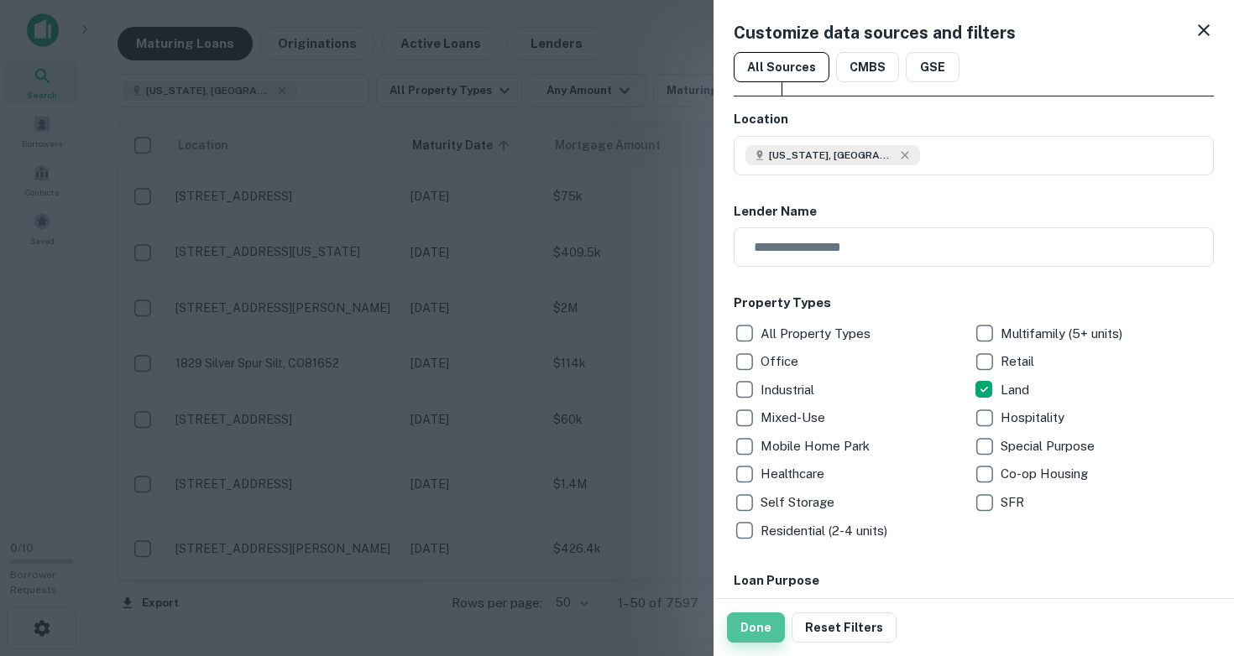
click at [755, 633] on button "Done" at bounding box center [756, 628] width 58 height 30
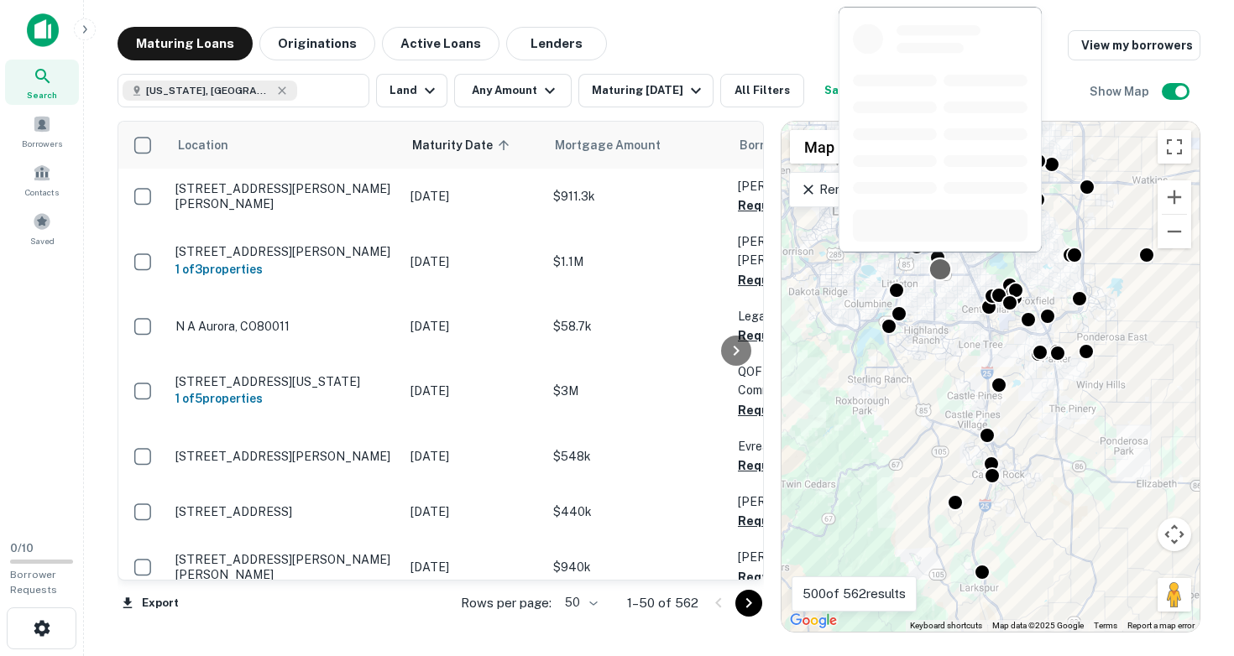
click at [939, 268] on div at bounding box center [940, 270] width 24 height 24
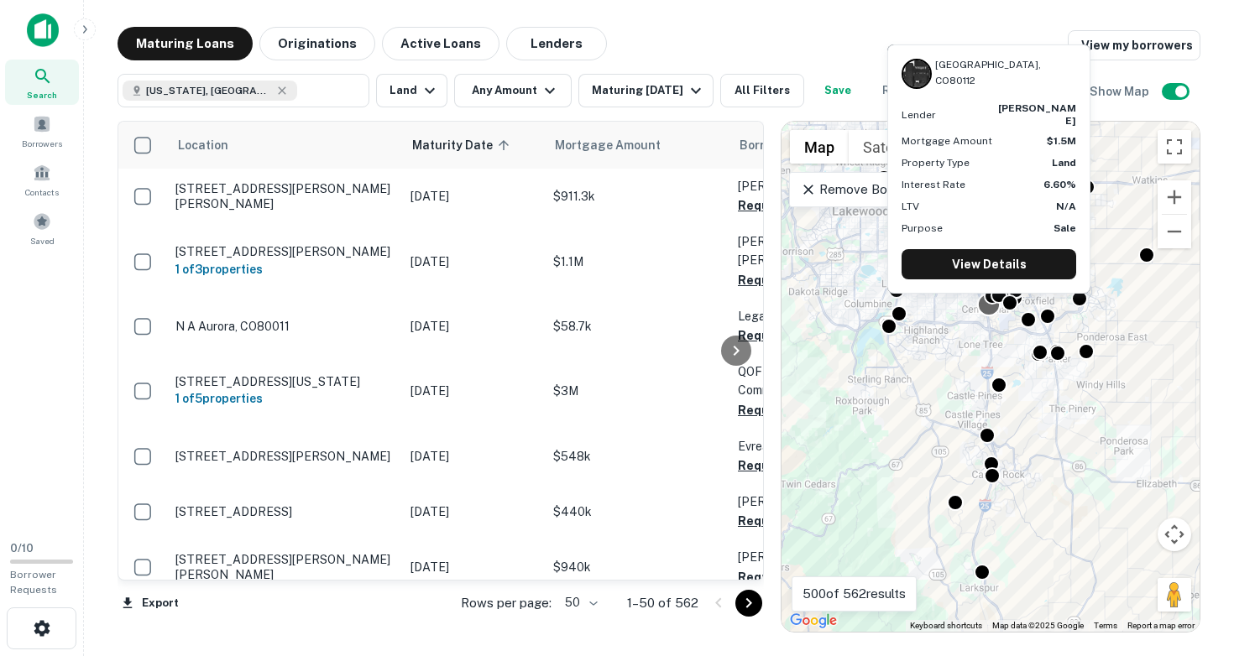
click at [986, 306] on div at bounding box center [989, 305] width 24 height 24
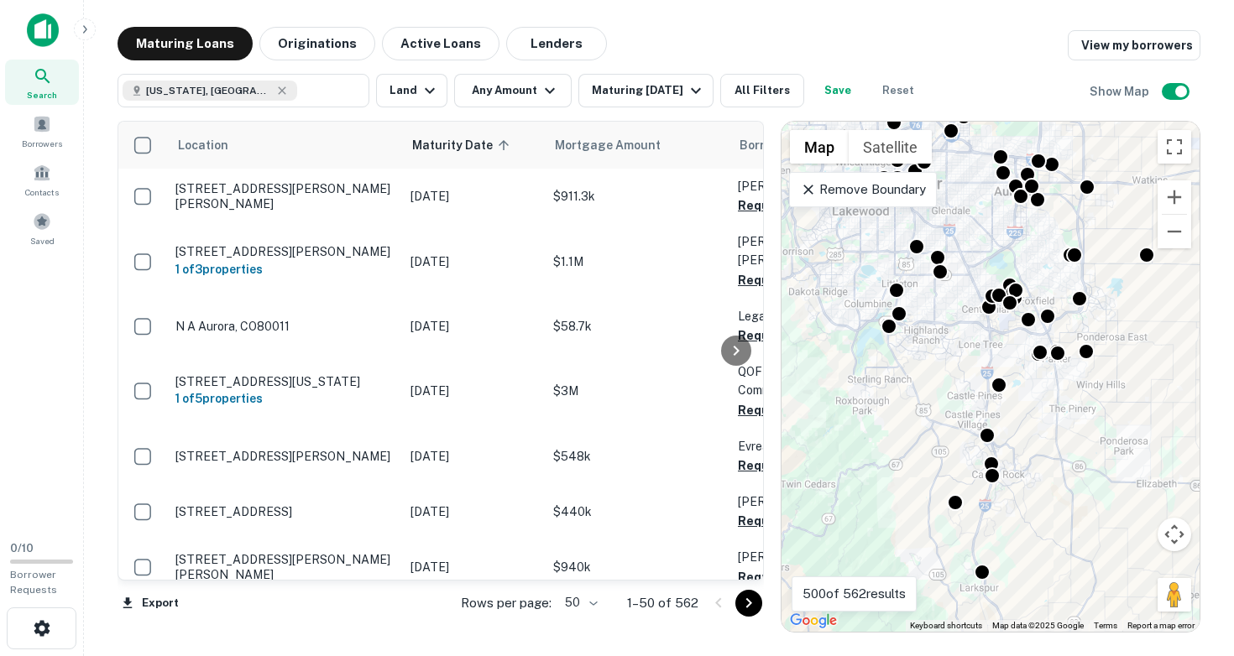
click at [807, 185] on icon at bounding box center [808, 189] width 17 height 17
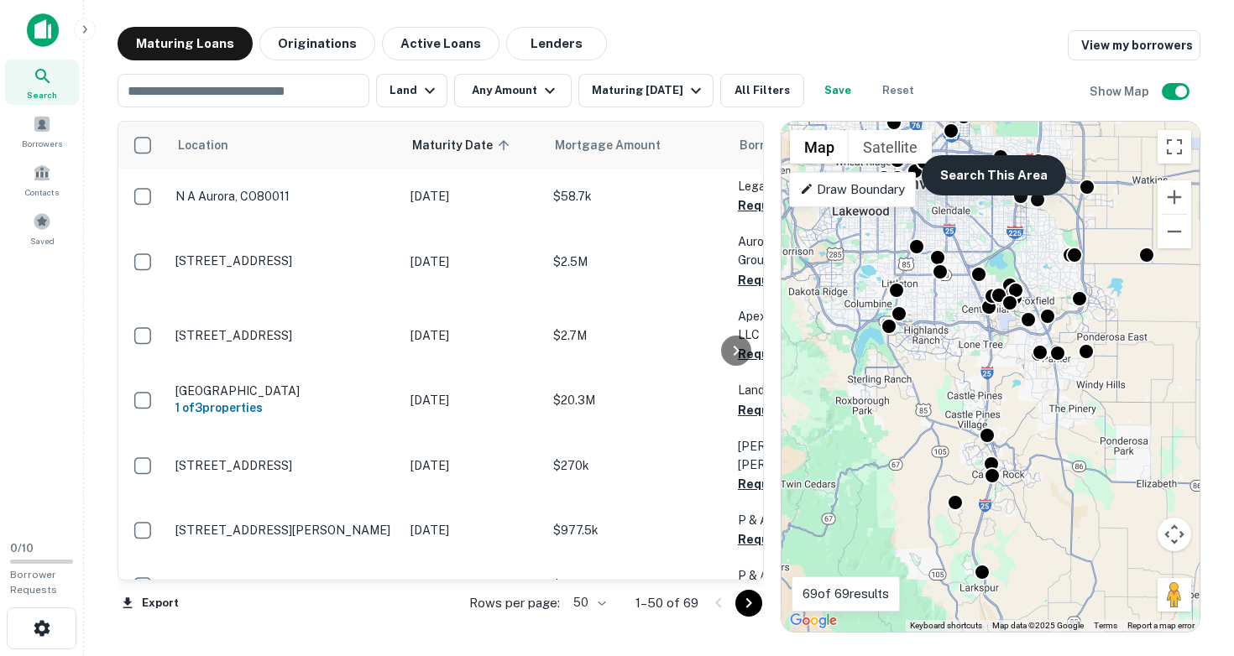
click at [993, 172] on button "Search This Area" at bounding box center [993, 175] width 144 height 40
click at [994, 177] on button "Search This Area" at bounding box center [993, 175] width 144 height 40
click at [1002, 341] on div "To activate drag with keyboard, press Alt + Enter. Once in keyboard drag state,…" at bounding box center [990, 377] width 418 height 510
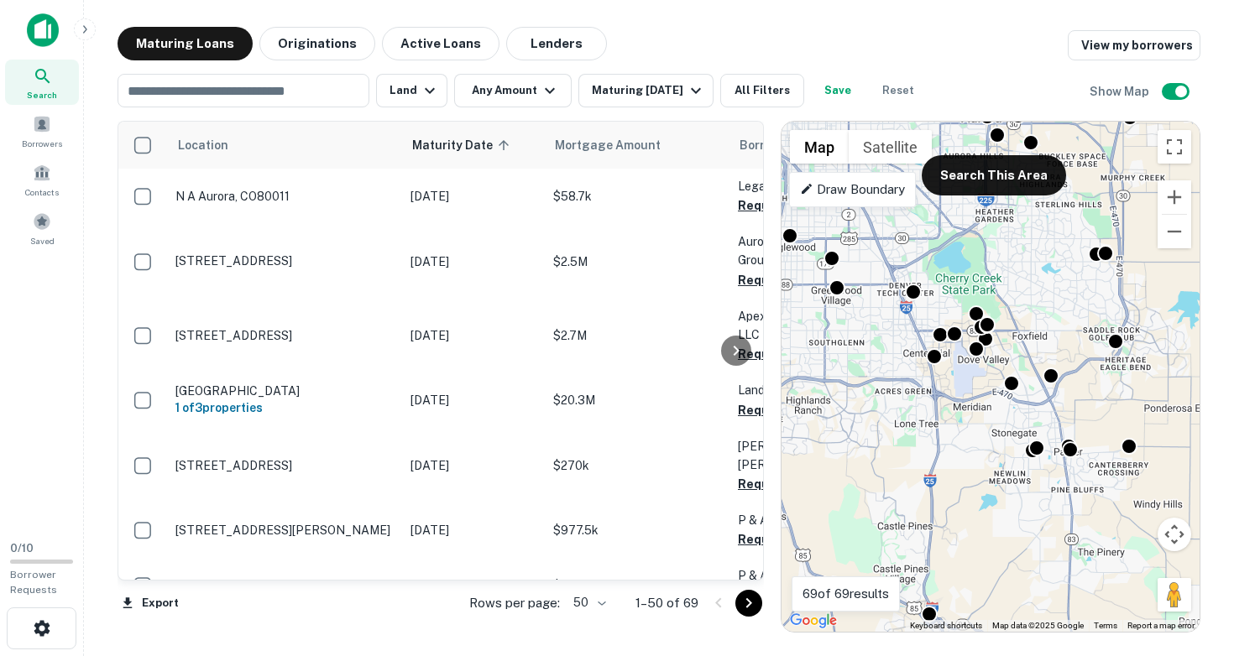
drag, startPoint x: 932, startPoint y: 322, endPoint x: 848, endPoint y: 425, distance: 132.5
click at [848, 425] on div "To activate drag with keyboard, press Alt + Enter. Once in keyboard drag state,…" at bounding box center [990, 377] width 418 height 510
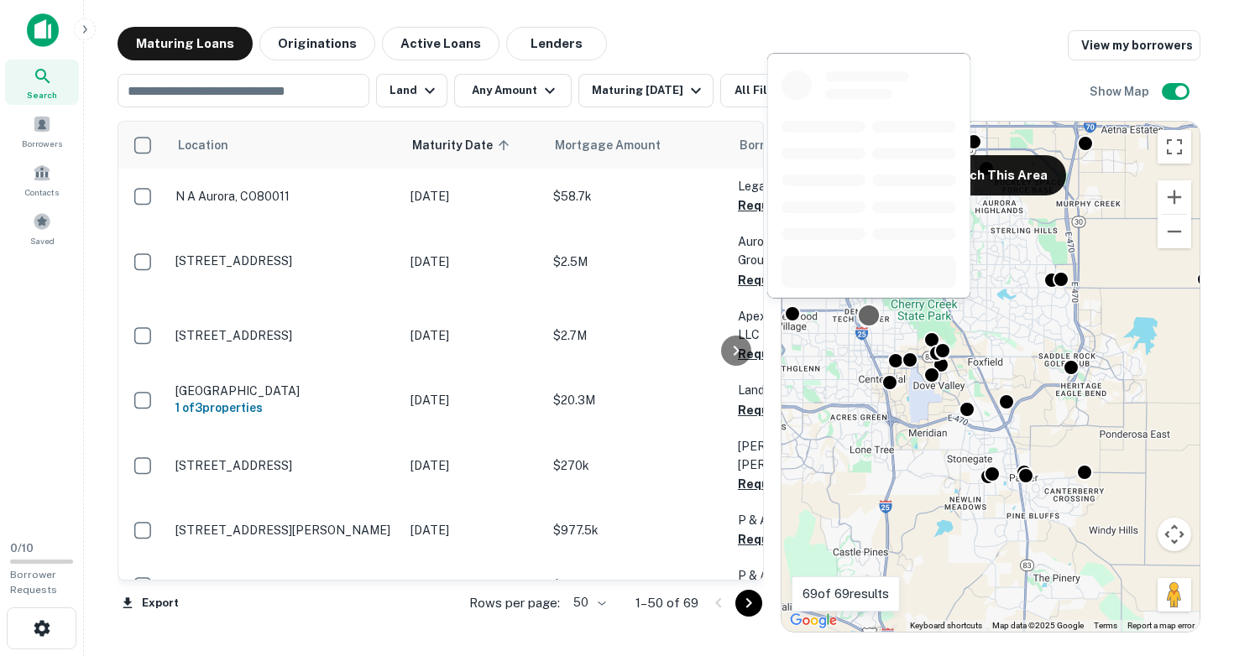
click at [871, 319] on div at bounding box center [869, 316] width 24 height 24
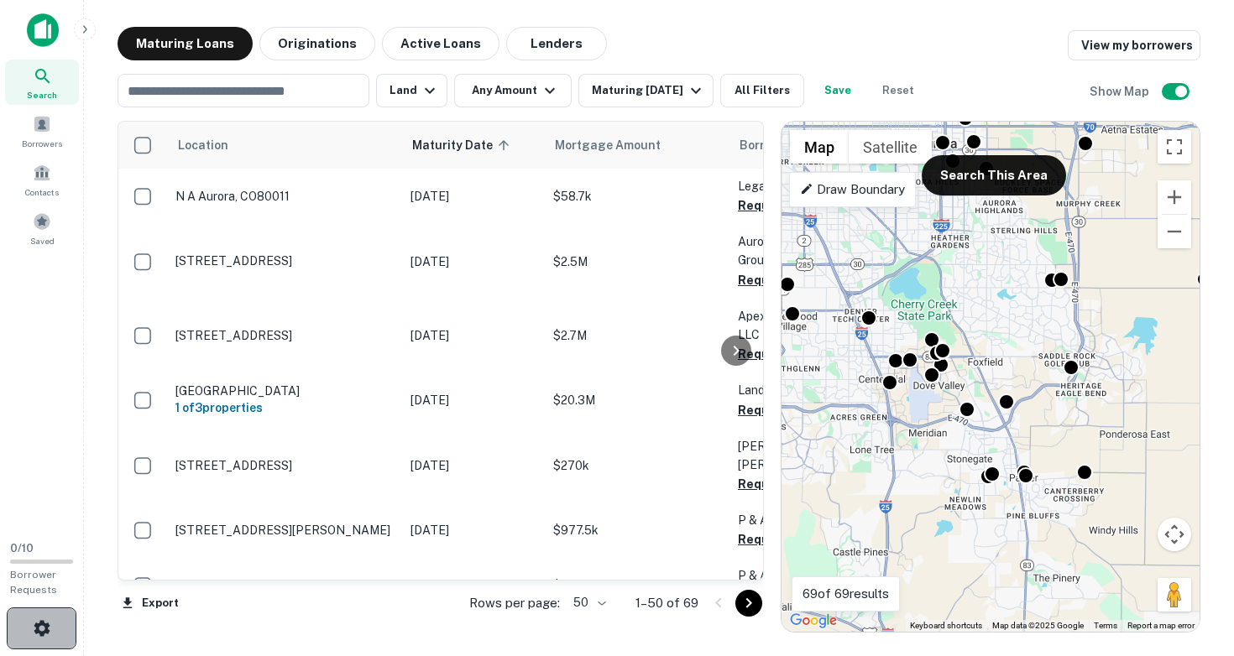
click at [34, 629] on icon "button" at bounding box center [42, 628] width 20 height 20
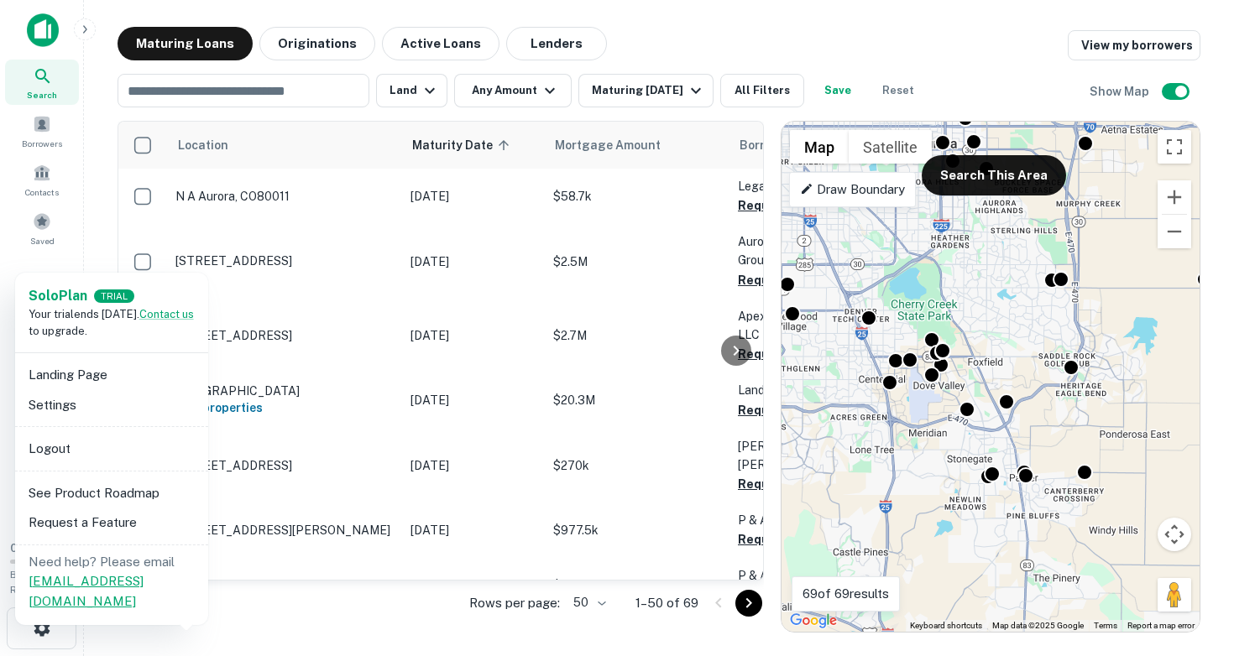
click at [88, 579] on link "[EMAIL_ADDRESS][DOMAIN_NAME]" at bounding box center [86, 591] width 115 height 34
click at [1006, 401] on div at bounding box center [617, 328] width 1234 height 656
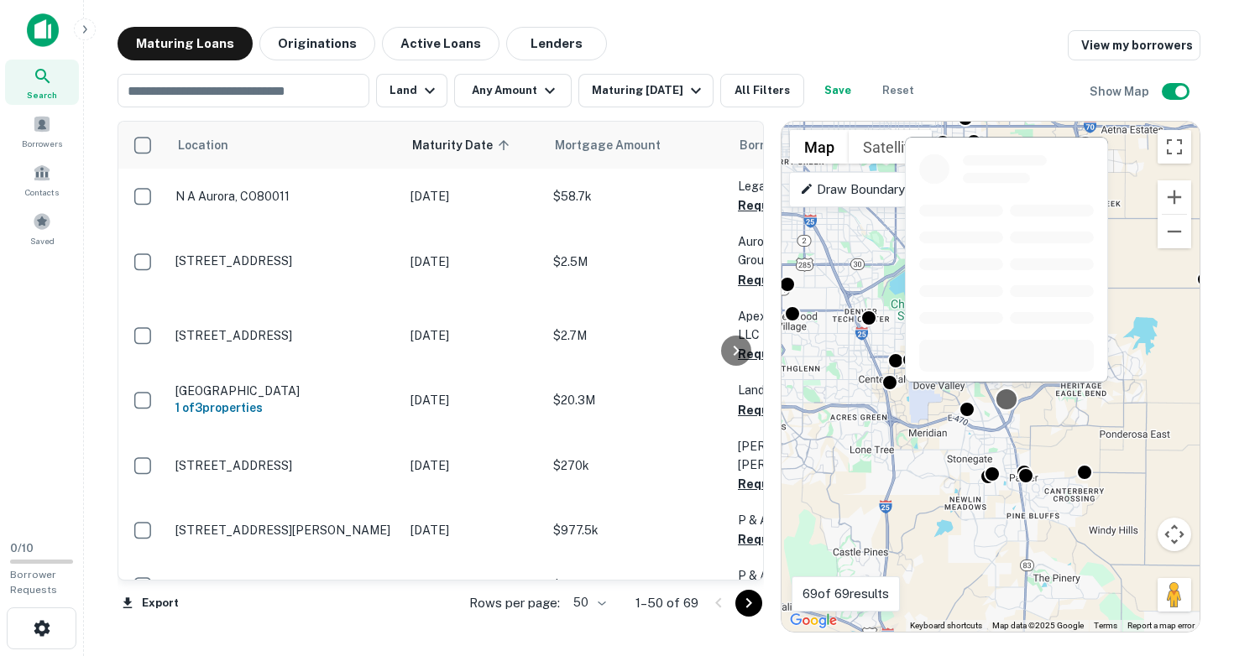
click at [1006, 403] on div at bounding box center [1006, 400] width 24 height 24
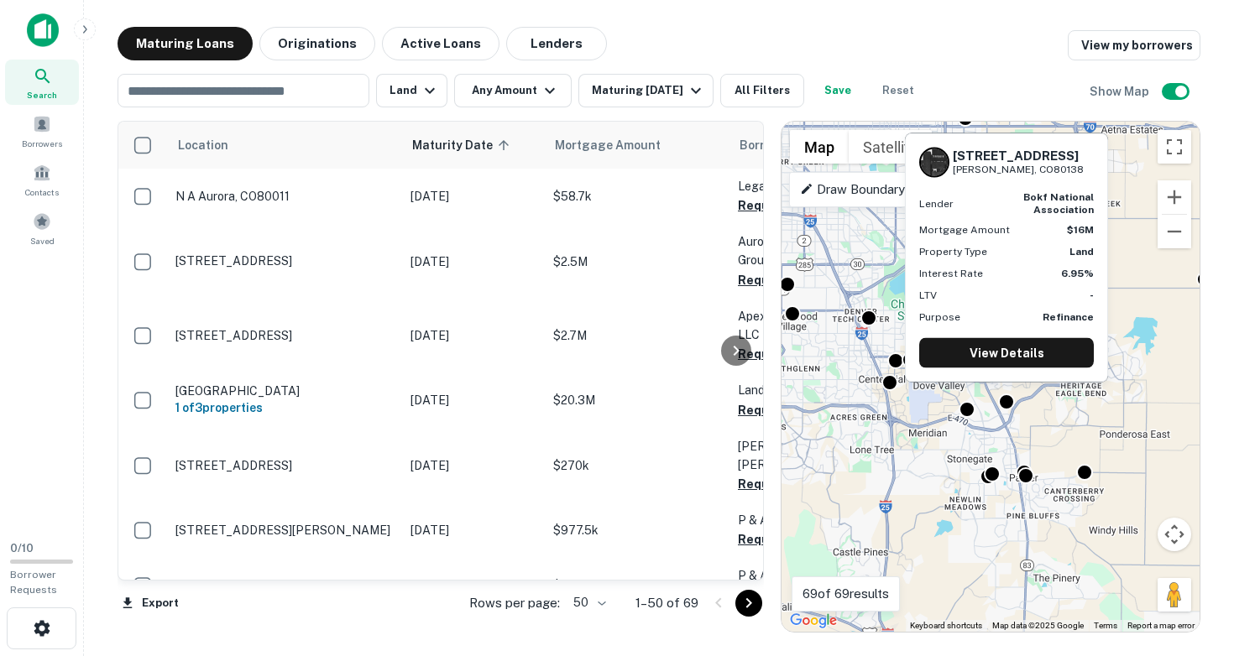
drag, startPoint x: 953, startPoint y: 154, endPoint x: 1040, endPoint y: 172, distance: 88.2
click at [1040, 172] on div "[STREET_ADDRESS][PERSON_NAME]" at bounding box center [1017, 162] width 131 height 29
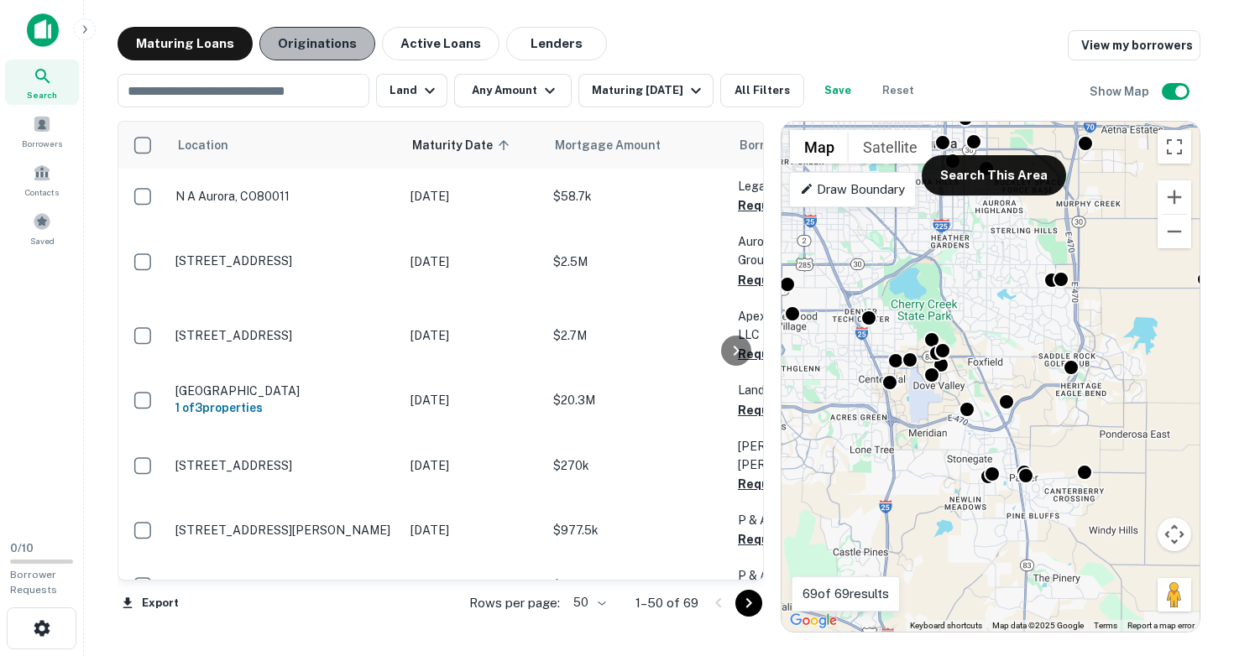
click at [321, 51] on button "Originations" at bounding box center [317, 44] width 116 height 34
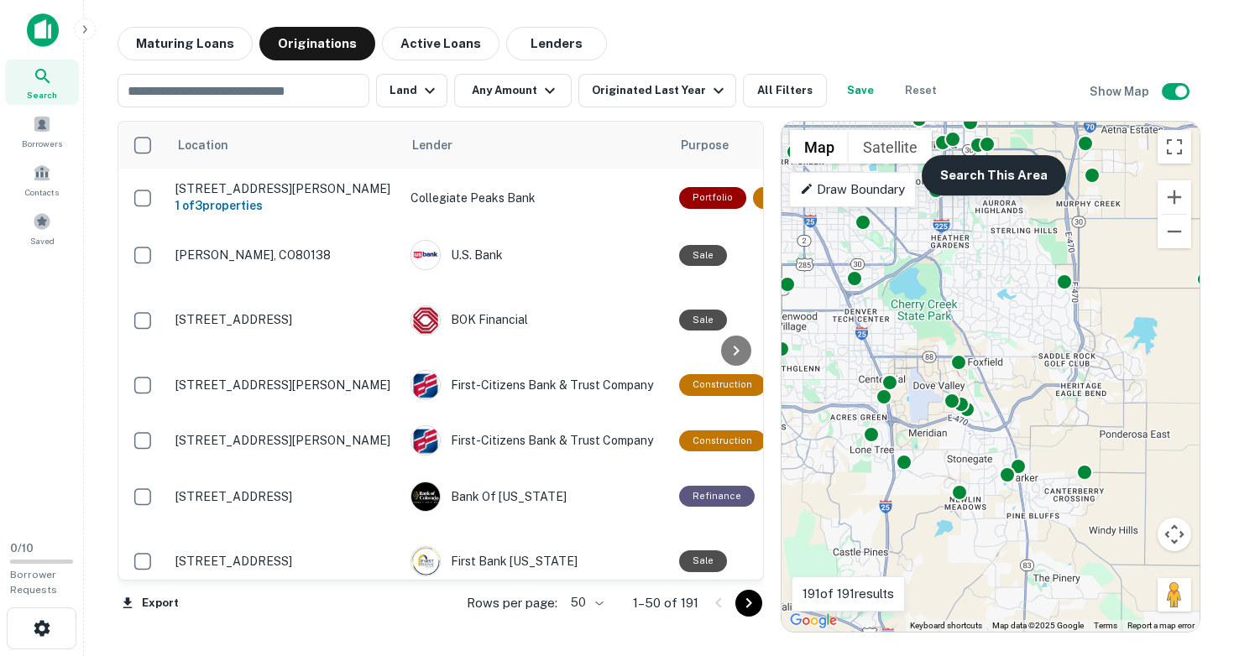
click at [959, 178] on button "Search This Area" at bounding box center [993, 175] width 144 height 40
click at [456, 51] on button "Active Loans" at bounding box center [440, 44] width 117 height 34
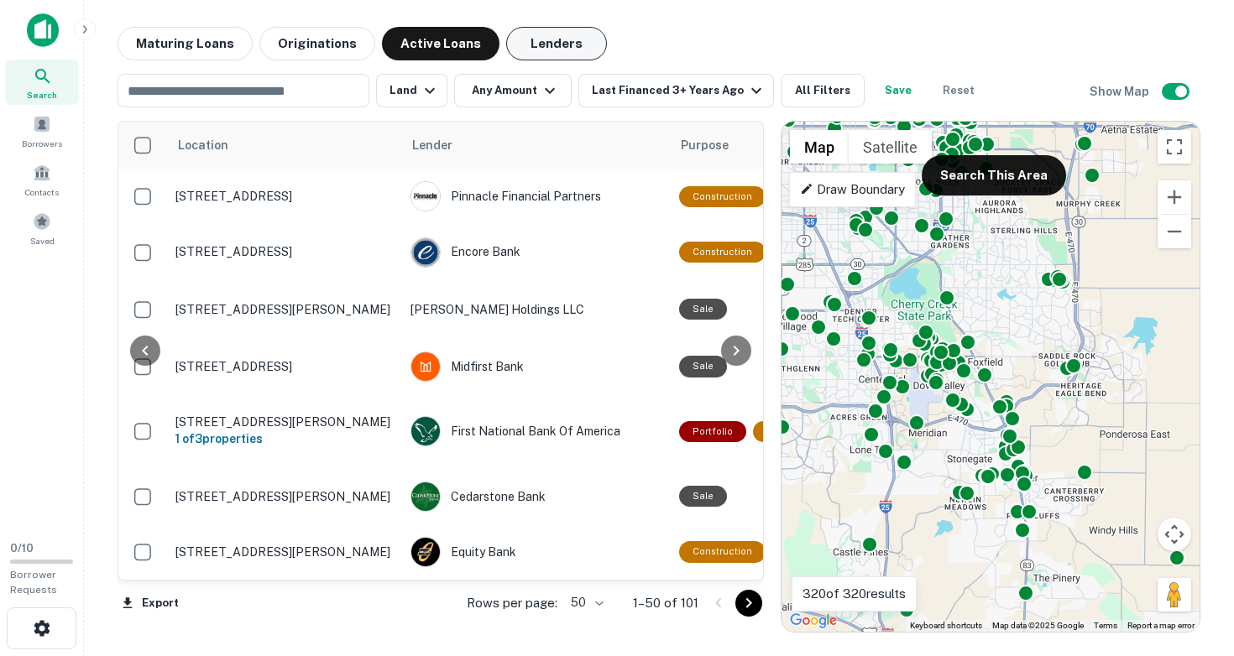
click at [530, 47] on button "Lenders" at bounding box center [556, 44] width 101 height 34
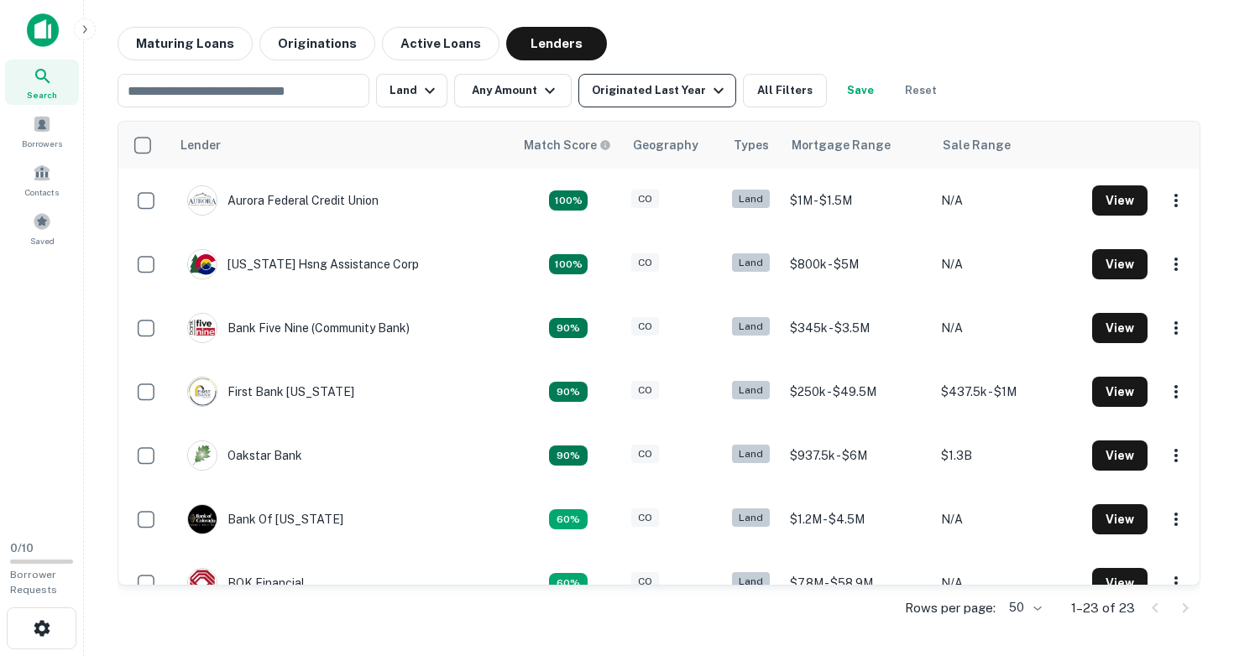
click at [629, 101] on button "Originated Last Year" at bounding box center [657, 91] width 158 height 34
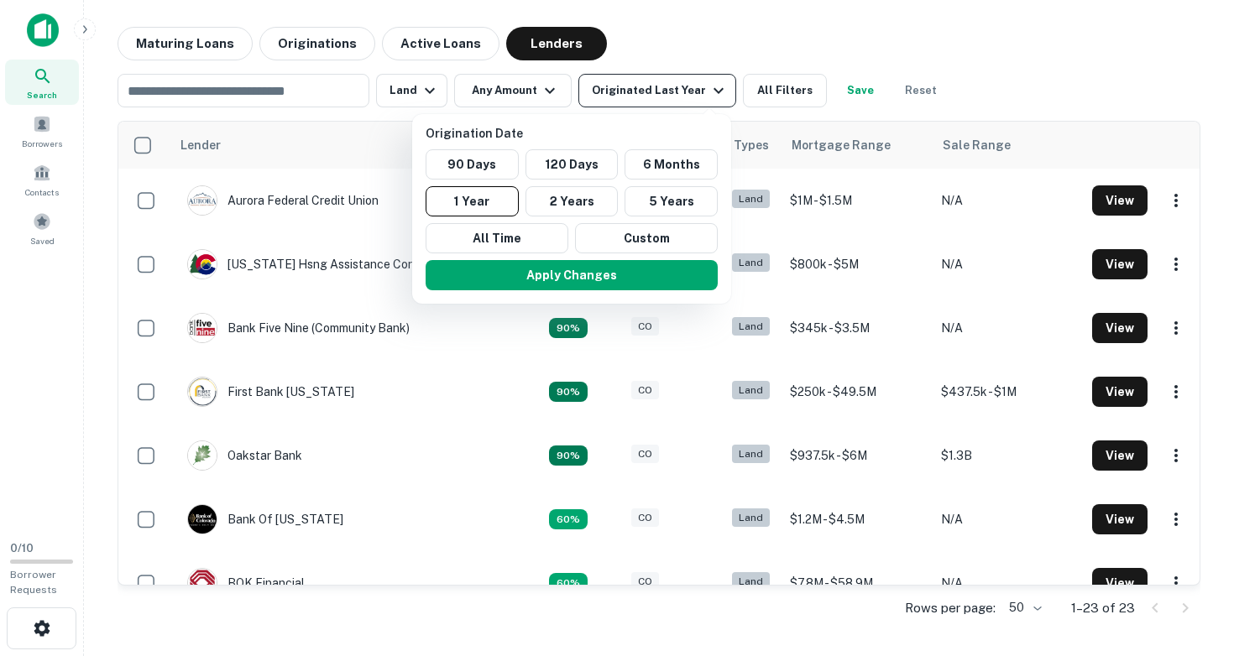
click at [629, 101] on div at bounding box center [617, 328] width 1234 height 656
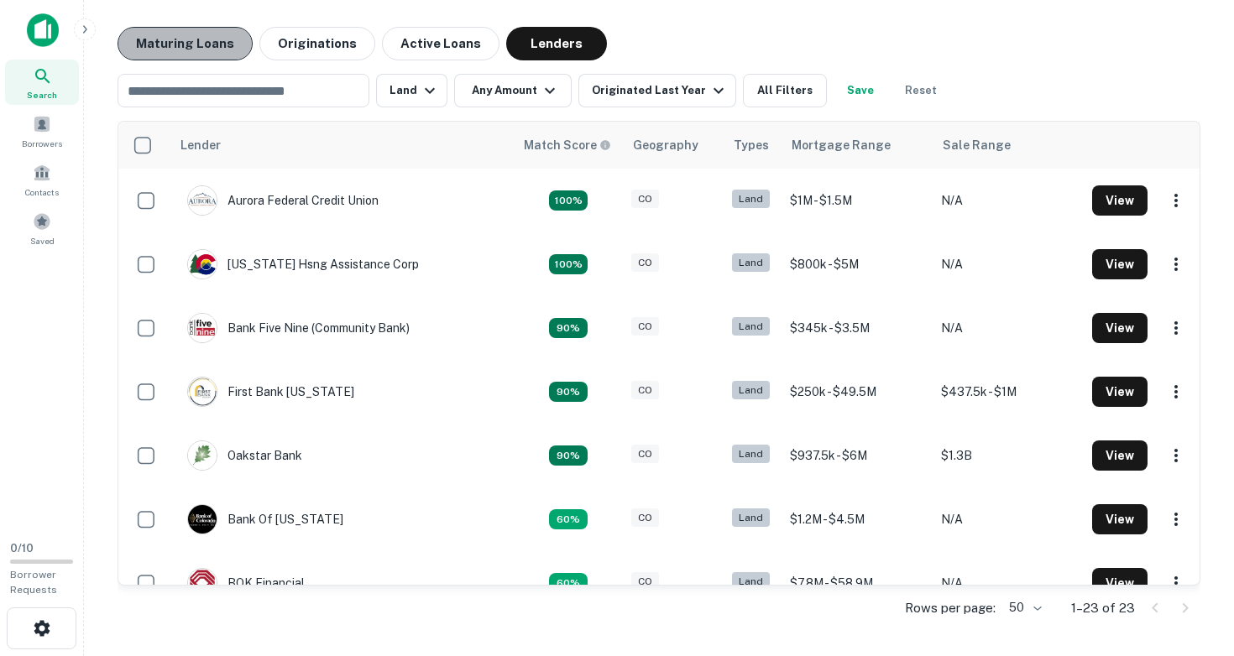
click at [210, 52] on button "Maturing Loans" at bounding box center [184, 44] width 135 height 34
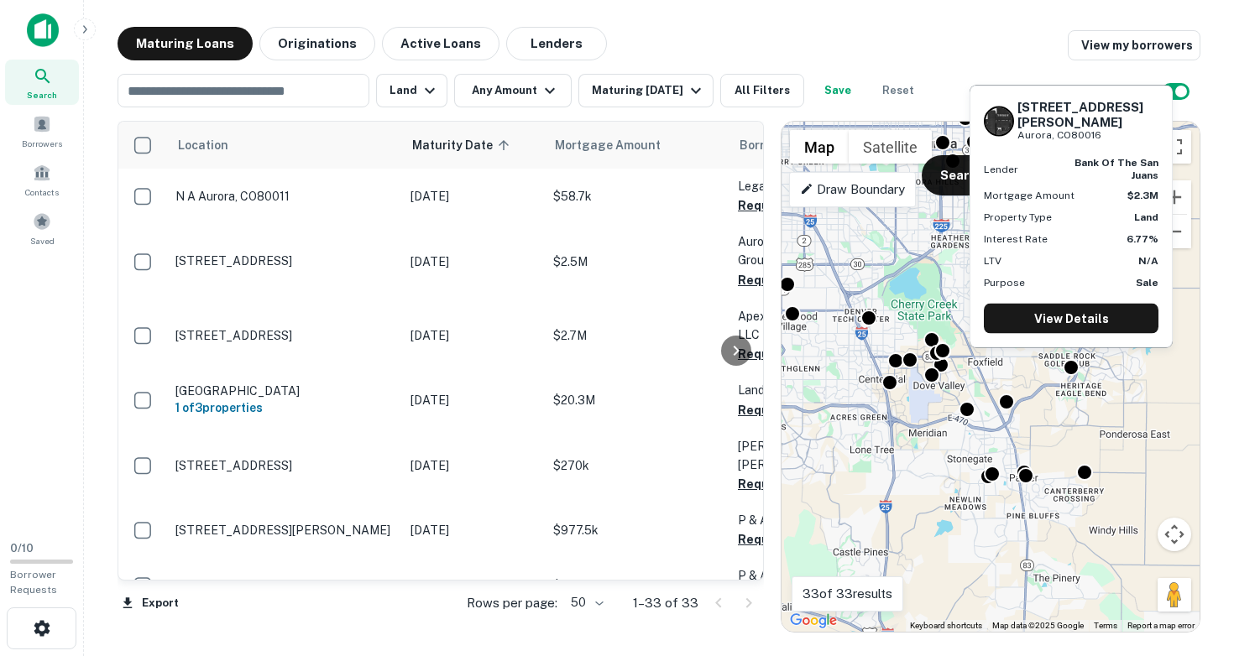
drag, startPoint x: 1019, startPoint y: 118, endPoint x: 1107, endPoint y: 139, distance: 90.6
click at [1107, 139] on div "[STREET_ADDRESS][PERSON_NAME]" at bounding box center [1087, 121] width 141 height 44
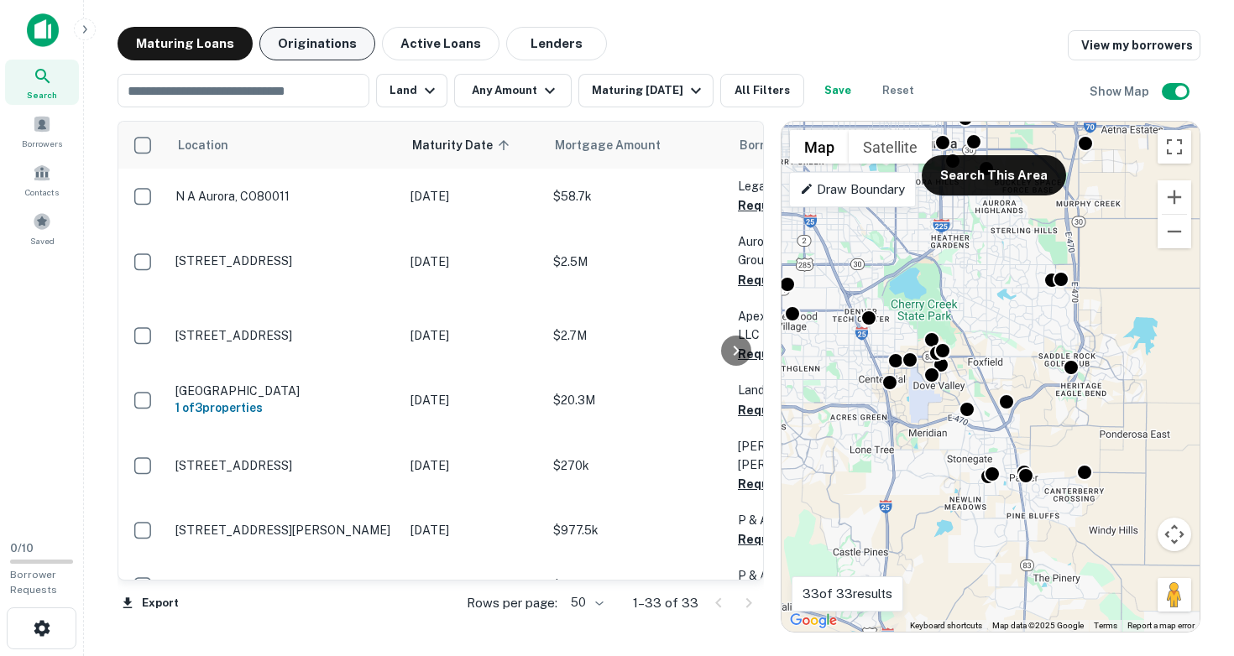
click at [325, 52] on button "Originations" at bounding box center [317, 44] width 116 height 34
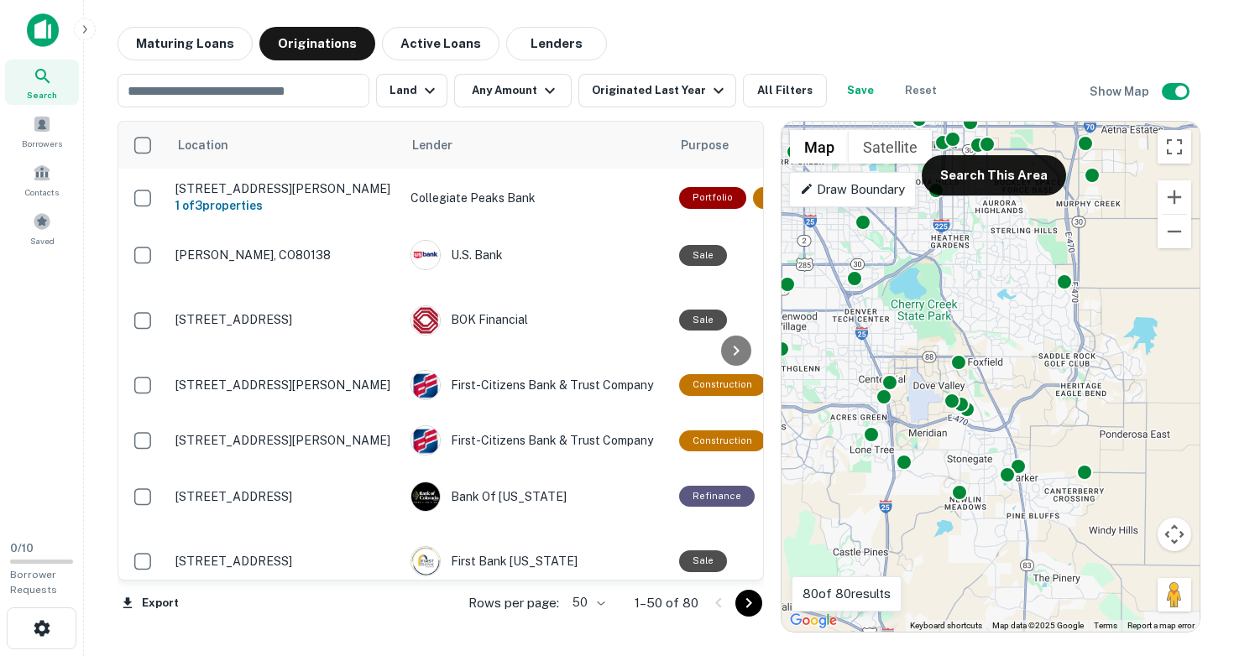
click at [942, 445] on div "To activate drag with keyboard, press Alt + Enter. Once in keyboard drag state,…" at bounding box center [990, 377] width 418 height 510
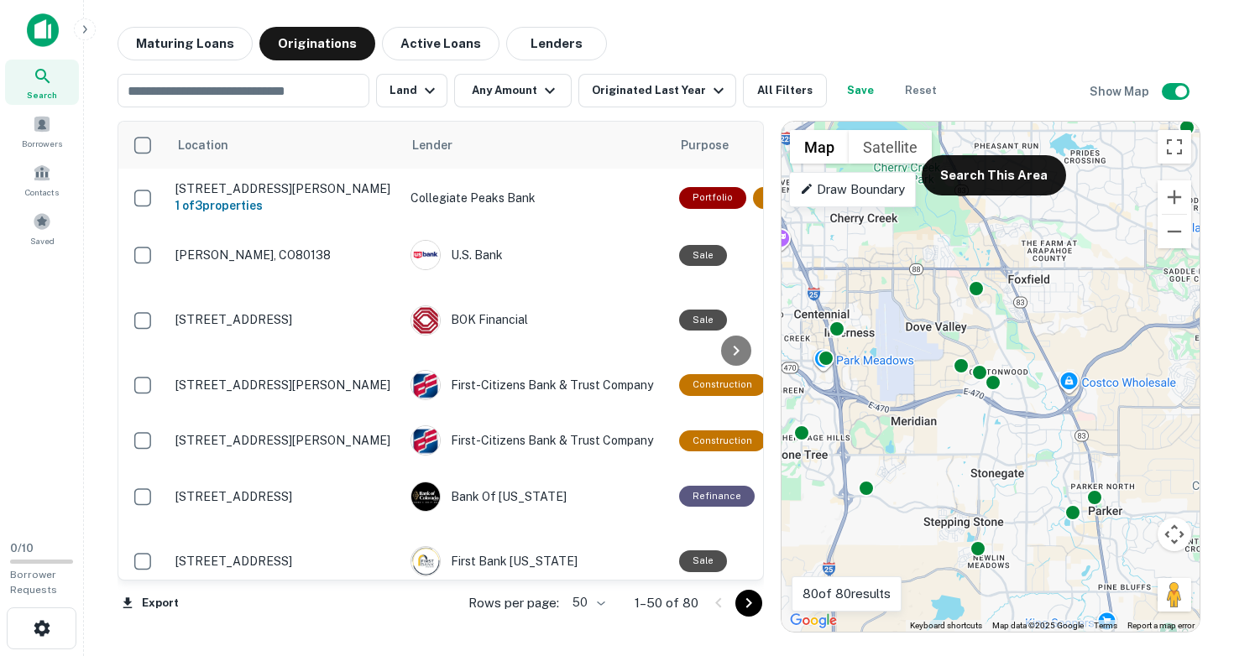
click at [880, 380] on div "To activate drag with keyboard, press Alt + Enter. Once in keyboard drag state,…" at bounding box center [990, 377] width 418 height 510
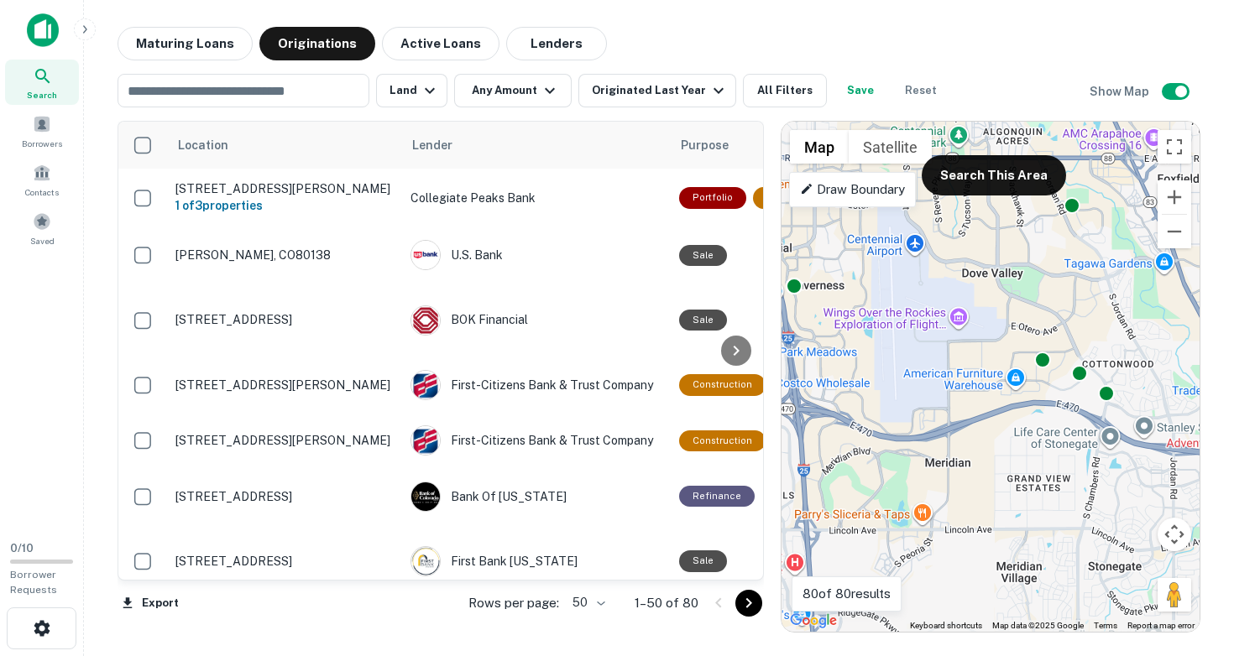
drag, startPoint x: 870, startPoint y: 376, endPoint x: 1026, endPoint y: 426, distance: 163.2
click at [1026, 426] on div "To activate drag with keyboard, press Alt + Enter. Once in keyboard drag state,…" at bounding box center [990, 377] width 418 height 510
drag, startPoint x: 879, startPoint y: 384, endPoint x: 1011, endPoint y: 432, distance: 140.5
click at [1011, 432] on div "To activate drag with keyboard, press Alt + Enter. Once in keyboard drag state,…" at bounding box center [990, 377] width 418 height 510
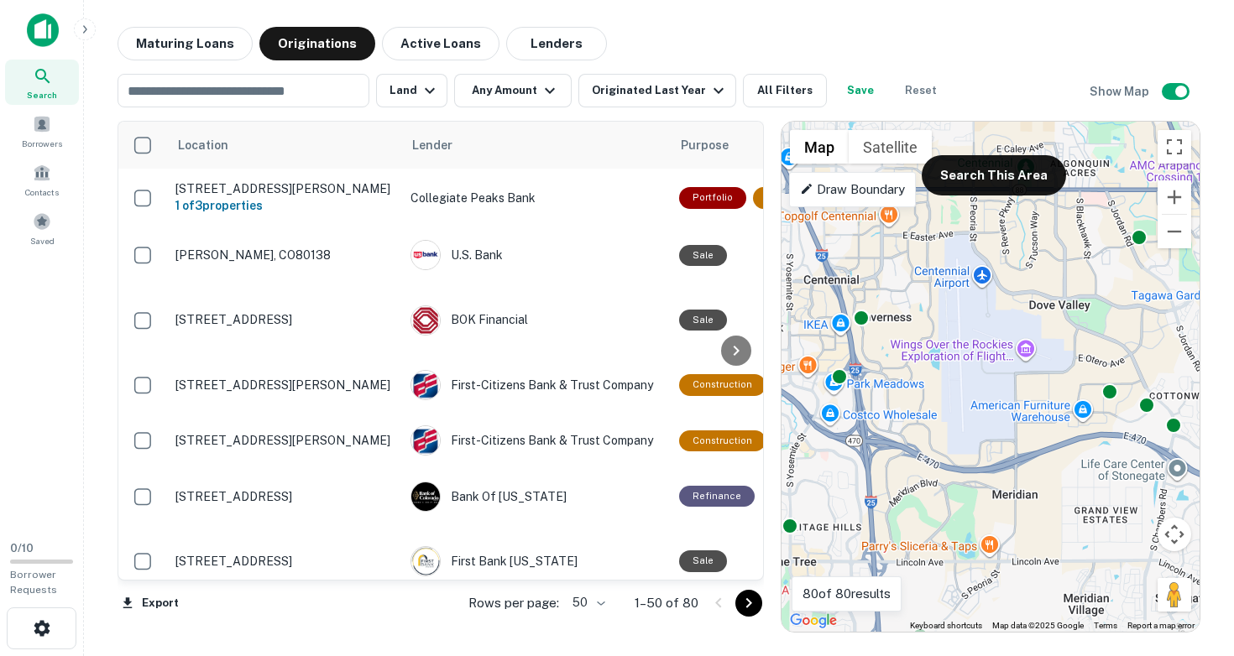
drag, startPoint x: 827, startPoint y: 300, endPoint x: 923, endPoint y: 353, distance: 109.3
click at [922, 352] on div "To activate drag with keyboard, press Alt + Enter. Once in keyboard drag state,…" at bounding box center [990, 377] width 418 height 510
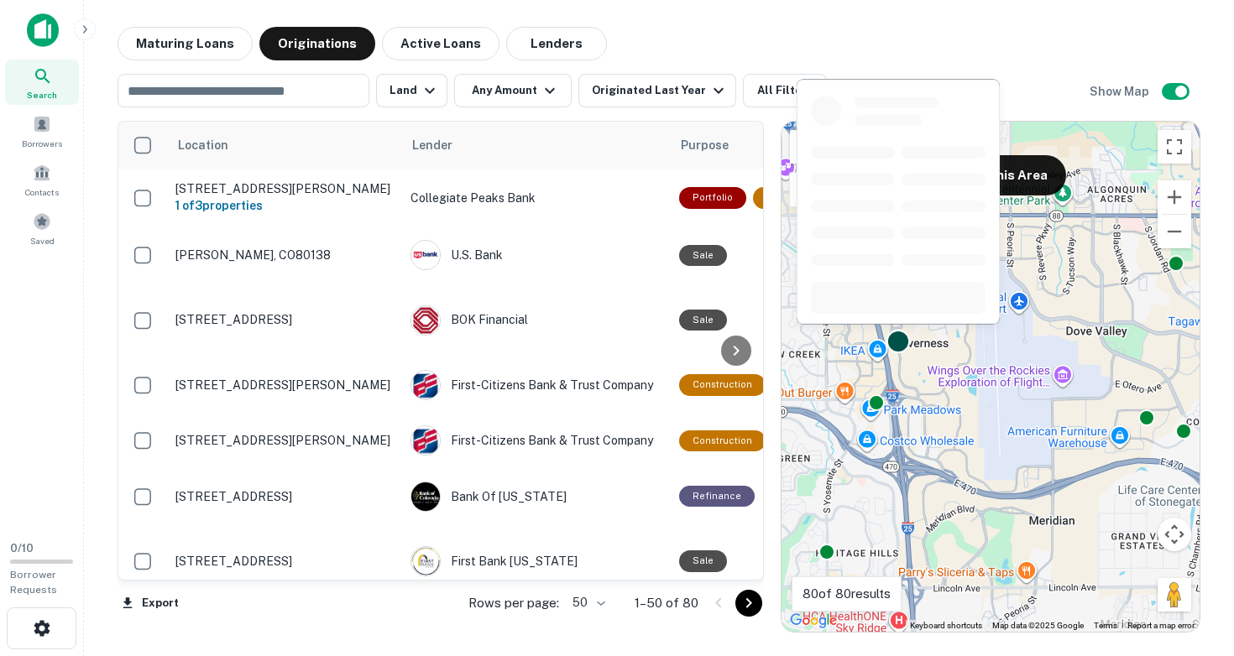
click at [899, 344] on div at bounding box center [898, 342] width 24 height 24
click at [899, 342] on div at bounding box center [898, 342] width 24 height 24
click at [901, 342] on div at bounding box center [898, 342] width 24 height 24
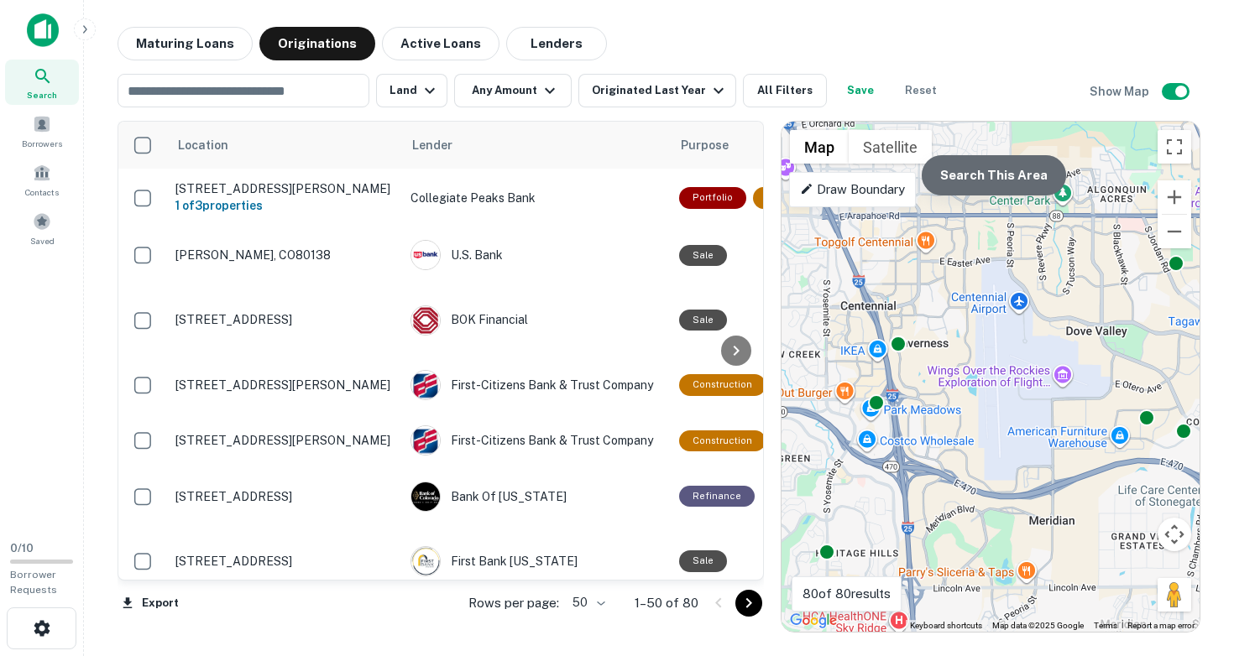
click at [1021, 179] on button "Search This Area" at bounding box center [993, 175] width 144 height 40
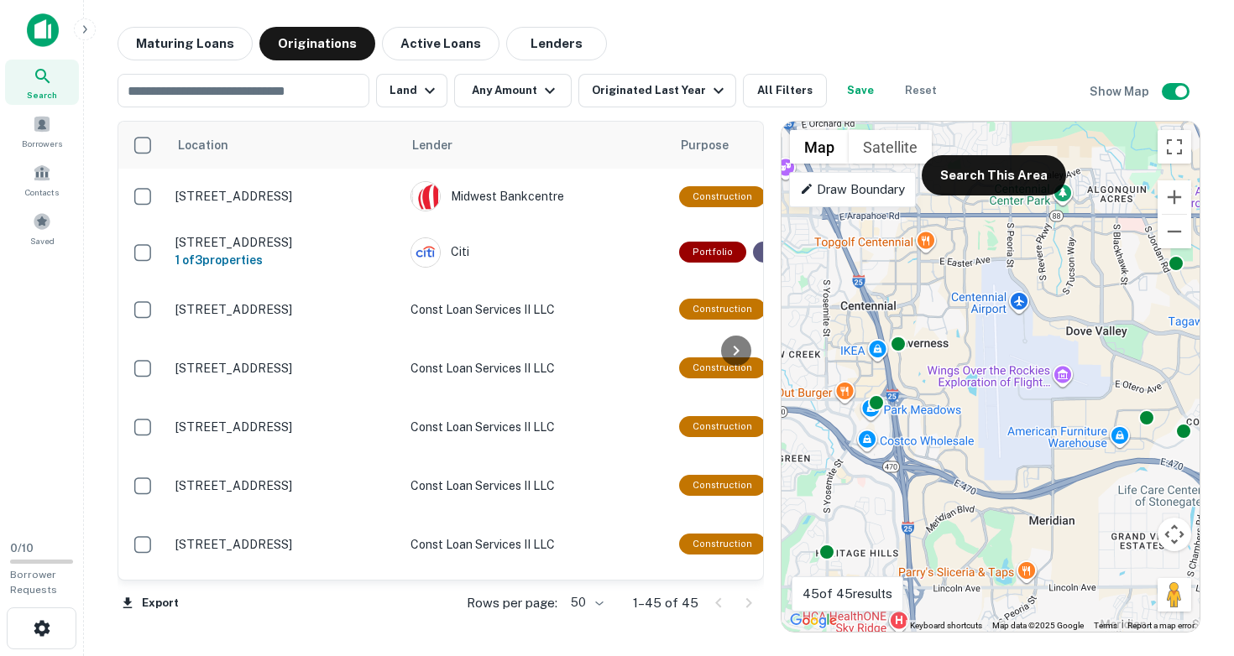
click at [917, 366] on div "To activate drag with keyboard, press Alt + Enter. Once in keyboard drag state,…" at bounding box center [990, 377] width 418 height 510
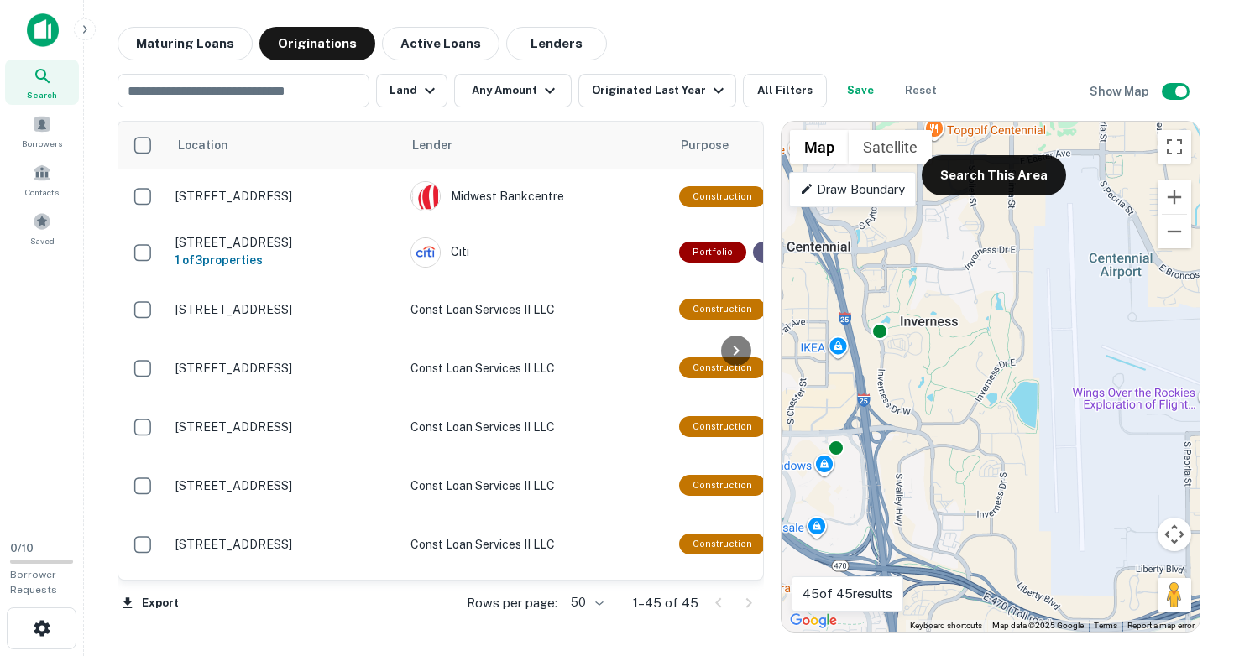
click at [900, 356] on div "To activate drag with keyboard, press Alt + Enter. Once in keyboard drag state,…" at bounding box center [990, 377] width 418 height 510
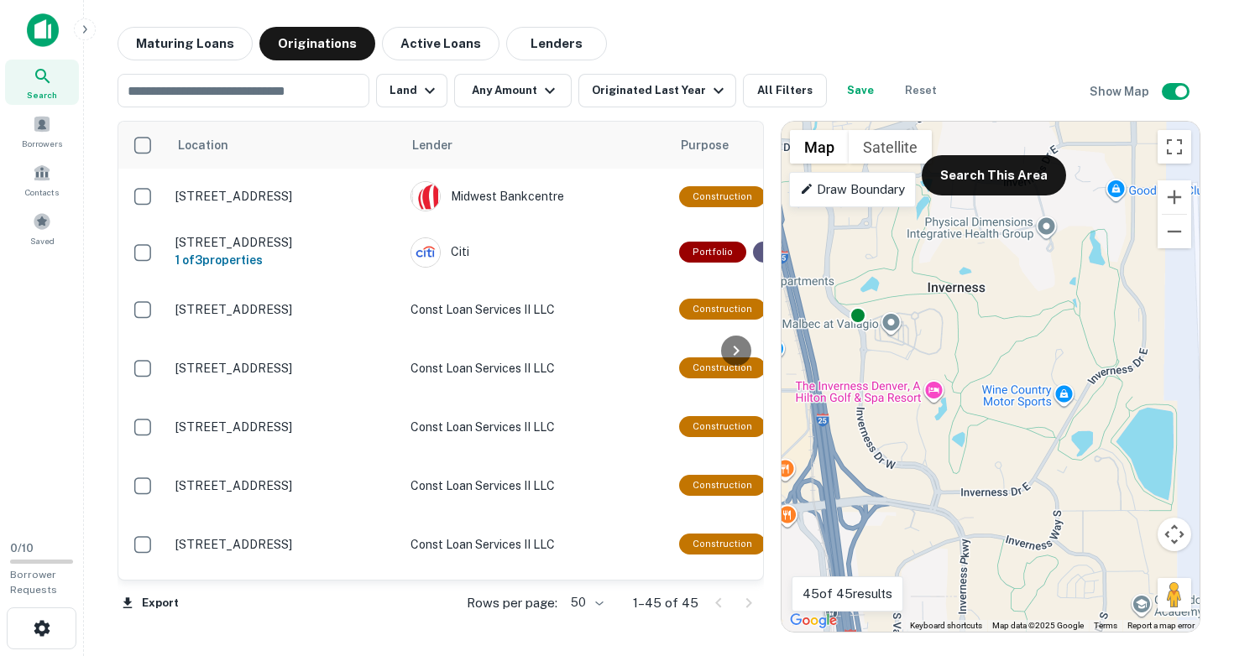
click at [885, 347] on div "To activate drag with keyboard, press Alt + Enter. Once in keyboard drag state,…" at bounding box center [990, 377] width 418 height 510
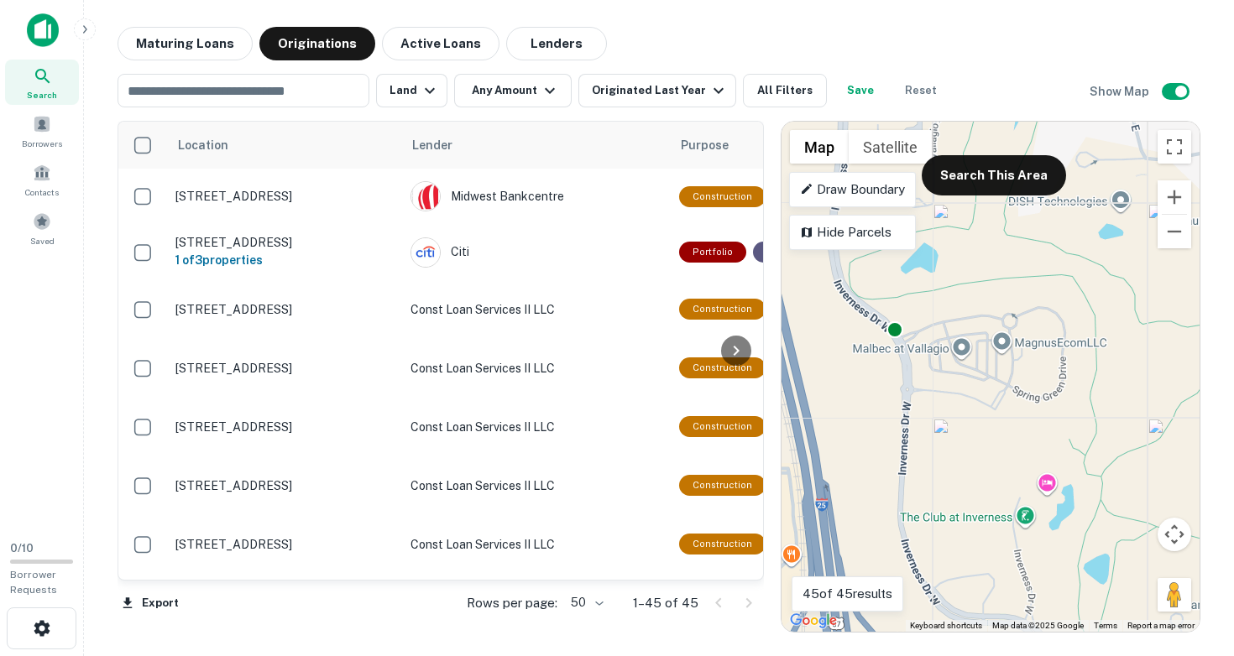
drag, startPoint x: 870, startPoint y: 334, endPoint x: 947, endPoint y: 378, distance: 88.4
click at [947, 378] on div "To activate drag with keyboard, press Alt + Enter. Once in keyboard drag state,…" at bounding box center [990, 377] width 418 height 510
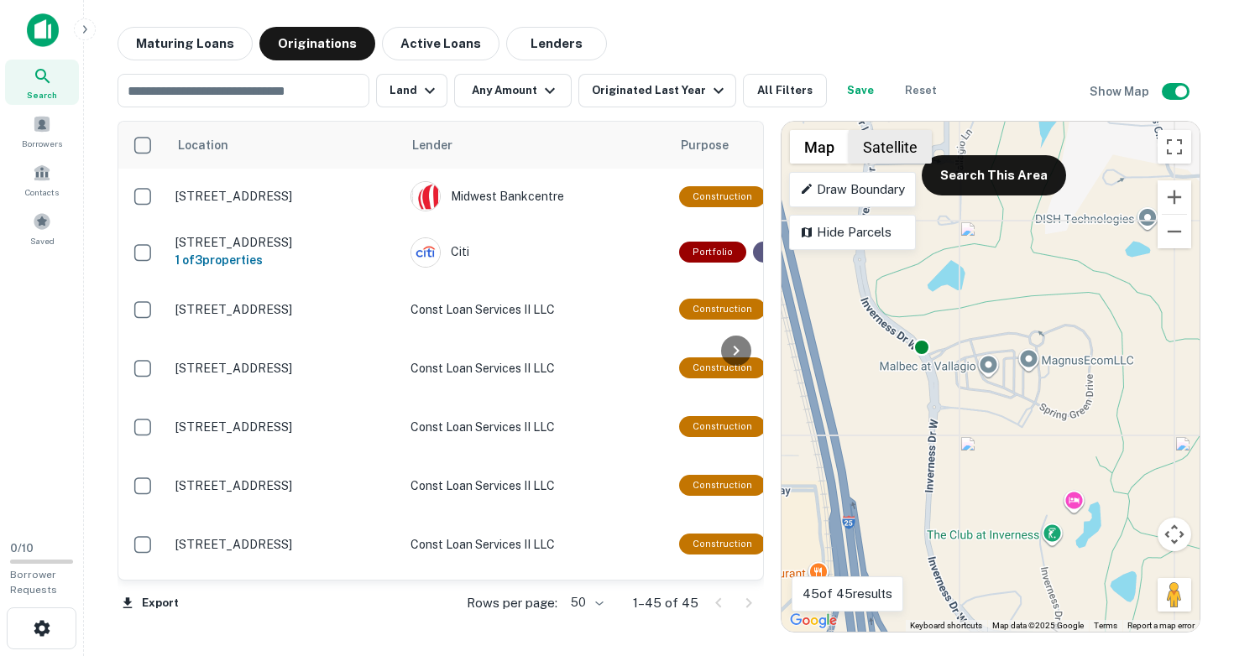
click at [886, 145] on button "Satellite" at bounding box center [889, 147] width 83 height 34
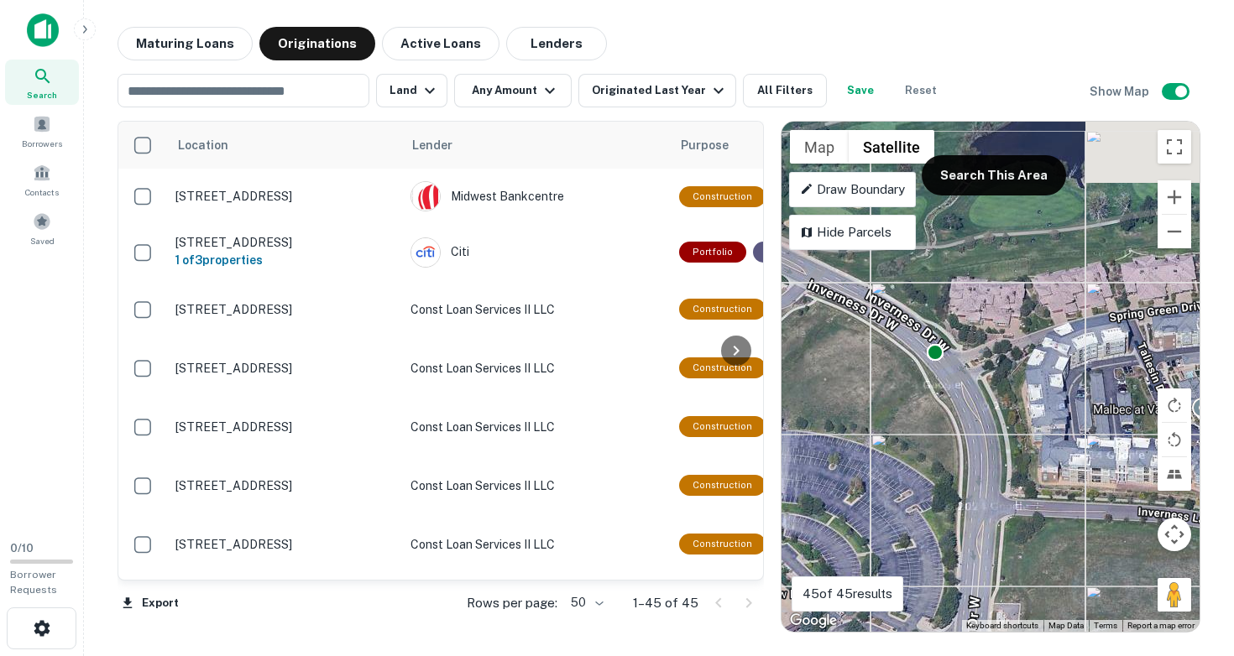
drag, startPoint x: 944, startPoint y: 293, endPoint x: 943, endPoint y: 499, distance: 206.4
click at [943, 497] on div "To activate drag with keyboard, press Alt + Enter. Once in keyboard drag state,…" at bounding box center [990, 377] width 418 height 510
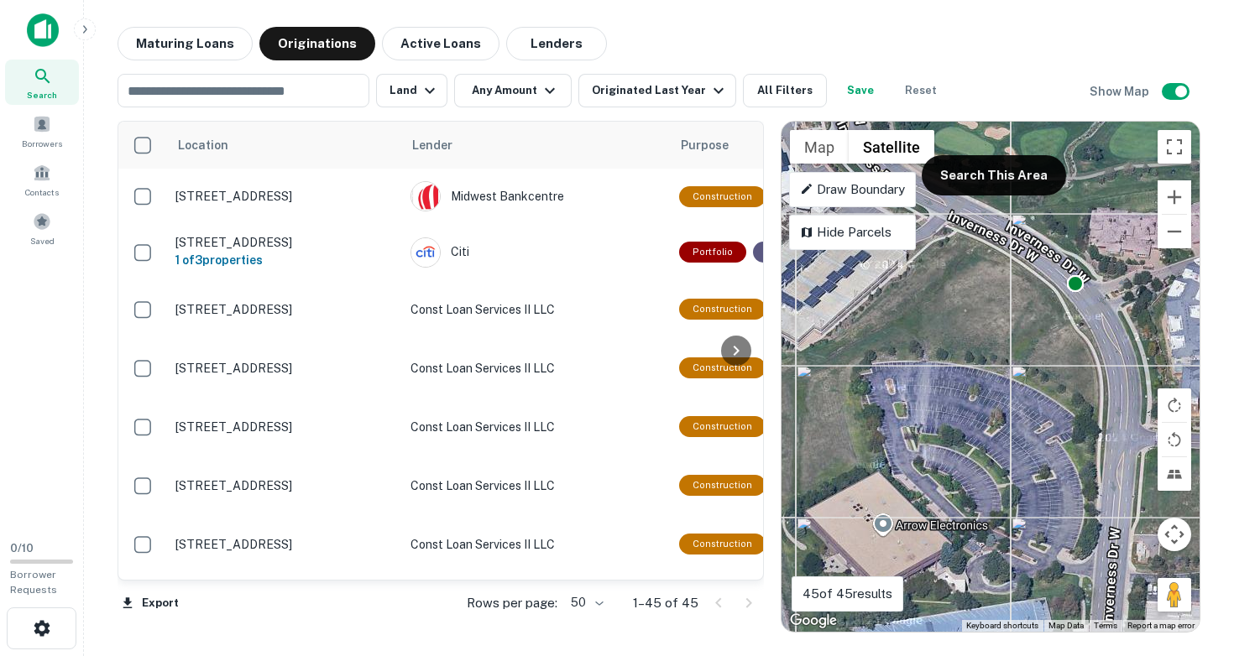
drag, startPoint x: 940, startPoint y: 447, endPoint x: 1085, endPoint y: 342, distance: 179.6
click at [1085, 342] on div "To activate drag with keyboard, press Alt + Enter. Once in keyboard drag state,…" at bounding box center [990, 377] width 418 height 510
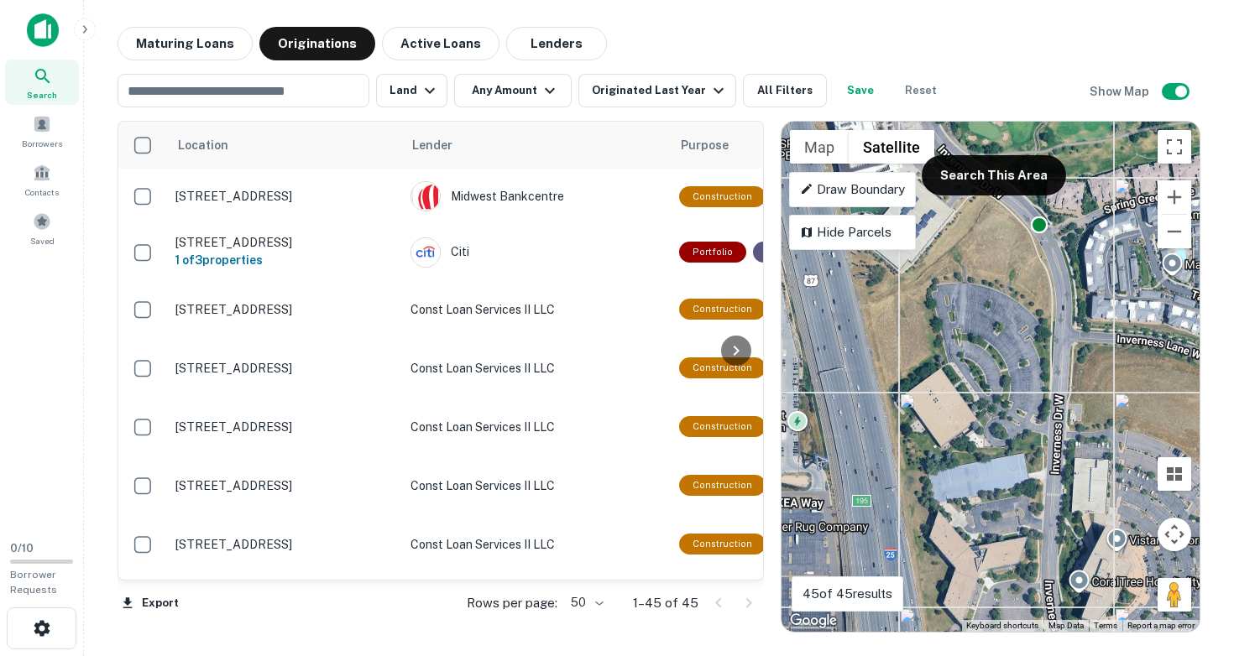
drag, startPoint x: 991, startPoint y: 369, endPoint x: 874, endPoint y: 354, distance: 117.6
click at [874, 354] on div "To activate drag with keyboard, press Alt + Enter. Once in keyboard drag state,…" at bounding box center [990, 377] width 418 height 510
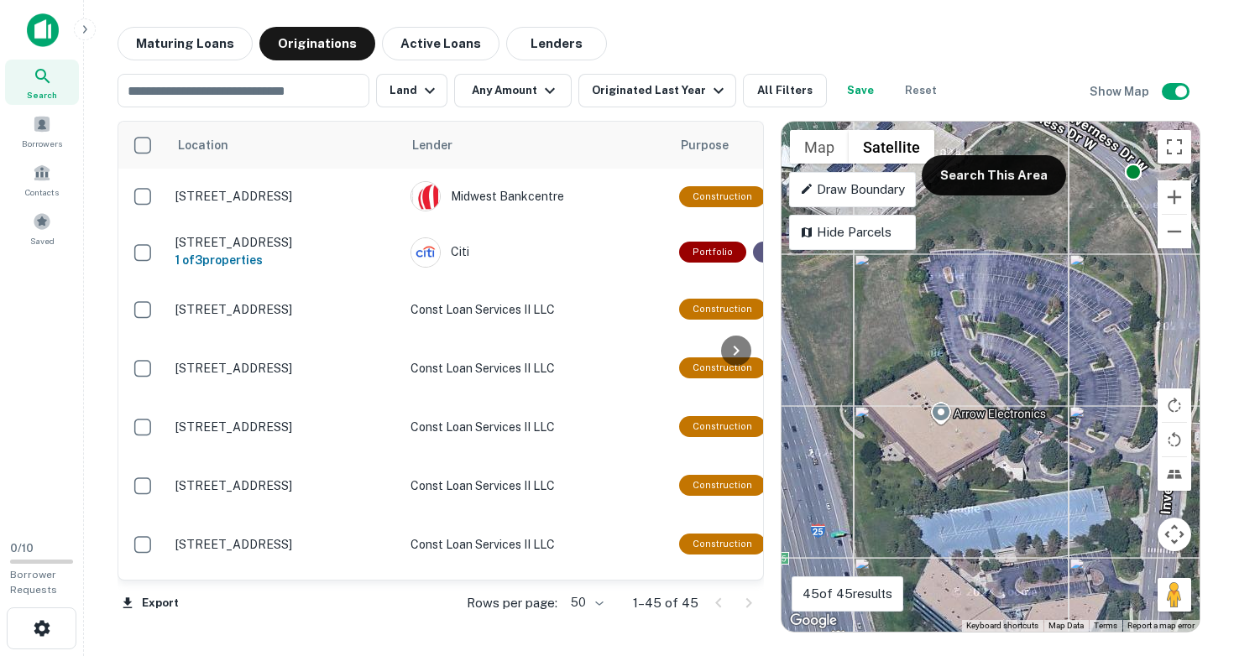
click at [975, 414] on div "To activate drag with keyboard, press Alt + Enter. Once in keyboard drag state,…" at bounding box center [990, 377] width 418 height 510
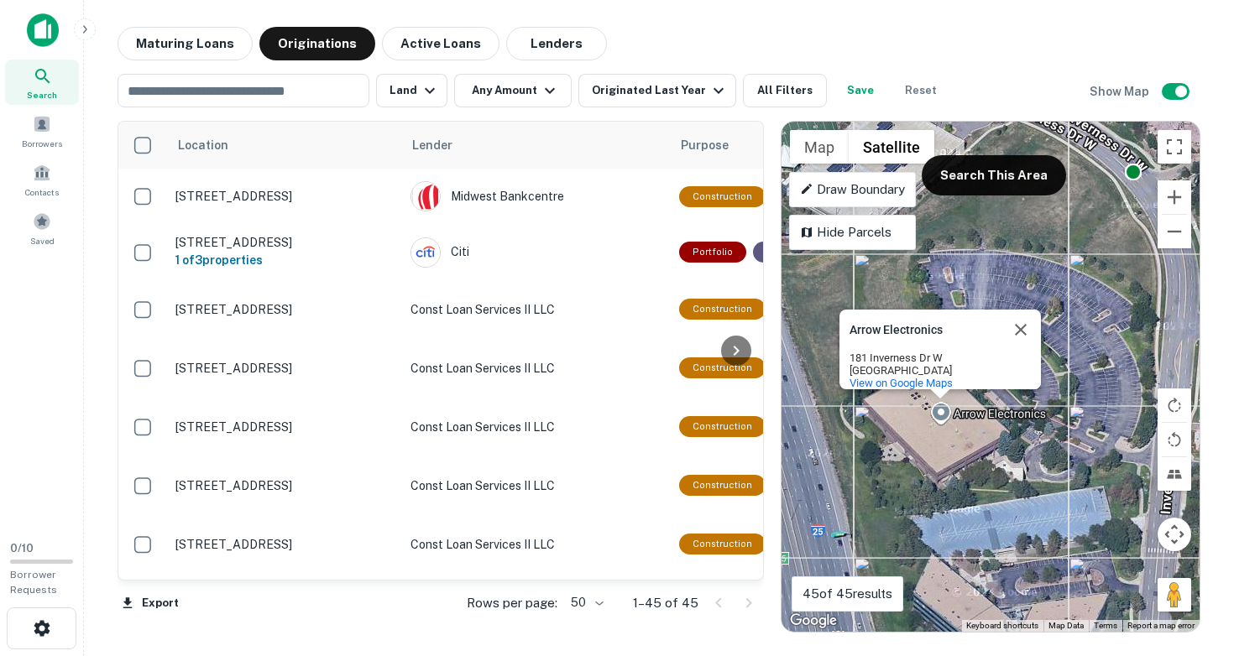
click at [853, 352] on div "181 Inverness Dr W" at bounding box center [924, 358] width 151 height 13
click at [868, 352] on div "181 Inverness Dr W" at bounding box center [924, 358] width 151 height 13
click at [1026, 310] on button "Close" at bounding box center [1020, 330] width 40 height 40
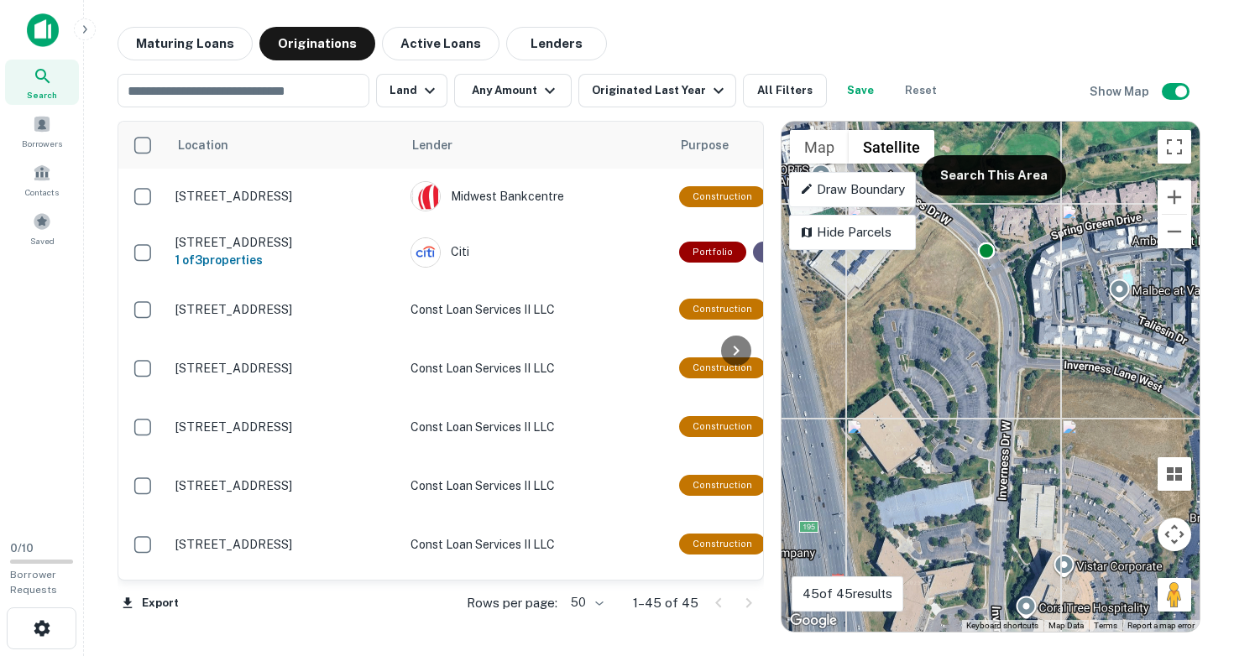
drag, startPoint x: 860, startPoint y: 430, endPoint x: 926, endPoint y: 372, distance: 87.4
click at [926, 372] on div "To activate drag with keyboard, press Alt + Enter. Once in keyboard drag state,…" at bounding box center [990, 377] width 418 height 510
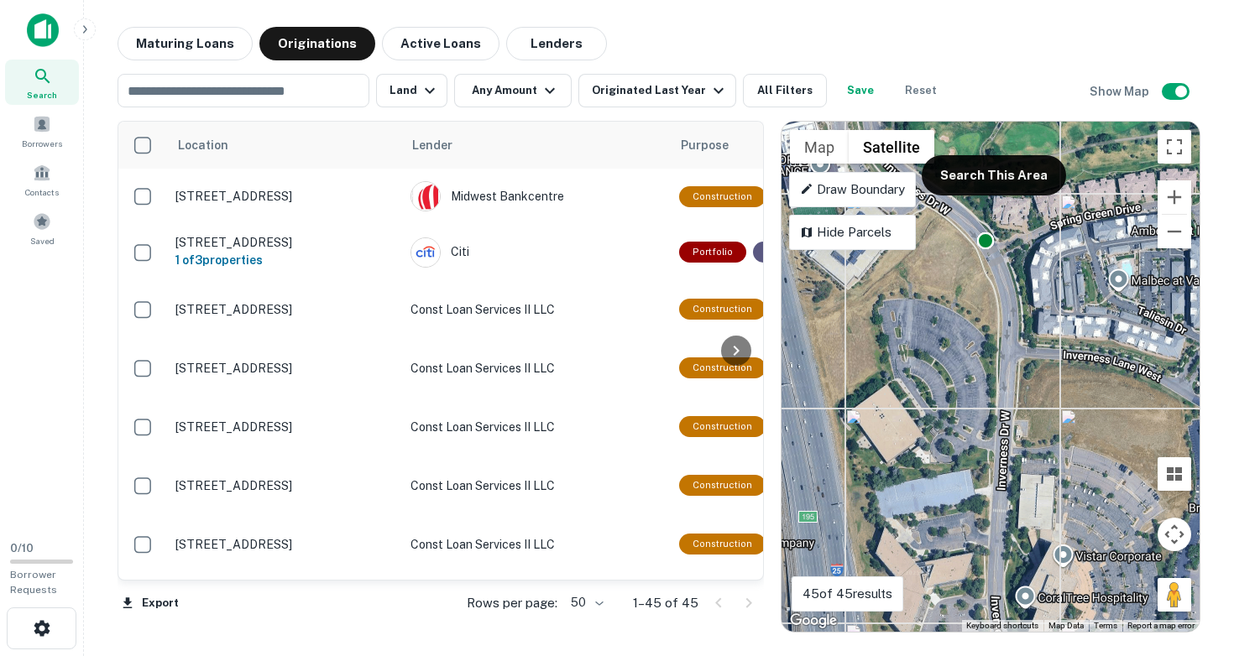
click at [895, 432] on div "To activate drag with keyboard, press Alt + Enter. Once in keyboard drag state,…" at bounding box center [990, 377] width 418 height 510
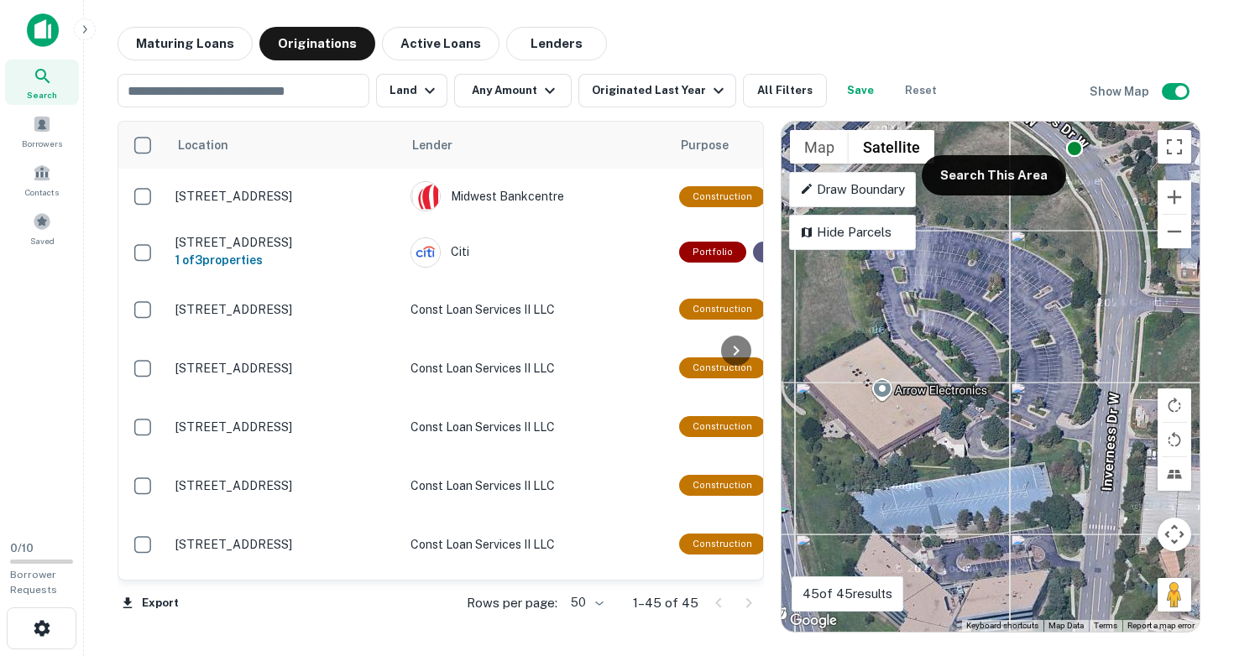
click at [921, 389] on div "To activate drag with keyboard, press Alt + Enter. Once in keyboard drag state,…" at bounding box center [990, 377] width 418 height 510
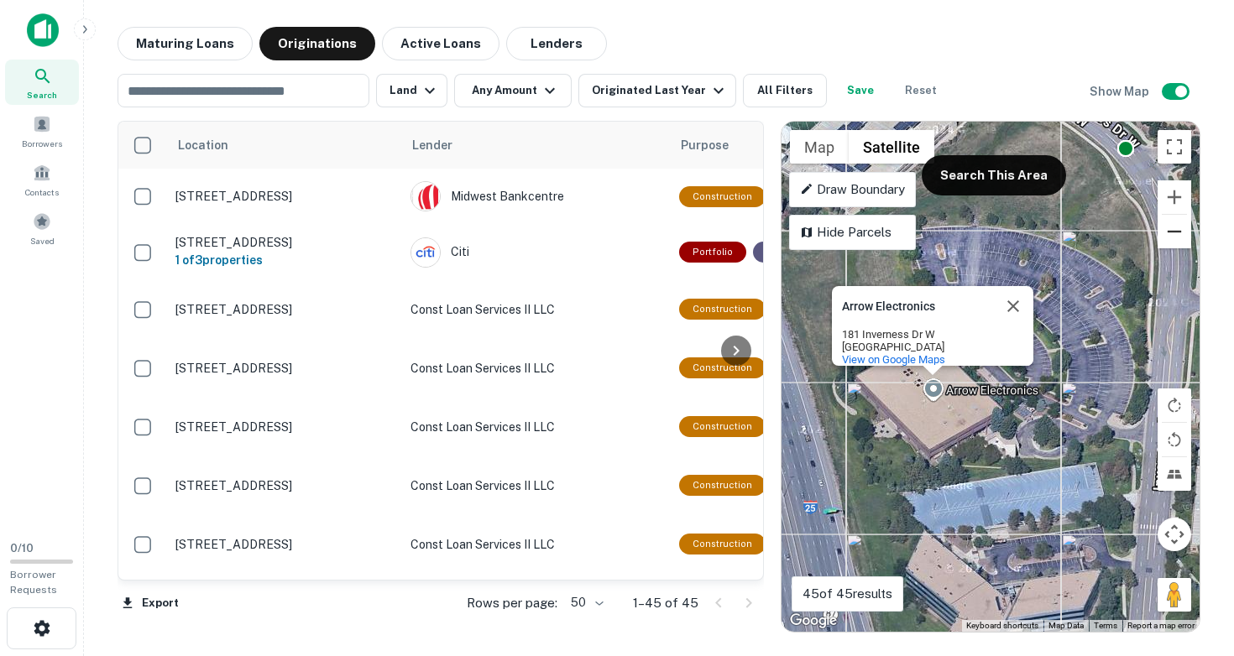
click at [1176, 238] on button "Zoom out" at bounding box center [1174, 232] width 34 height 34
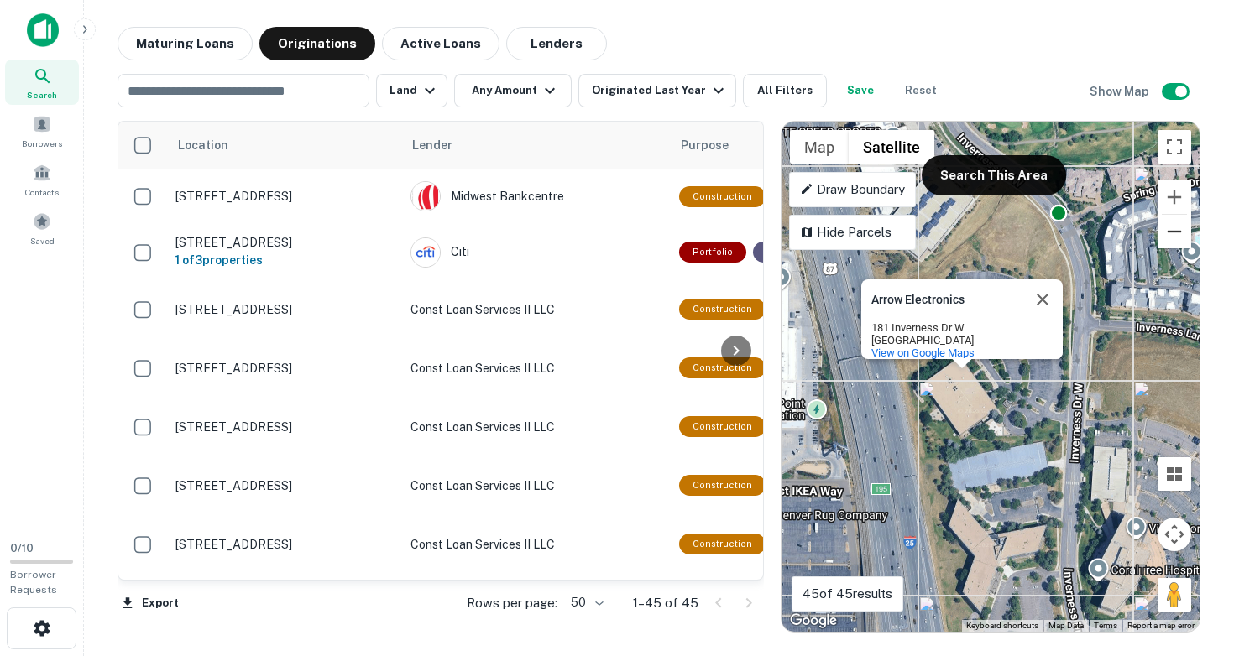
click at [1175, 233] on button "Zoom out" at bounding box center [1174, 232] width 34 height 34
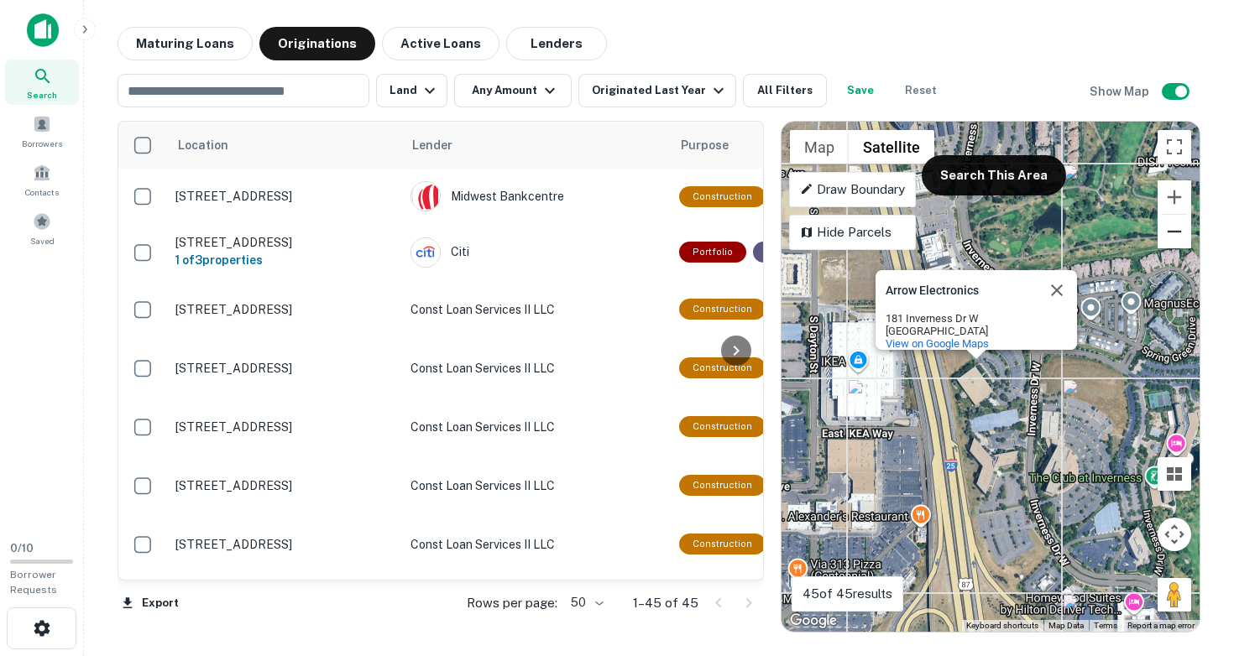
click at [1175, 233] on button "Zoom out" at bounding box center [1174, 232] width 34 height 34
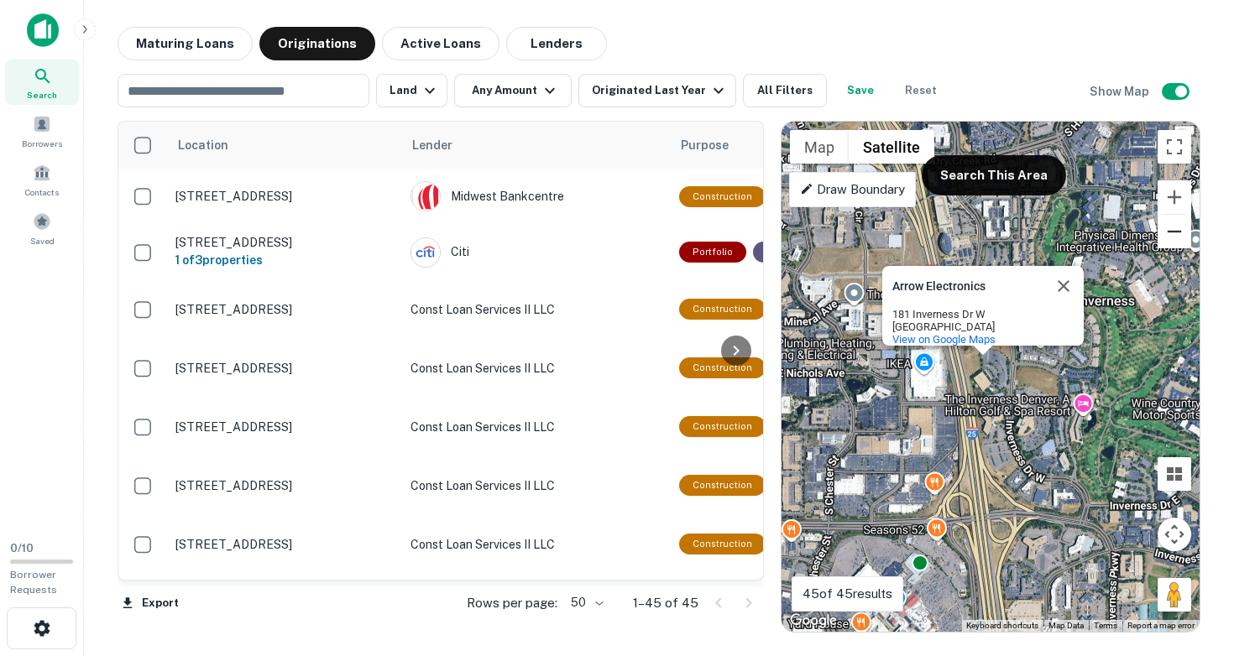
click at [1175, 233] on button "Zoom out" at bounding box center [1174, 232] width 34 height 34
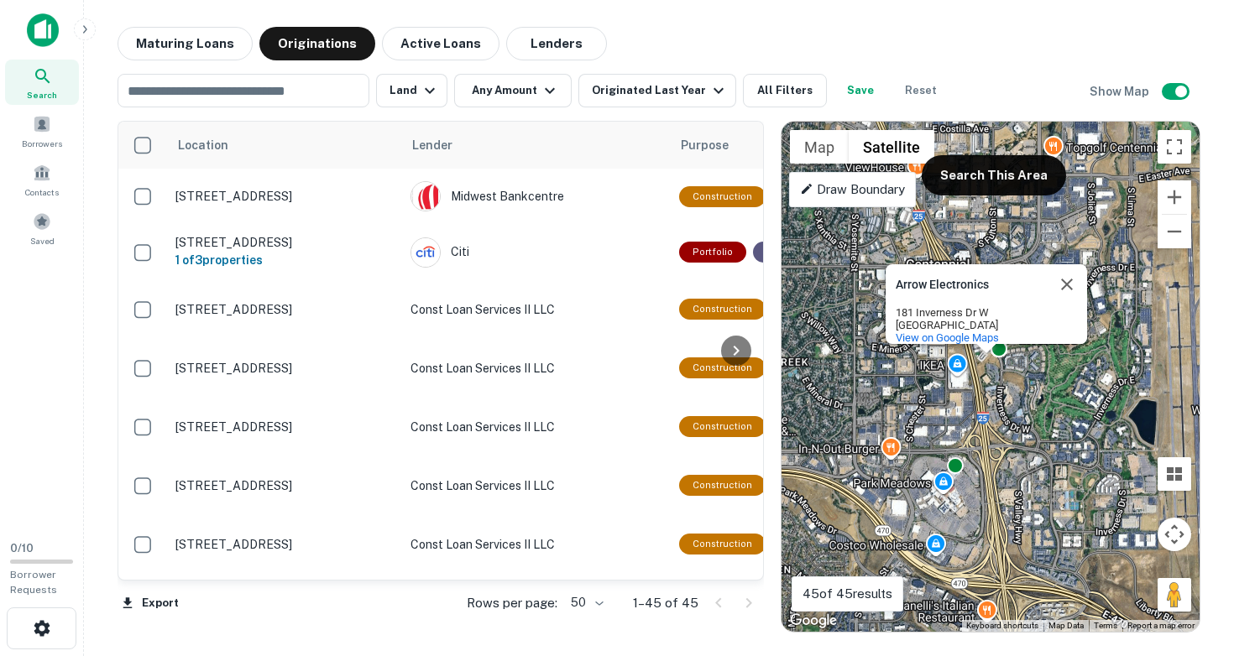
click at [918, 451] on div "To activate drag with keyboard, press Alt + Enter. Once in keyboard drag state,…" at bounding box center [990, 377] width 418 height 510
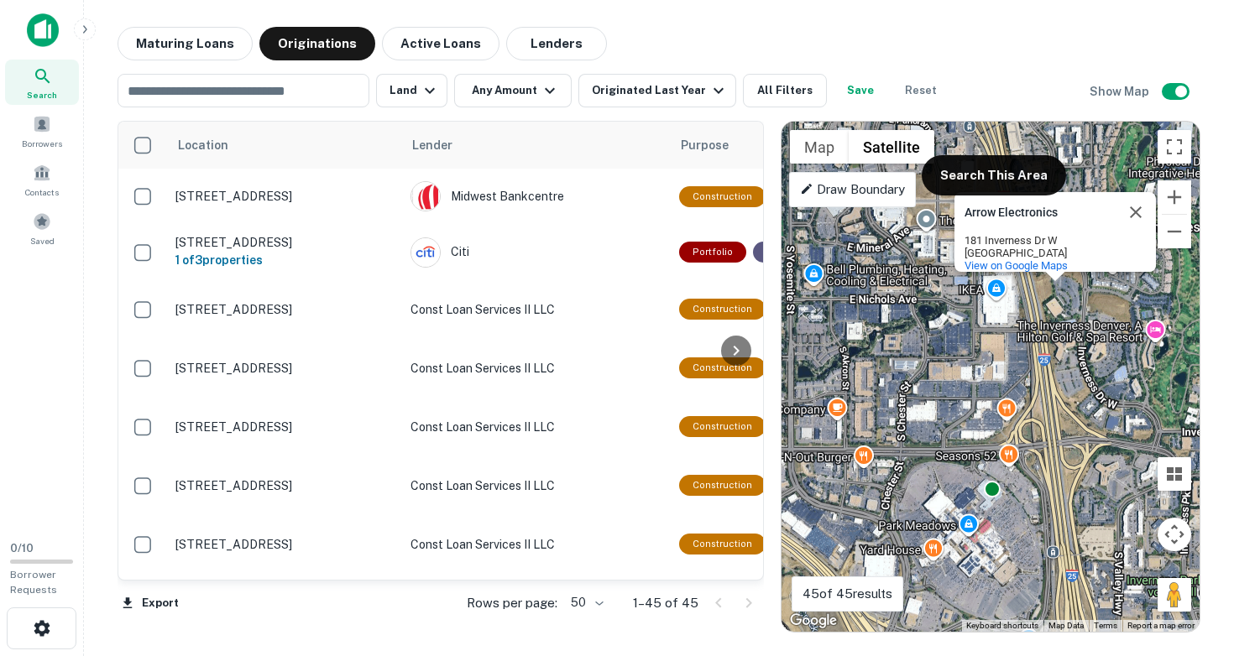
click at [917, 452] on div "To activate drag with keyboard, press Alt + Enter. Once in keyboard drag state,…" at bounding box center [990, 377] width 418 height 510
